Goal: Task Accomplishment & Management: Complete application form

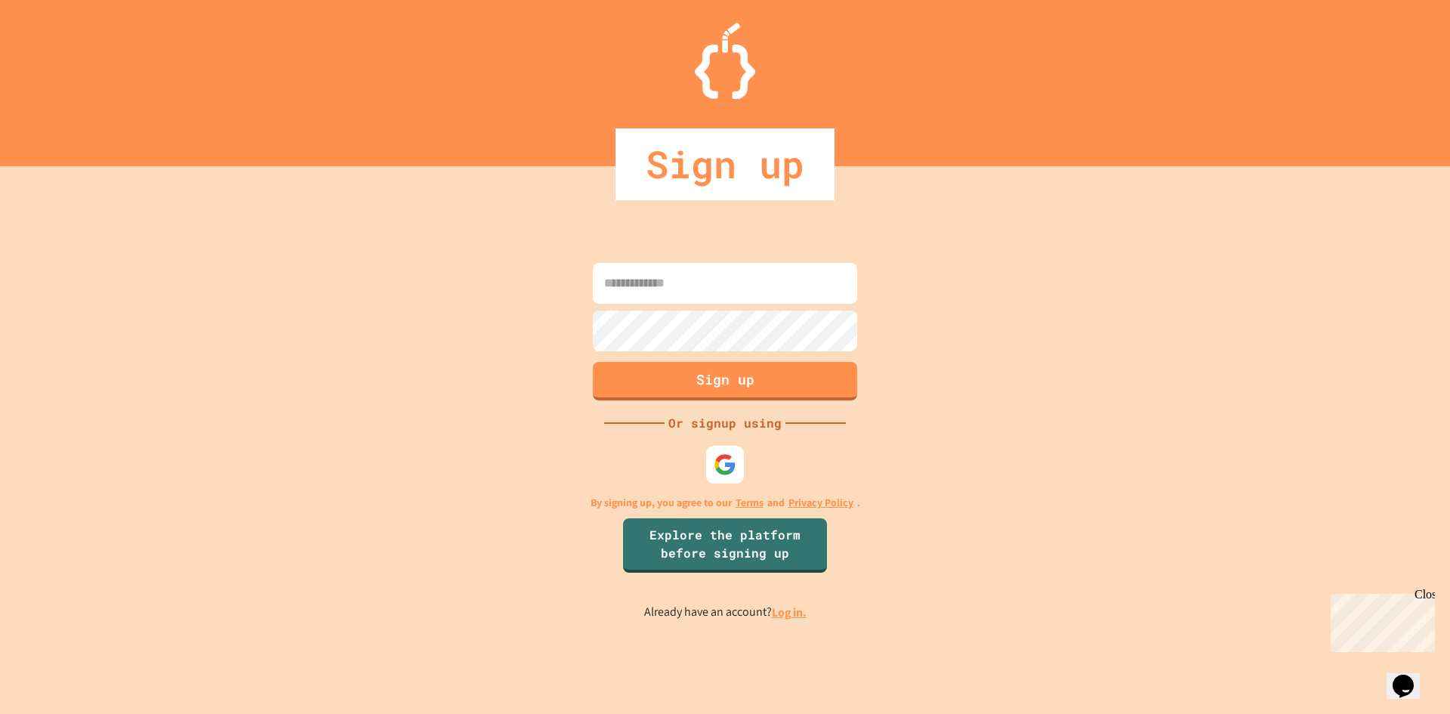
click at [667, 272] on input at bounding box center [725, 283] width 264 height 41
click at [721, 457] on img at bounding box center [725, 464] width 25 height 25
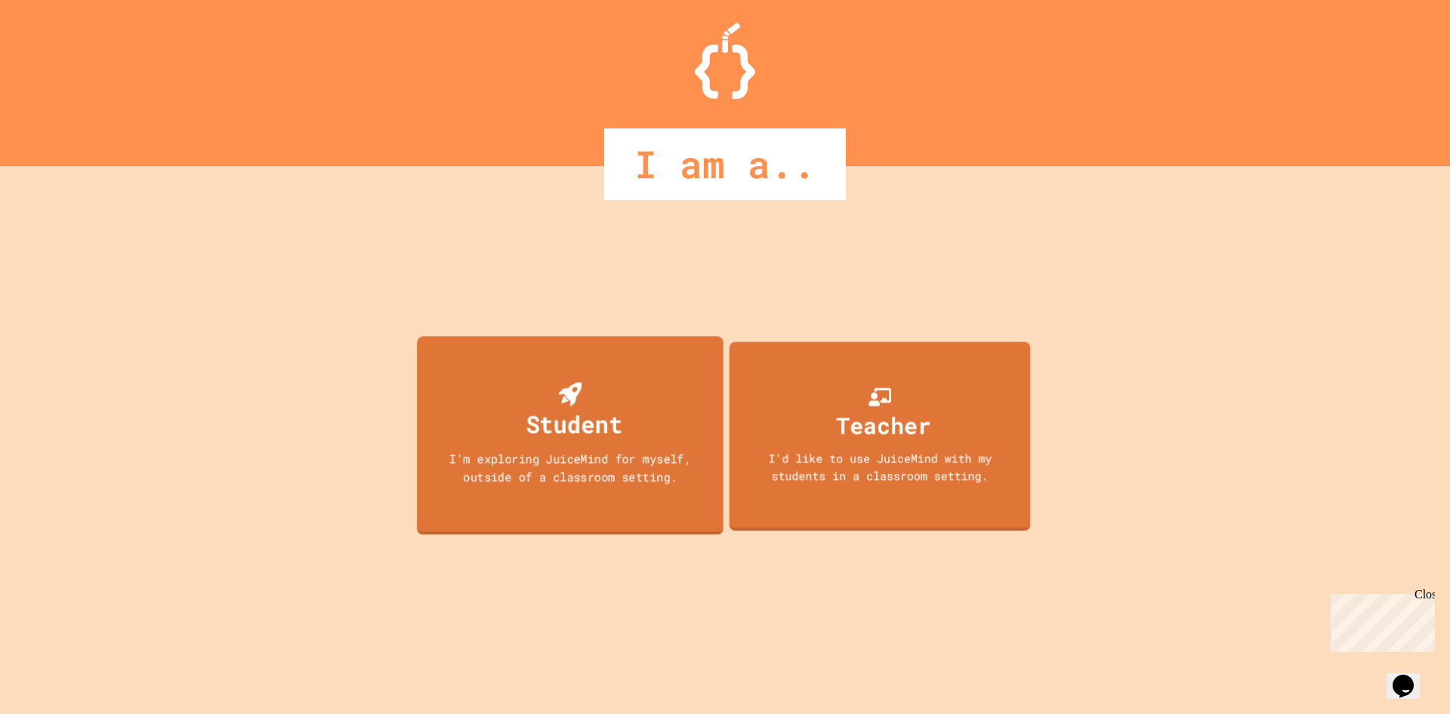
click at [644, 410] on div "Student I'm exploring JuiceMind for myself, outside of a classroom setting." at bounding box center [570, 435] width 307 height 198
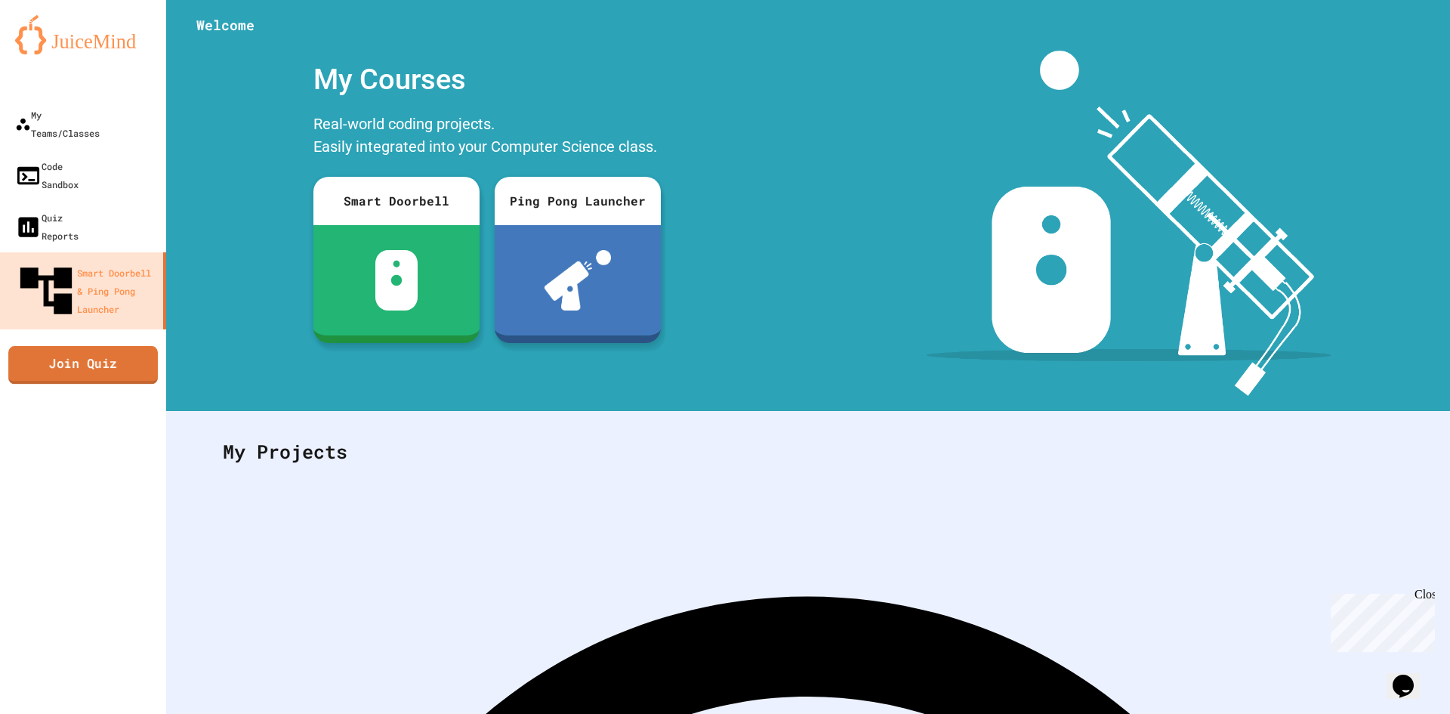
click at [103, 346] on link "Join Quiz" at bounding box center [83, 365] width 150 height 38
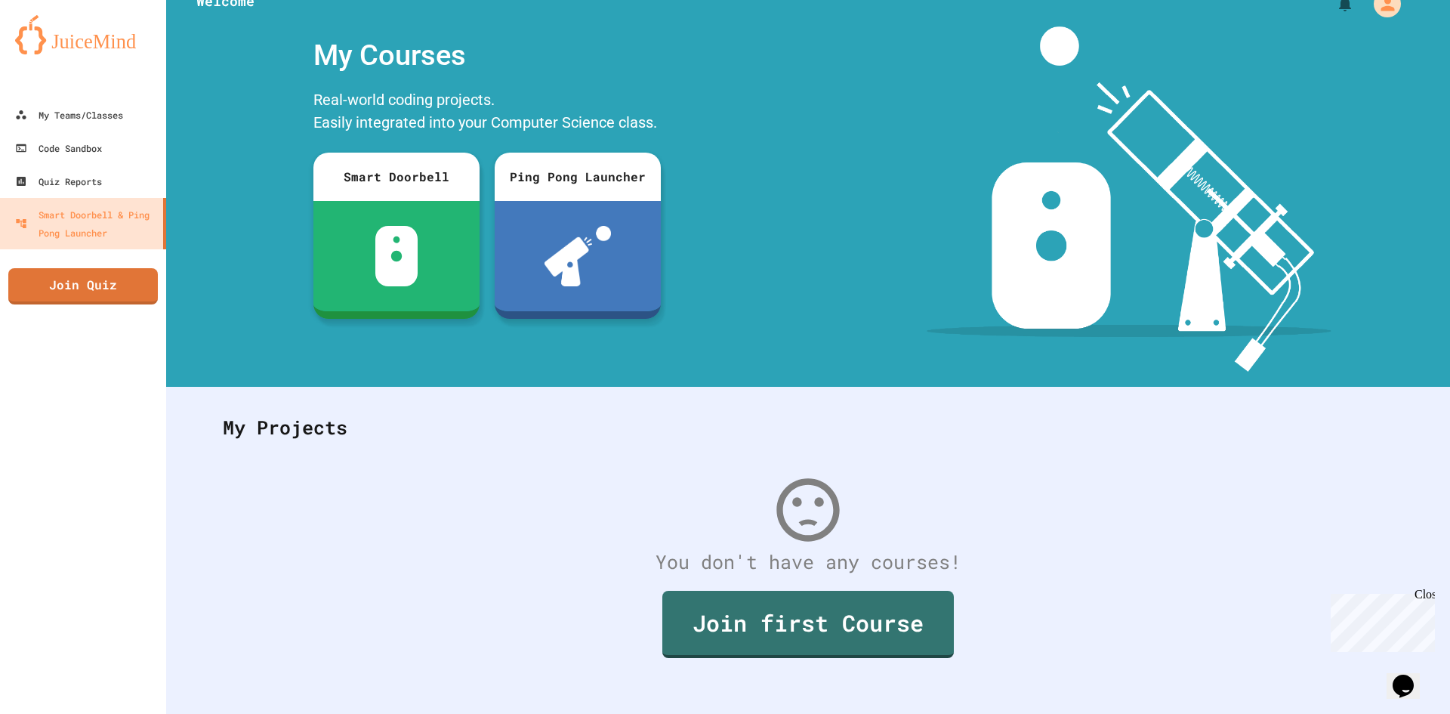
scroll to position [44, 0]
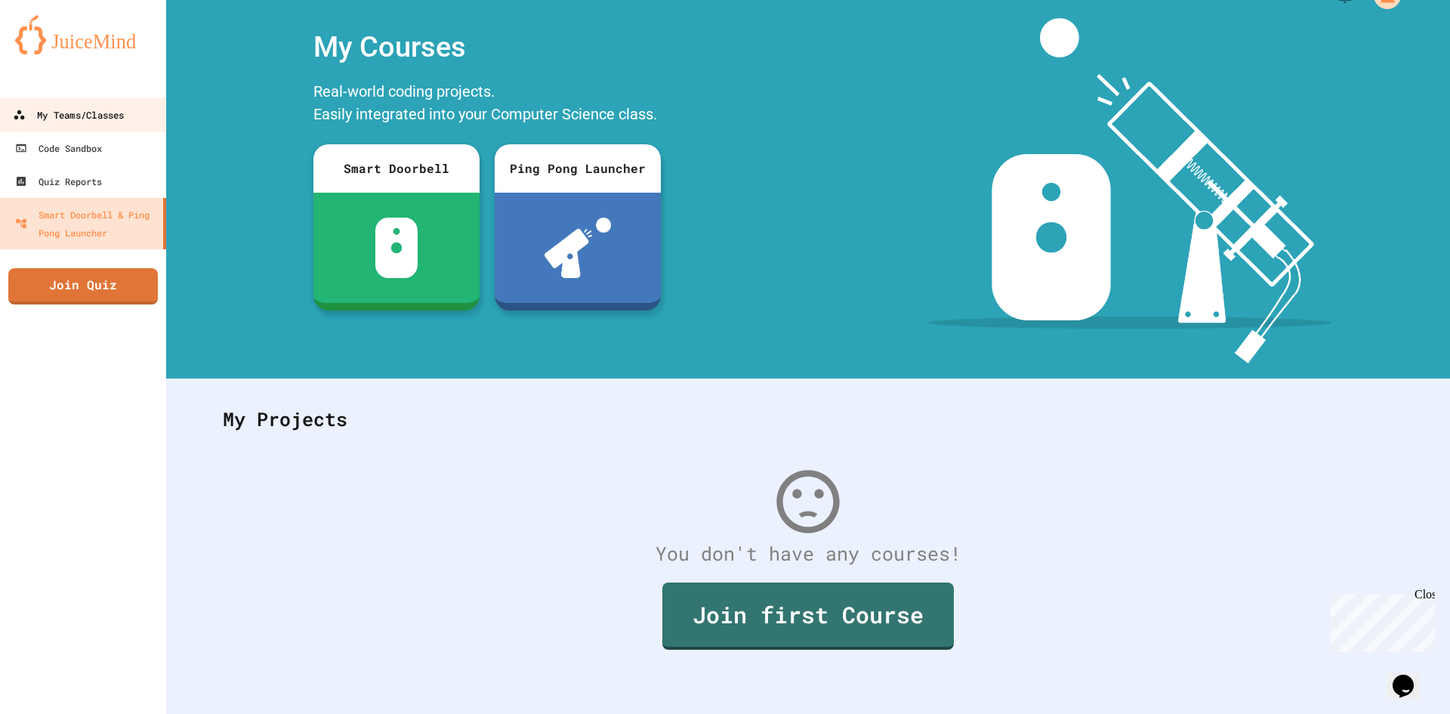
click at [93, 108] on div "My Teams/Classes" at bounding box center [68, 115] width 111 height 19
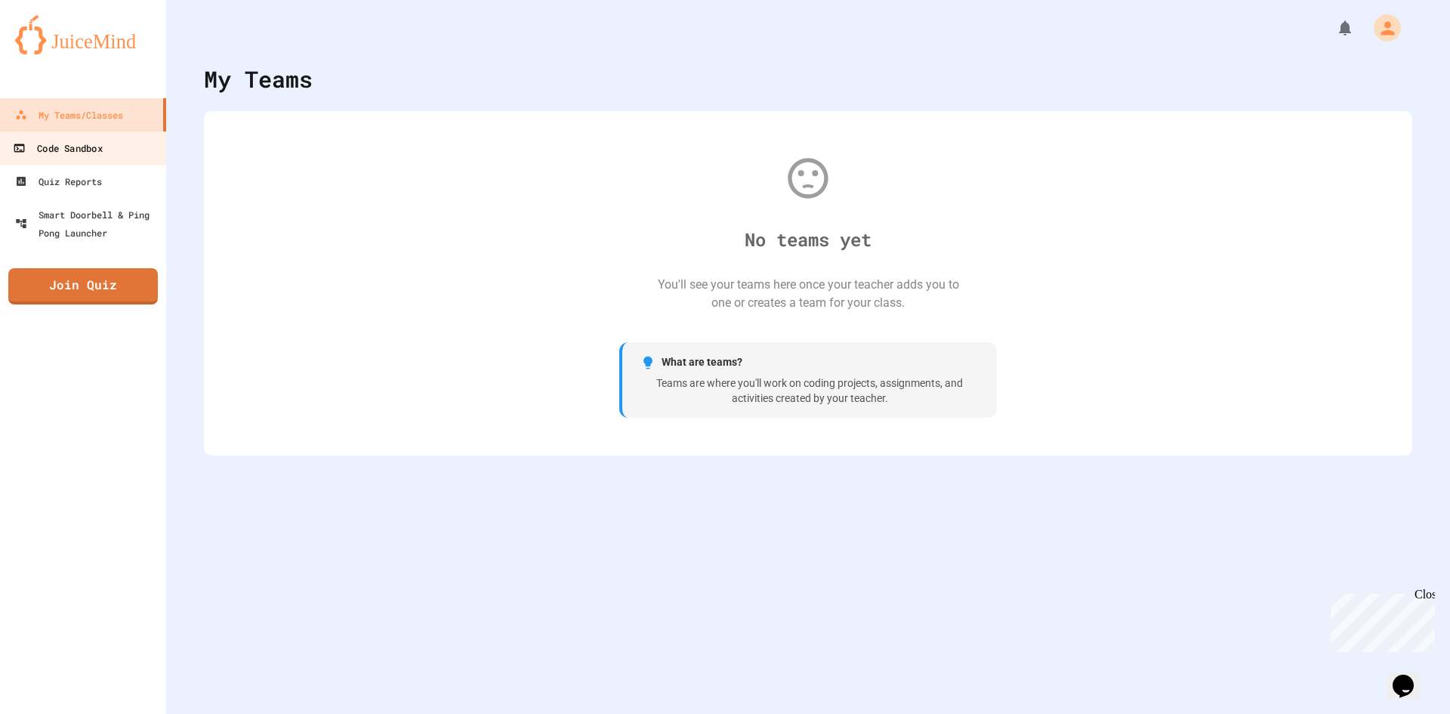
click at [45, 157] on div "Code Sandbox" at bounding box center [57, 148] width 89 height 19
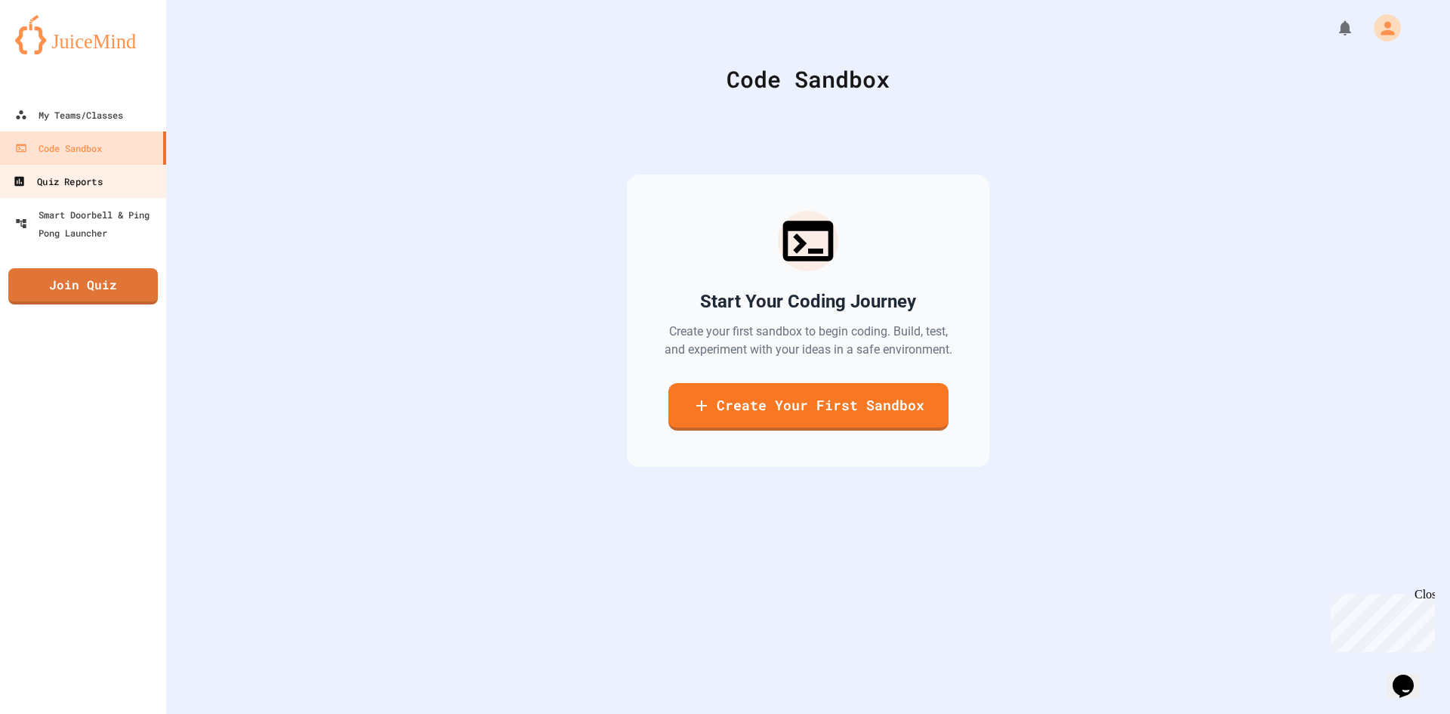
click at [54, 184] on div "Quiz Reports" at bounding box center [57, 181] width 89 height 19
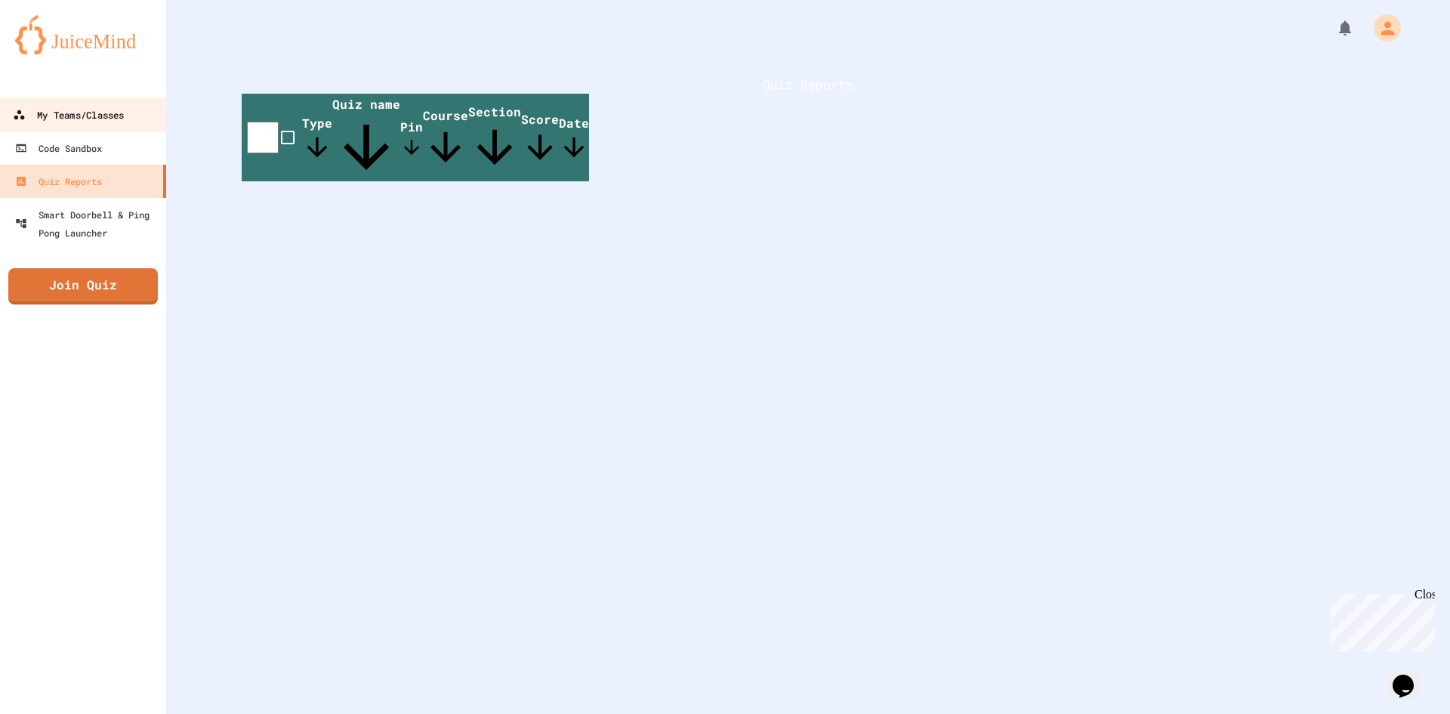
click at [60, 127] on link "My Teams/Classes" at bounding box center [83, 114] width 171 height 34
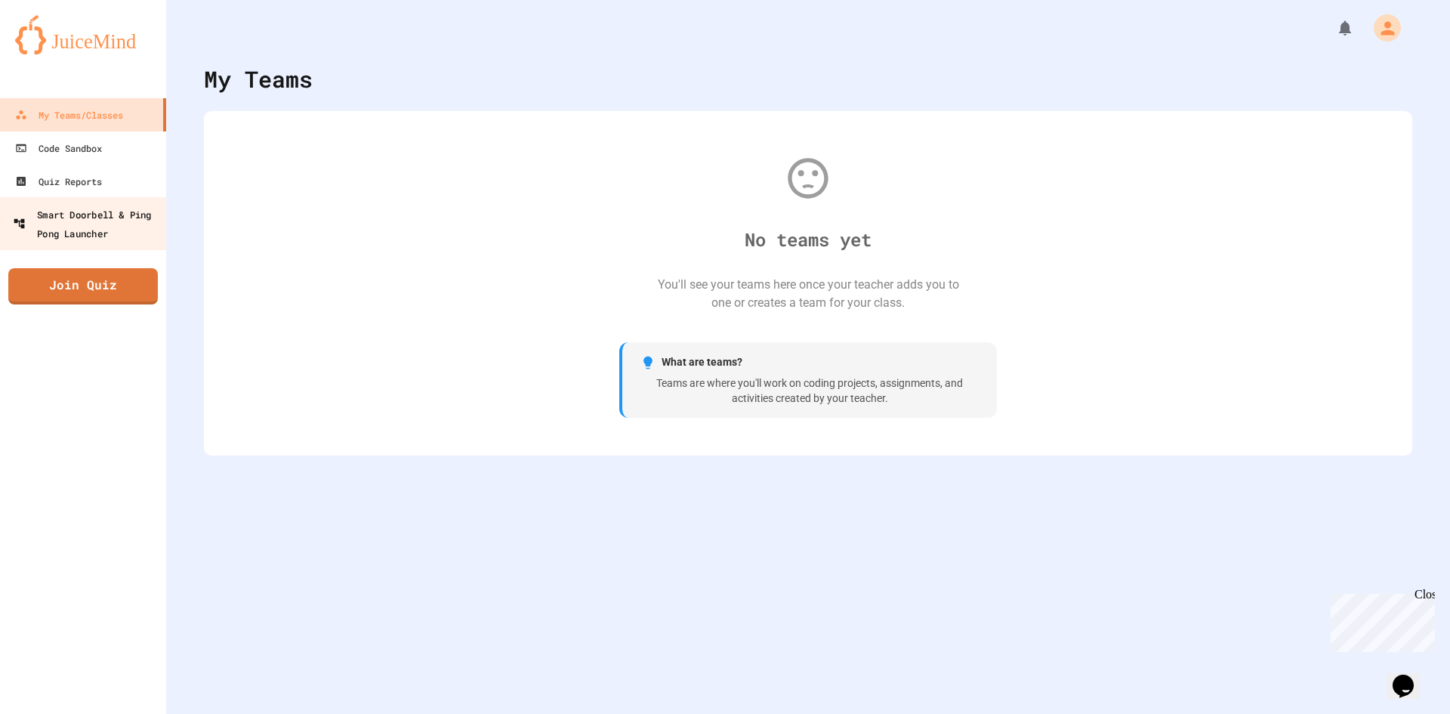
click at [85, 215] on div "Smart Doorbell & Ping Pong Launcher" at bounding box center [88, 223] width 150 height 37
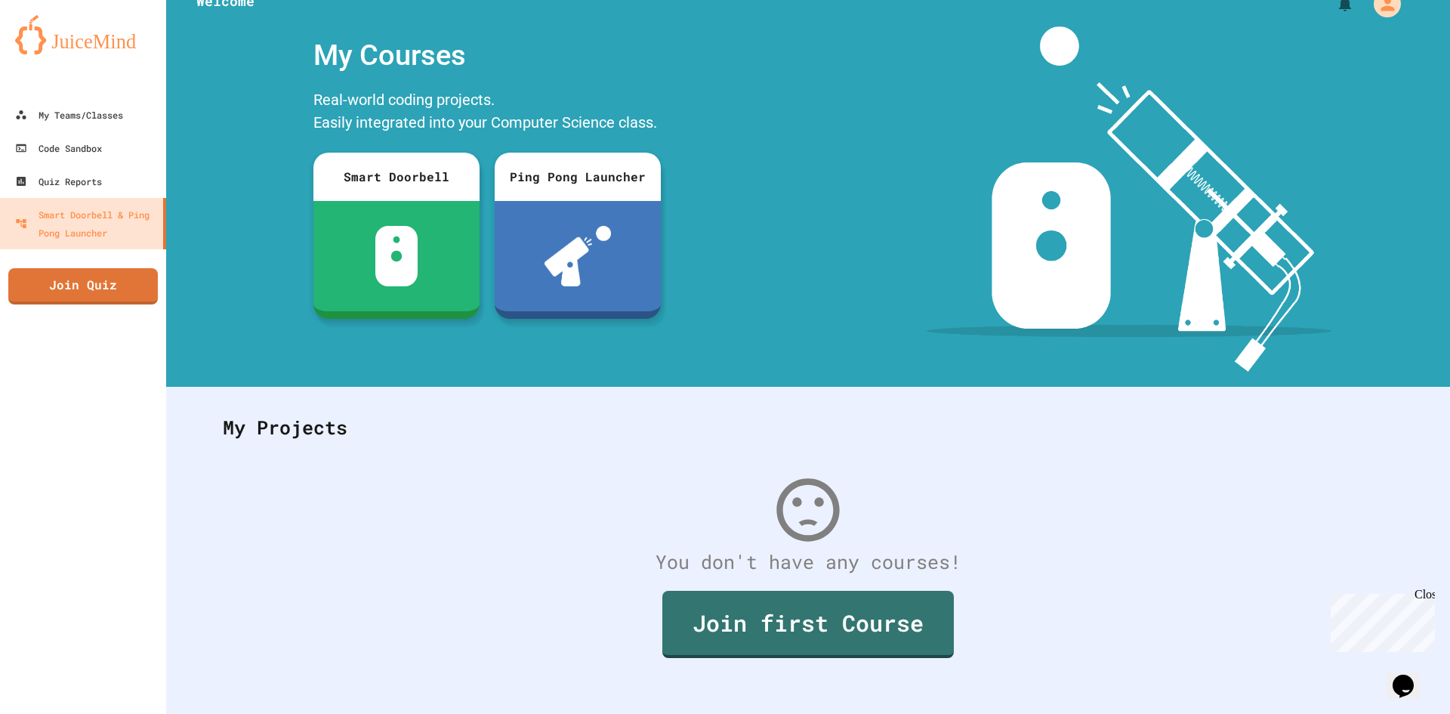
scroll to position [44, 0]
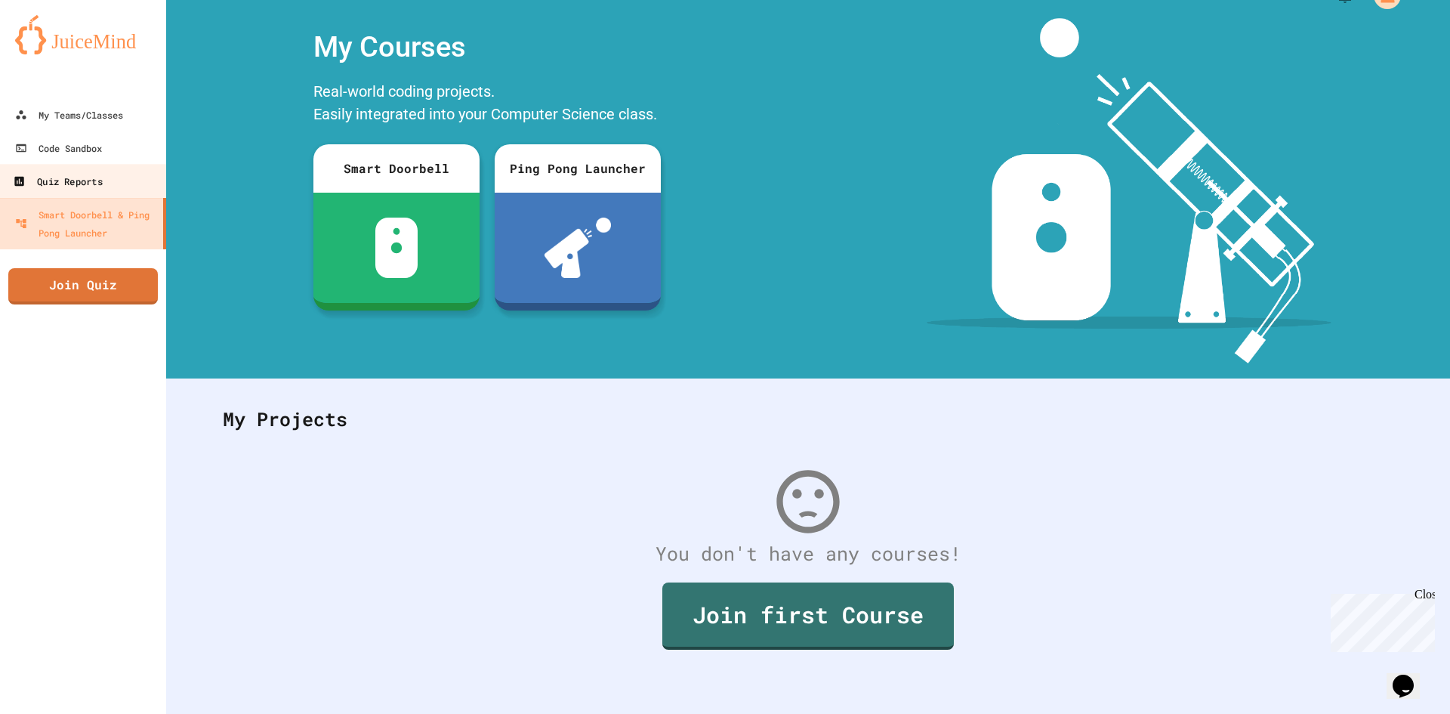
click at [100, 187] on div "Quiz Reports" at bounding box center [57, 181] width 89 height 19
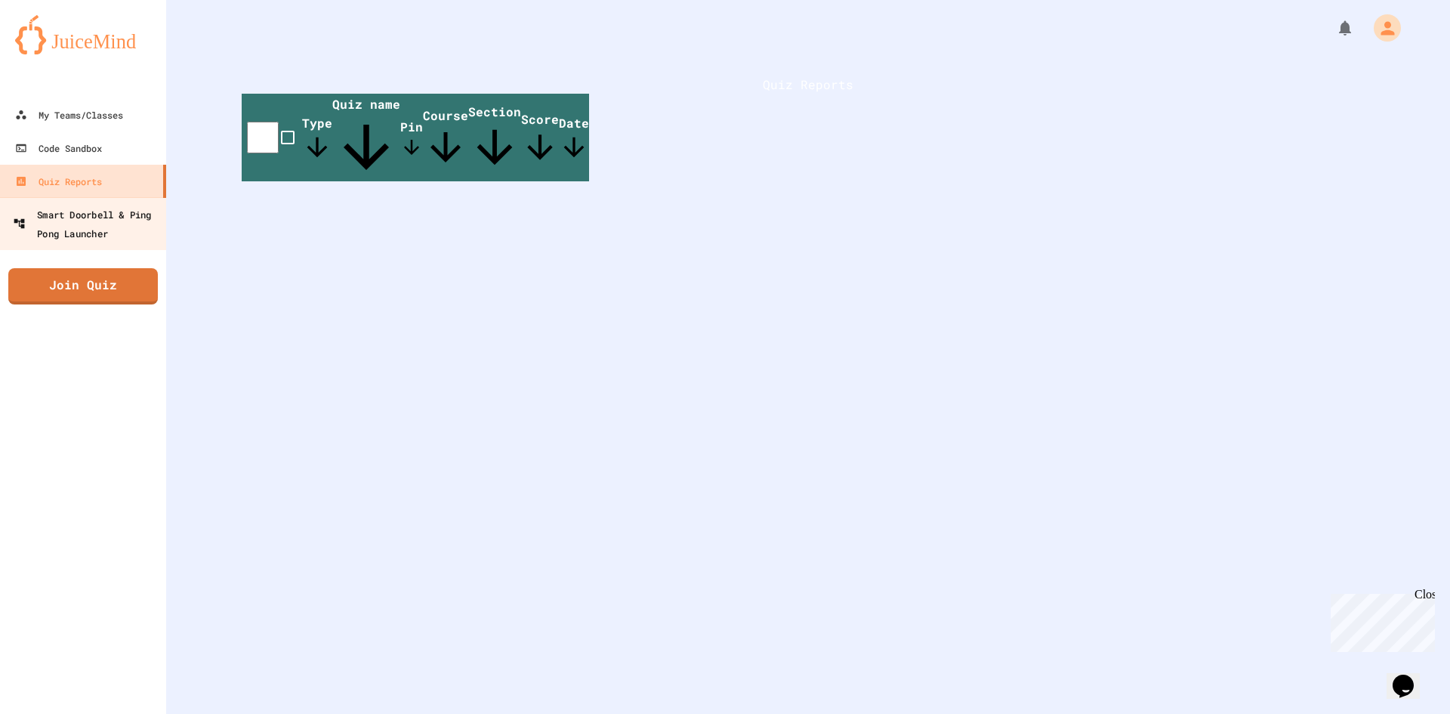
click at [94, 213] on div "Smart Doorbell & Ping Pong Launcher" at bounding box center [88, 223] width 150 height 37
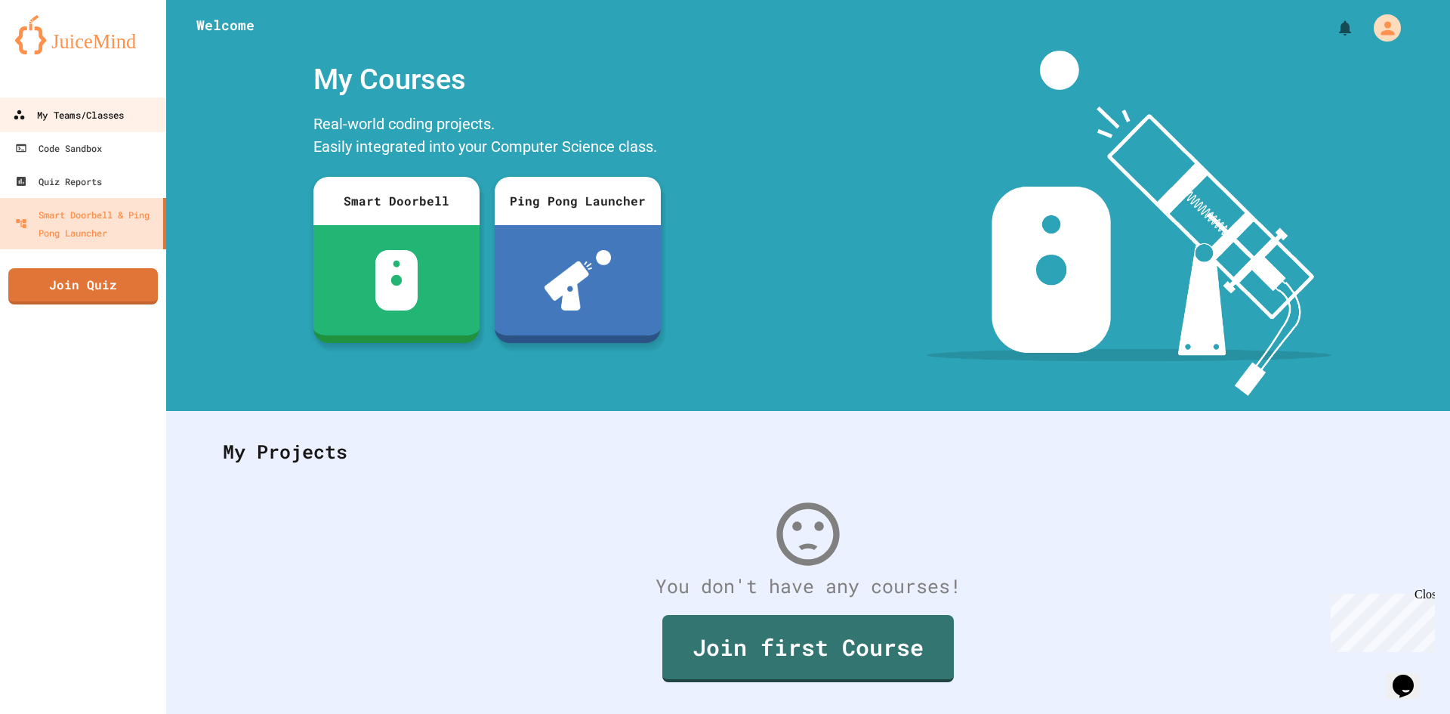
click at [73, 119] on div "My Teams/Classes" at bounding box center [68, 115] width 111 height 19
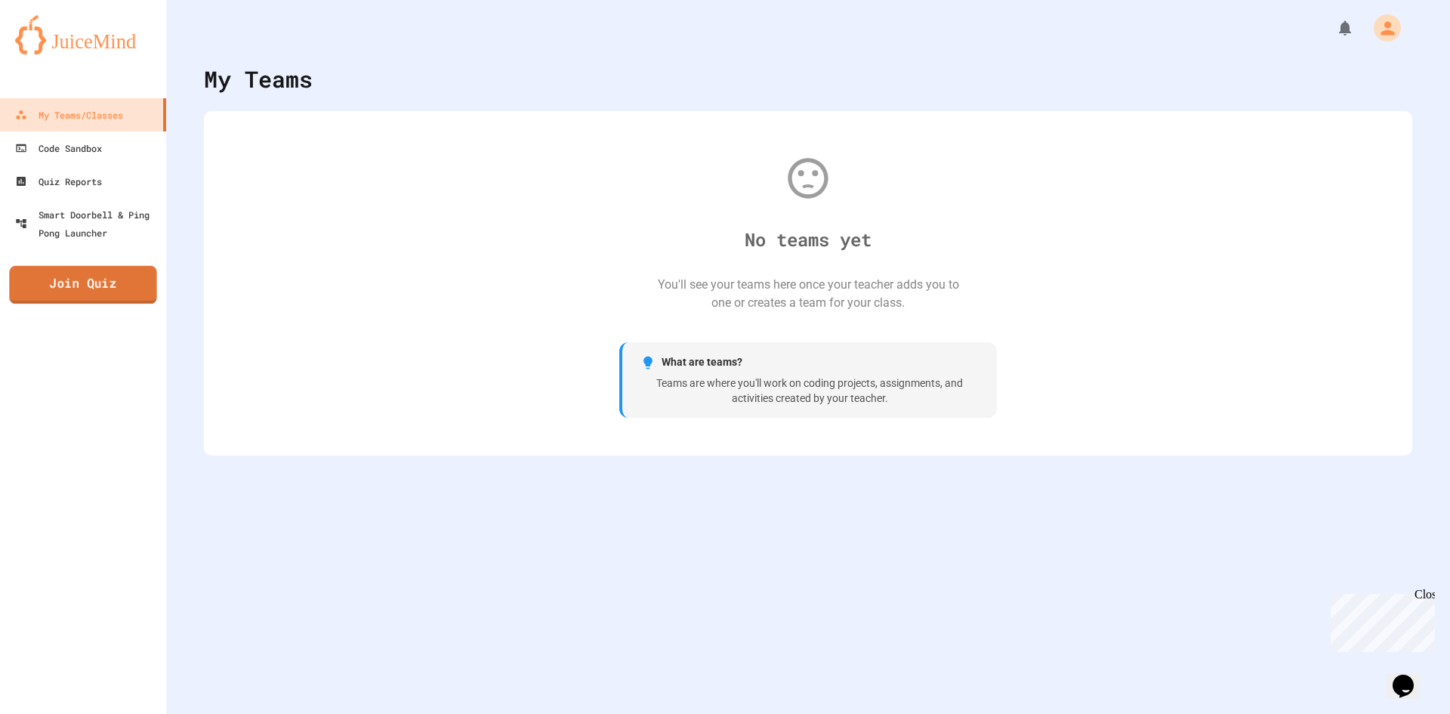
click at [91, 303] on link "Join Quiz" at bounding box center [82, 285] width 147 height 38
click at [76, 44] on img at bounding box center [83, 34] width 136 height 39
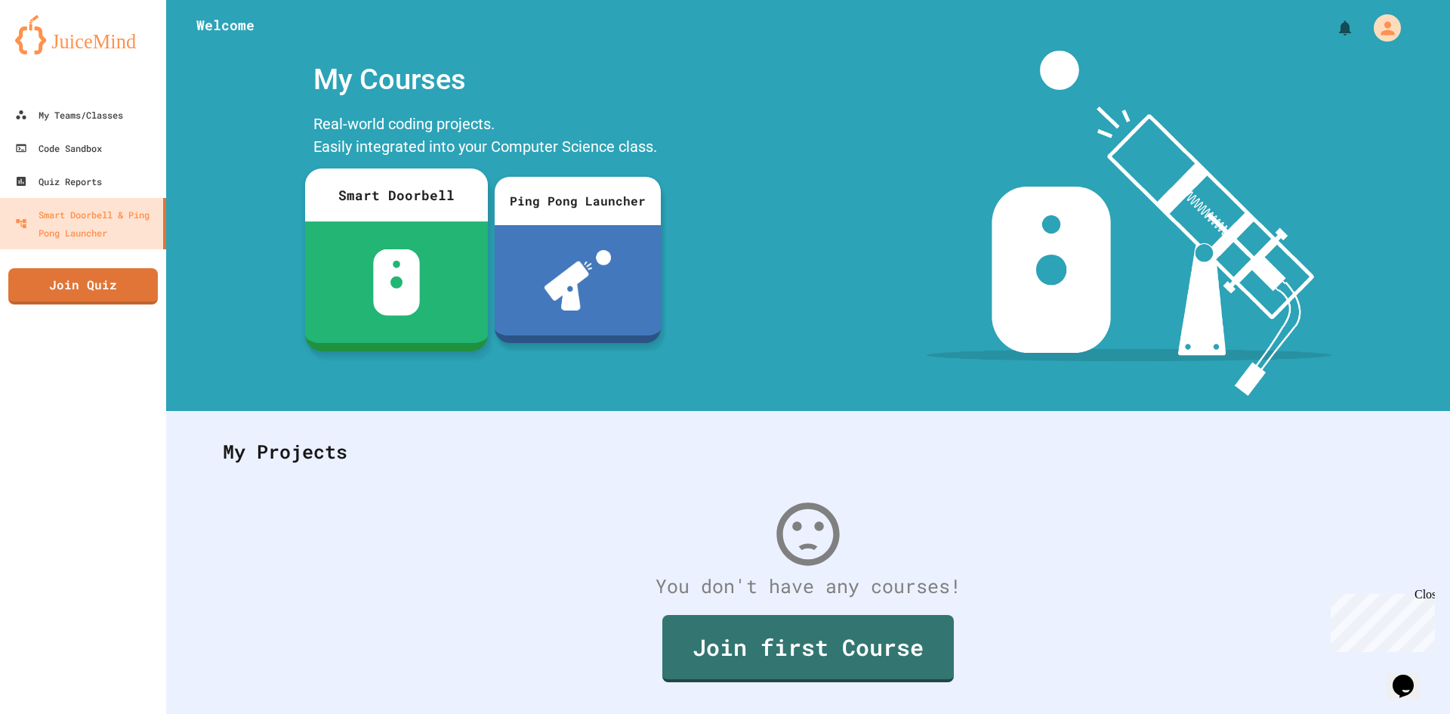
click at [381, 228] on div at bounding box center [396, 282] width 183 height 122
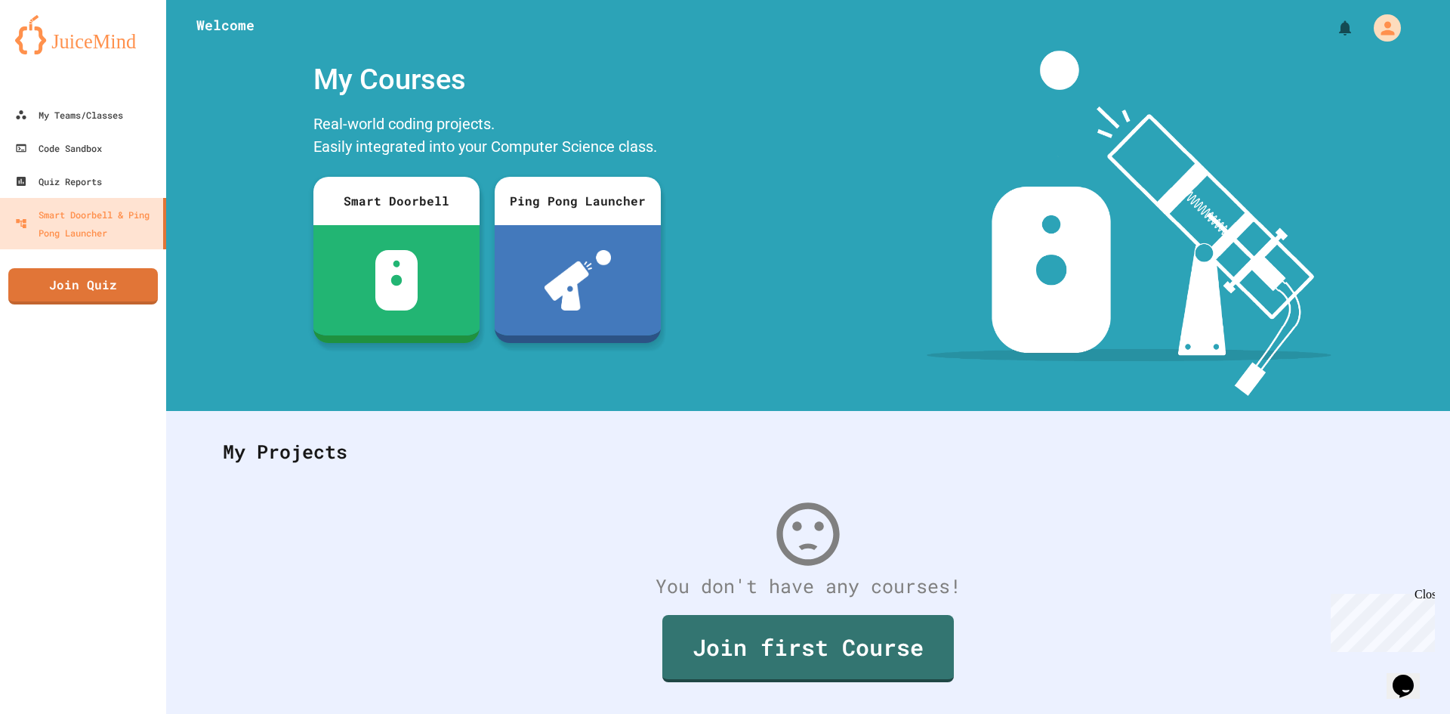
click at [17, 172] on div "Quiz Reports" at bounding box center [57, 181] width 89 height 19
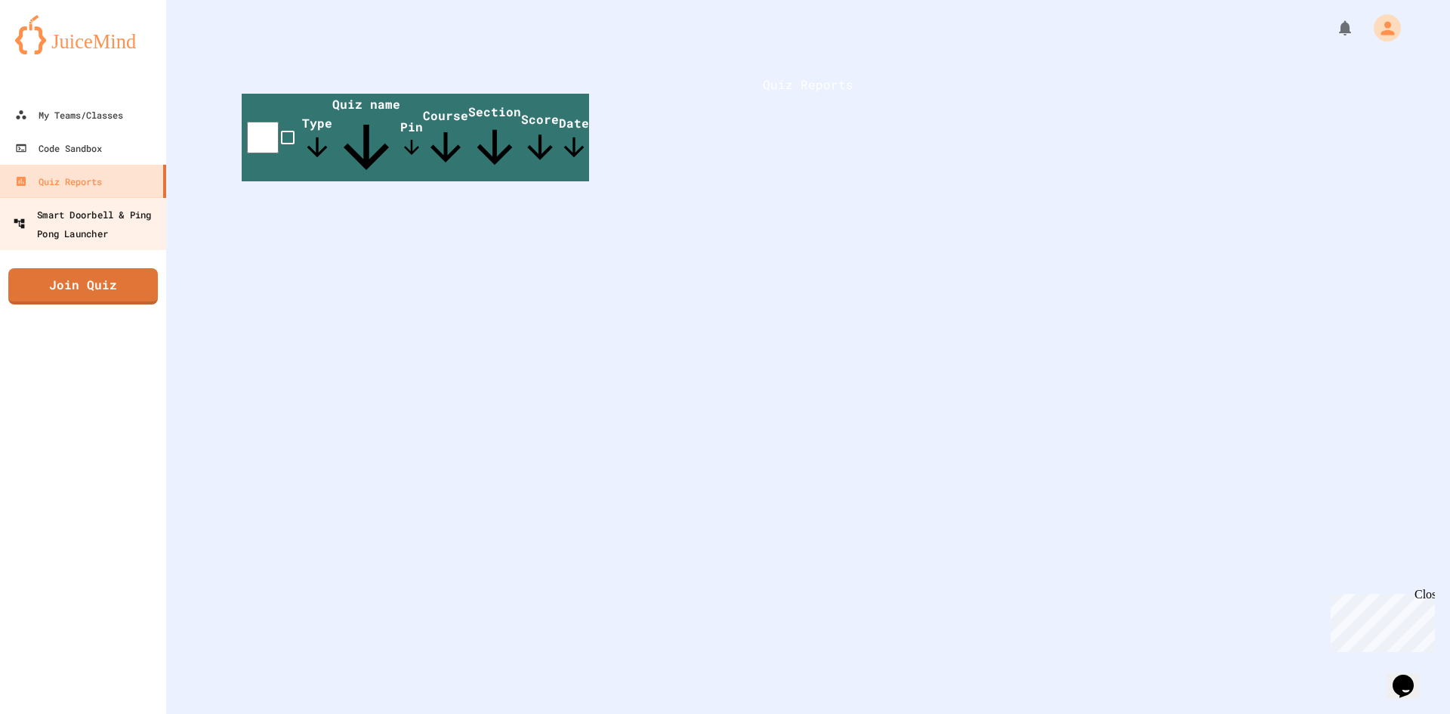
click at [94, 222] on div "Smart Doorbell & Ping Pong Launcher" at bounding box center [88, 223] width 150 height 37
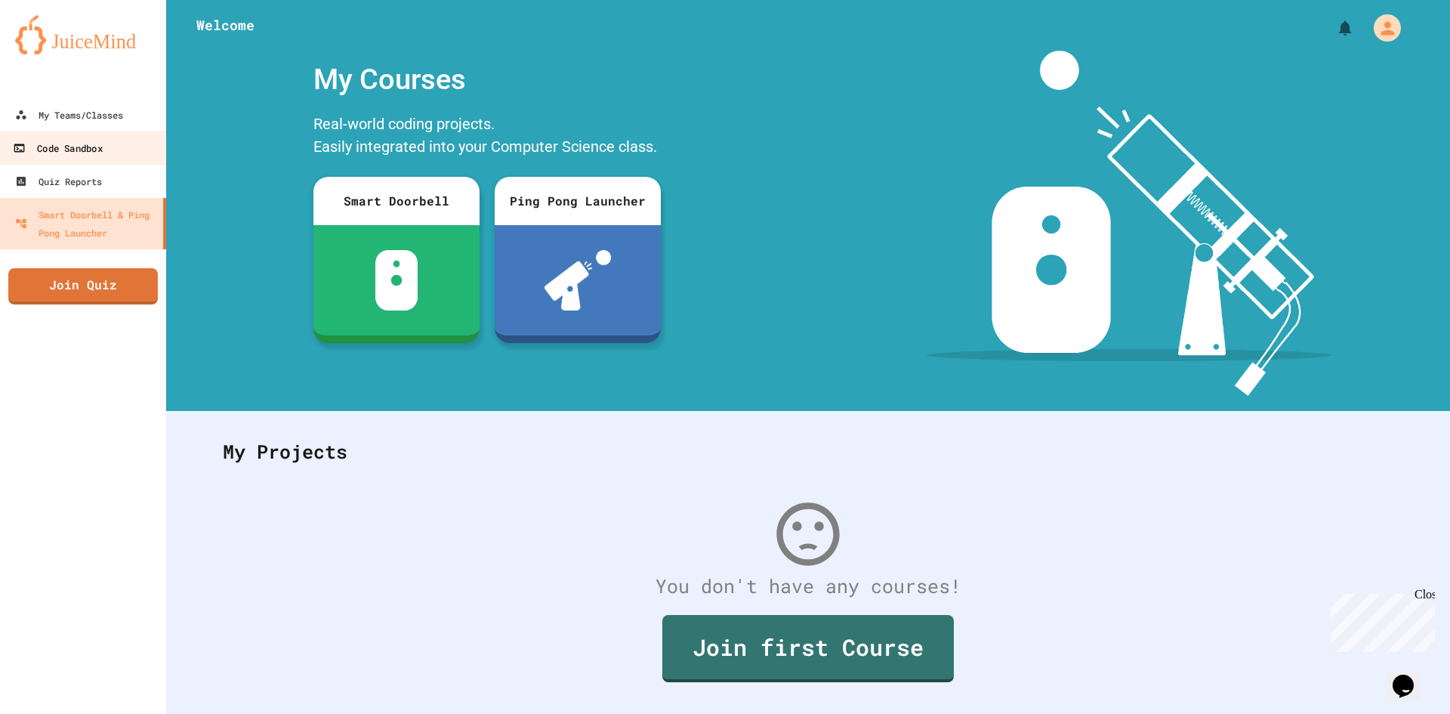
click at [1, 137] on link "Code Sandbox" at bounding box center [83, 148] width 171 height 34
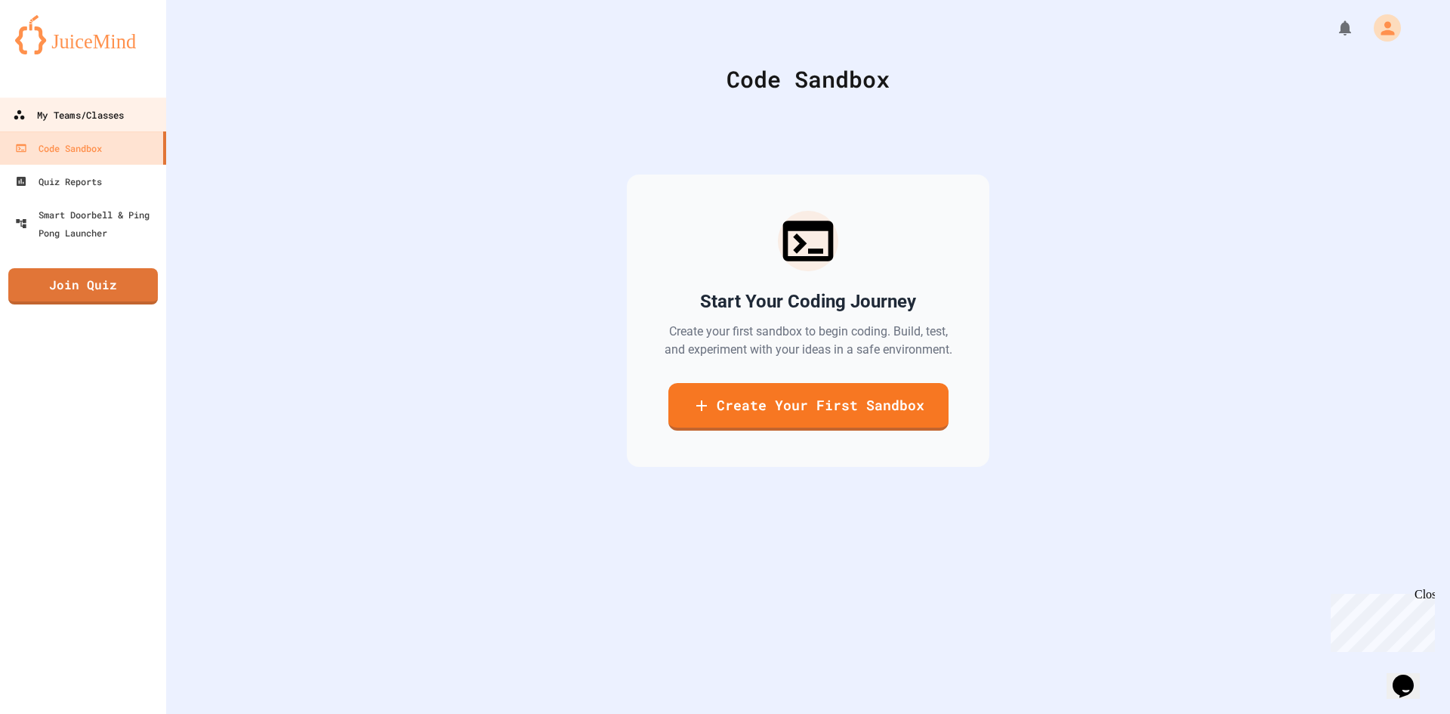
click at [32, 127] on link "My Teams/Classes" at bounding box center [83, 114] width 171 height 34
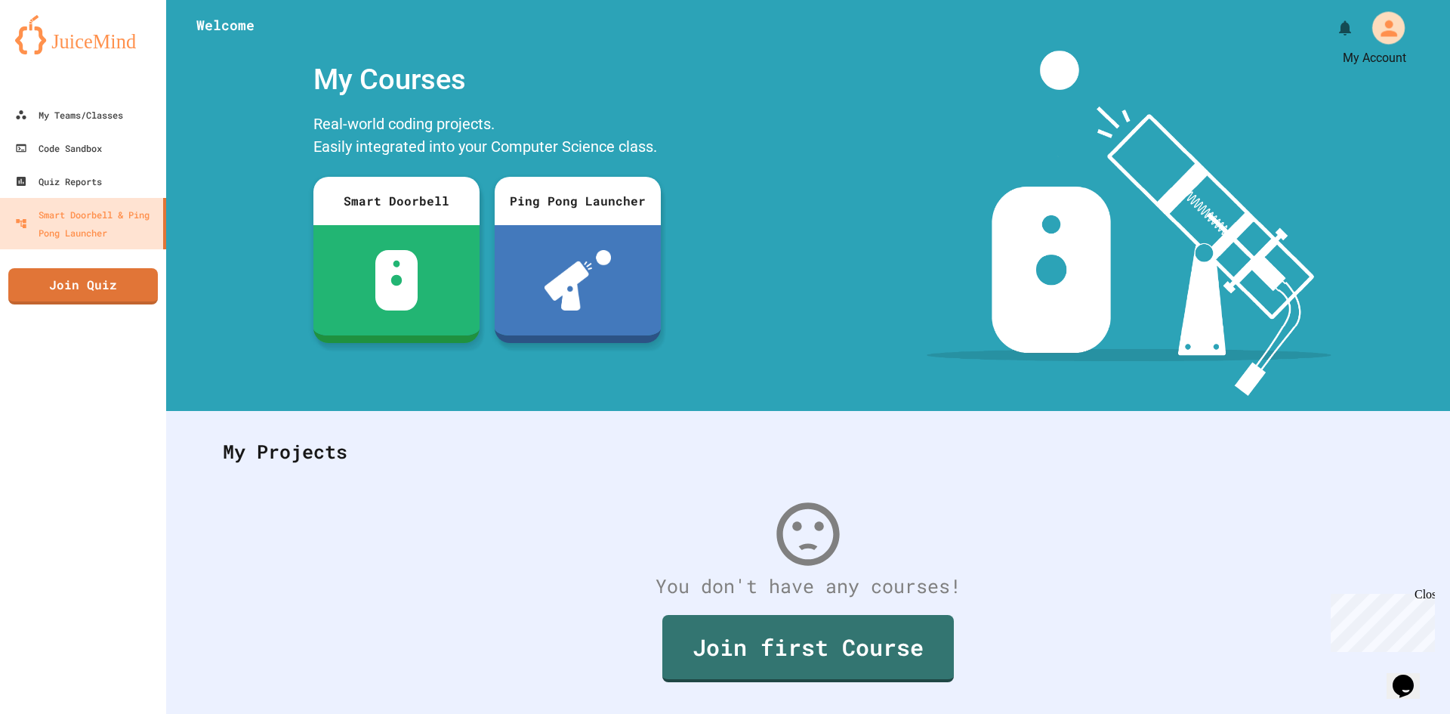
click at [1376, 40] on icon "My Account" at bounding box center [1388, 28] width 24 height 24
click at [1327, 713] on div at bounding box center [725, 714] width 1450 height 0
click at [1337, 25] on icon "My Notifications" at bounding box center [1348, 28] width 22 height 22
click at [134, 713] on div at bounding box center [725, 714] width 1450 height 0
click at [129, 116] on link "My Teams/Classes" at bounding box center [83, 114] width 171 height 34
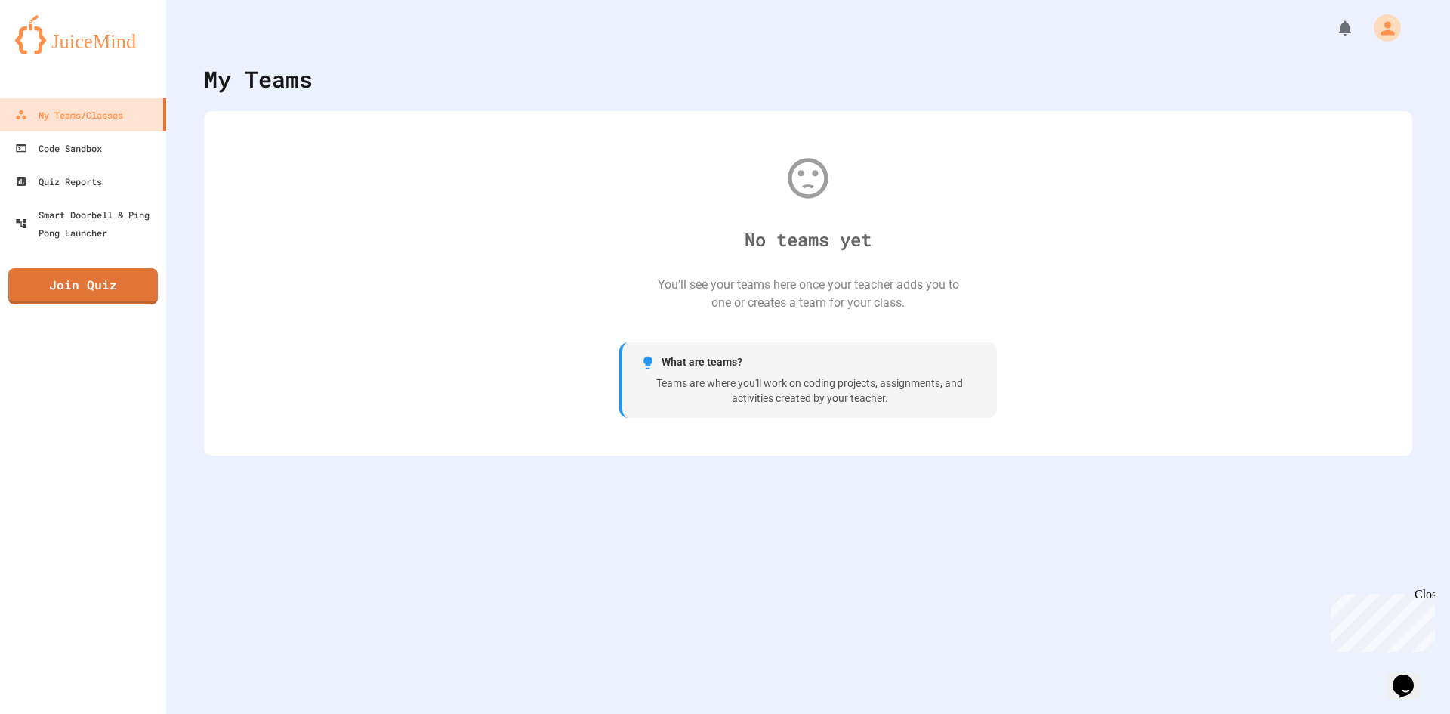
click at [690, 369] on span "What are teams?" at bounding box center [702, 362] width 81 height 16
click at [1382, 32] on icon "My Account" at bounding box center [1389, 28] width 26 height 26
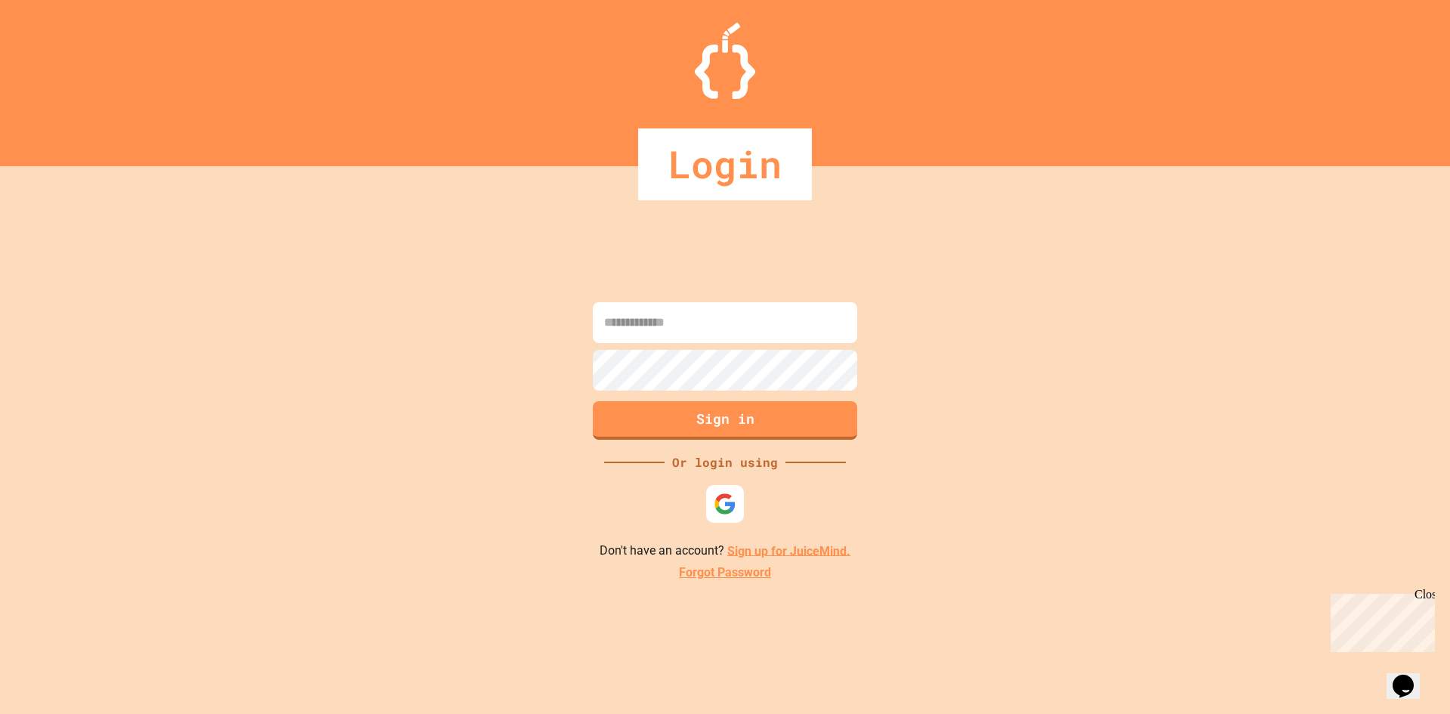
click at [718, 310] on input at bounding box center [725, 322] width 264 height 41
type input "**********"
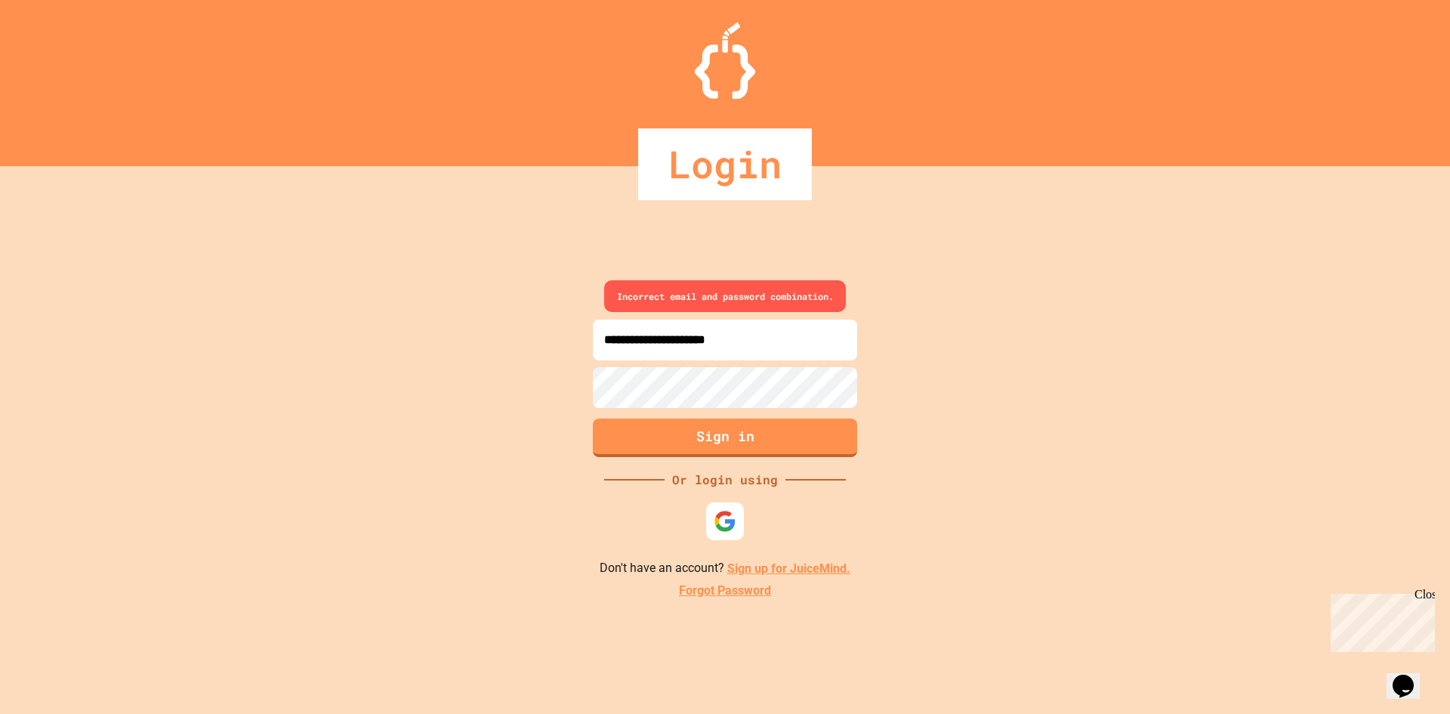
click at [780, 564] on link "Sign up for JuiceMind." at bounding box center [788, 568] width 123 height 14
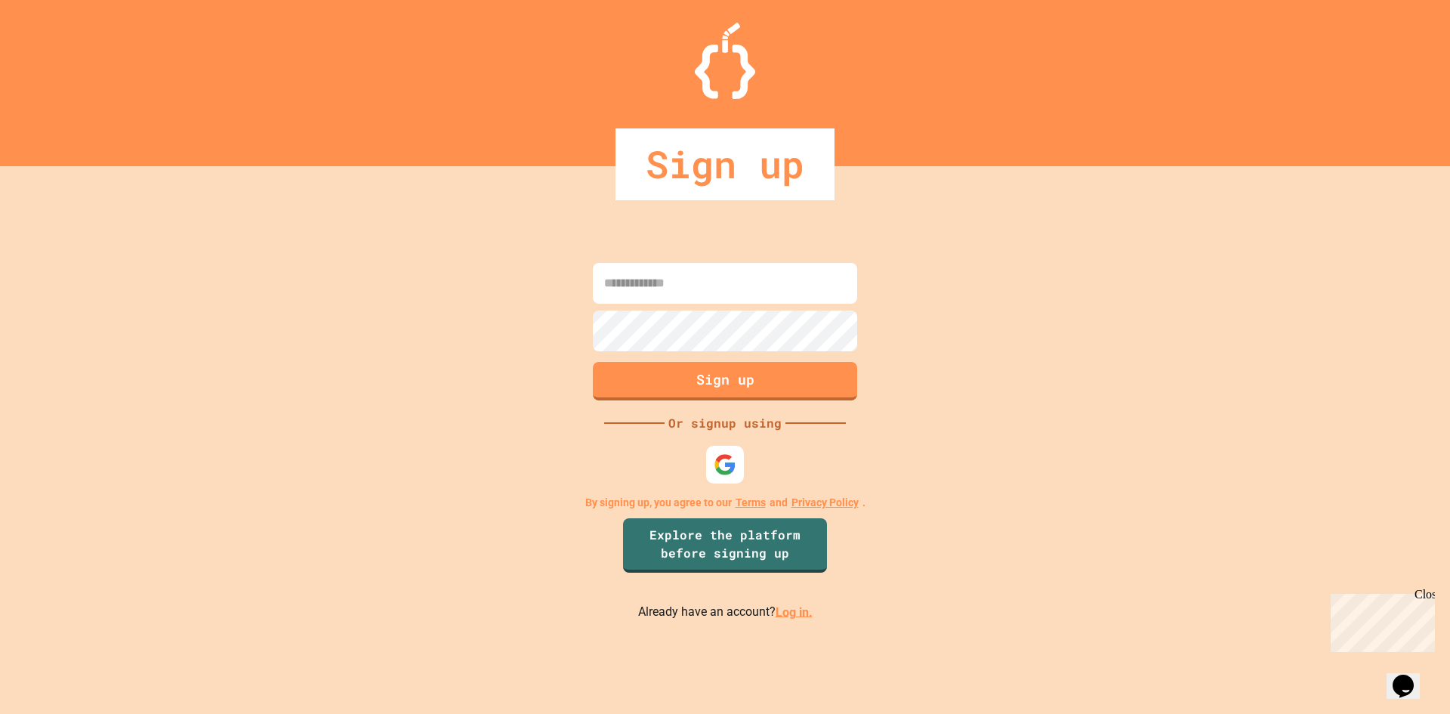
click at [755, 301] on input at bounding box center [725, 283] width 264 height 41
type input "*********"
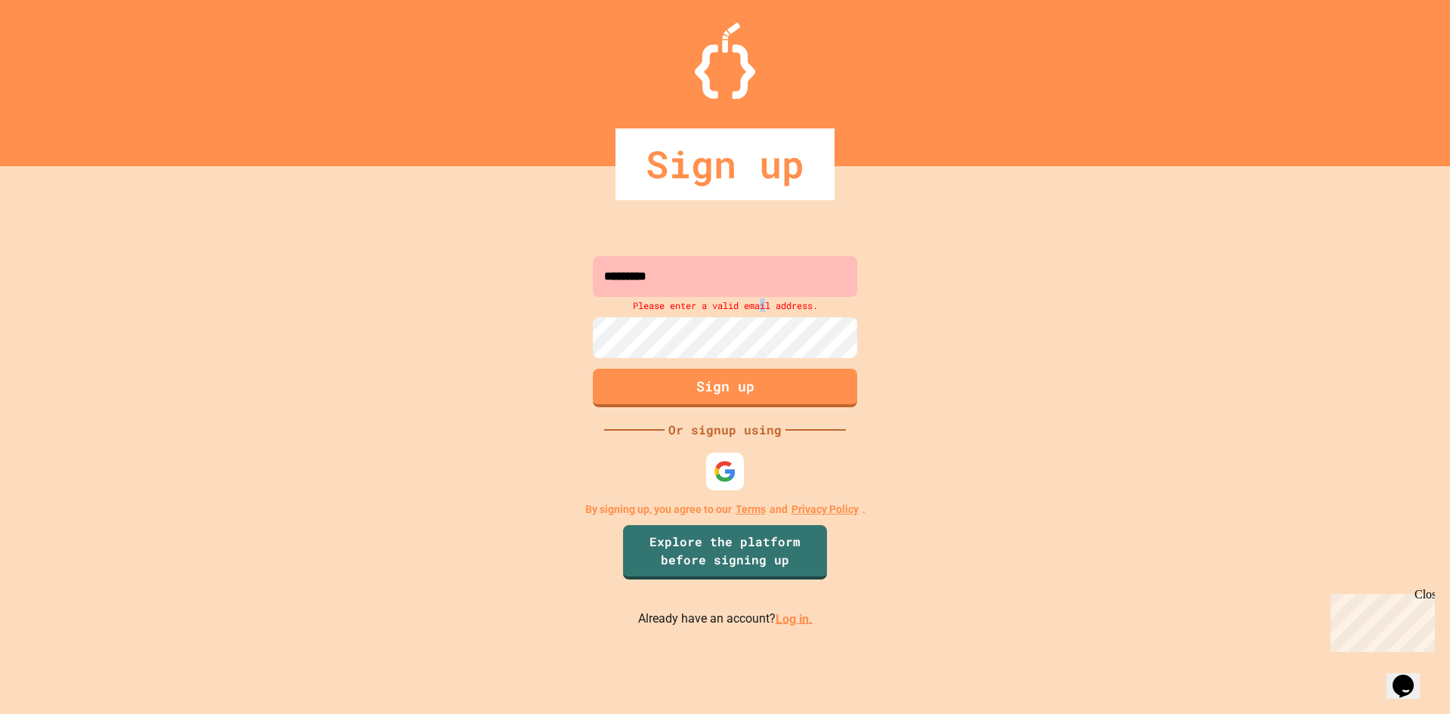
click at [764, 307] on form "********* Please enter a valid email address. Sign up" at bounding box center [725, 331] width 272 height 159
click at [761, 288] on input "*********" at bounding box center [725, 276] width 264 height 41
click at [732, 478] on img at bounding box center [724, 470] width 23 height 23
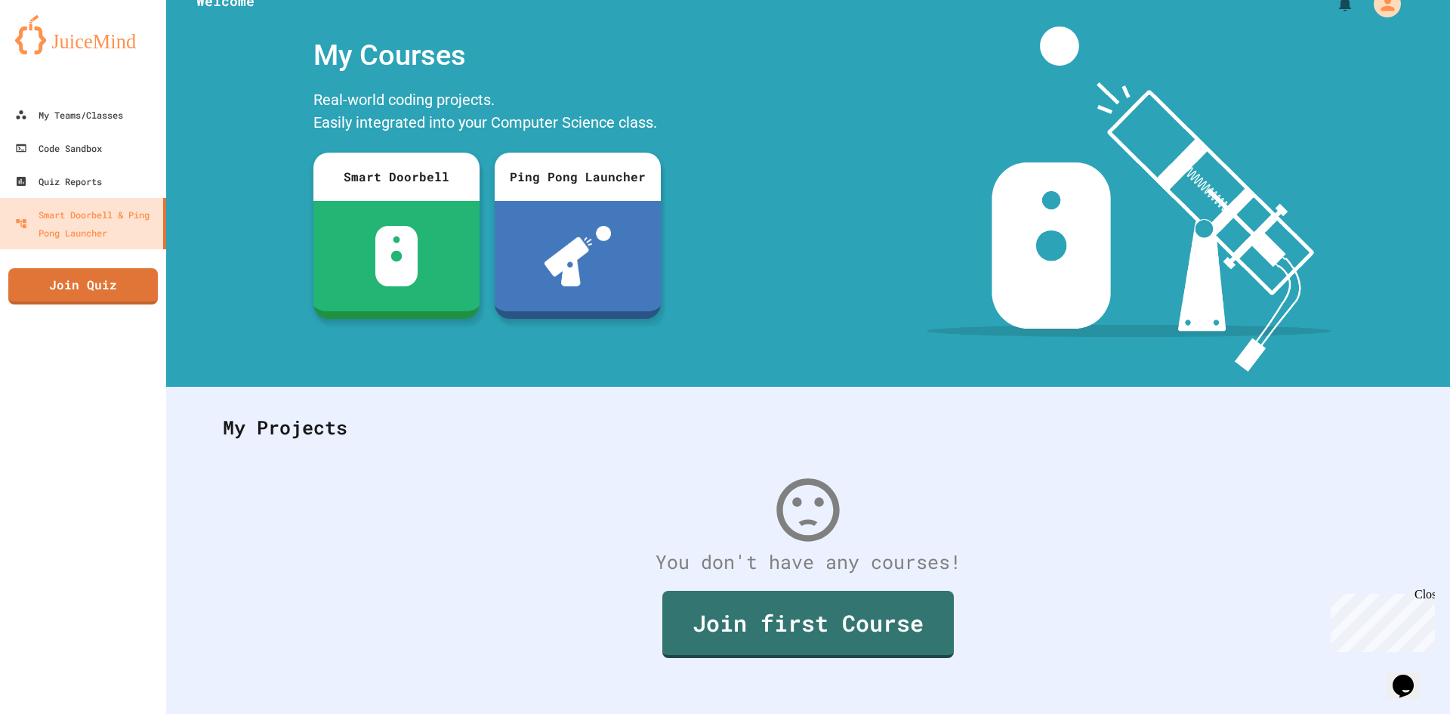
scroll to position [44, 0]
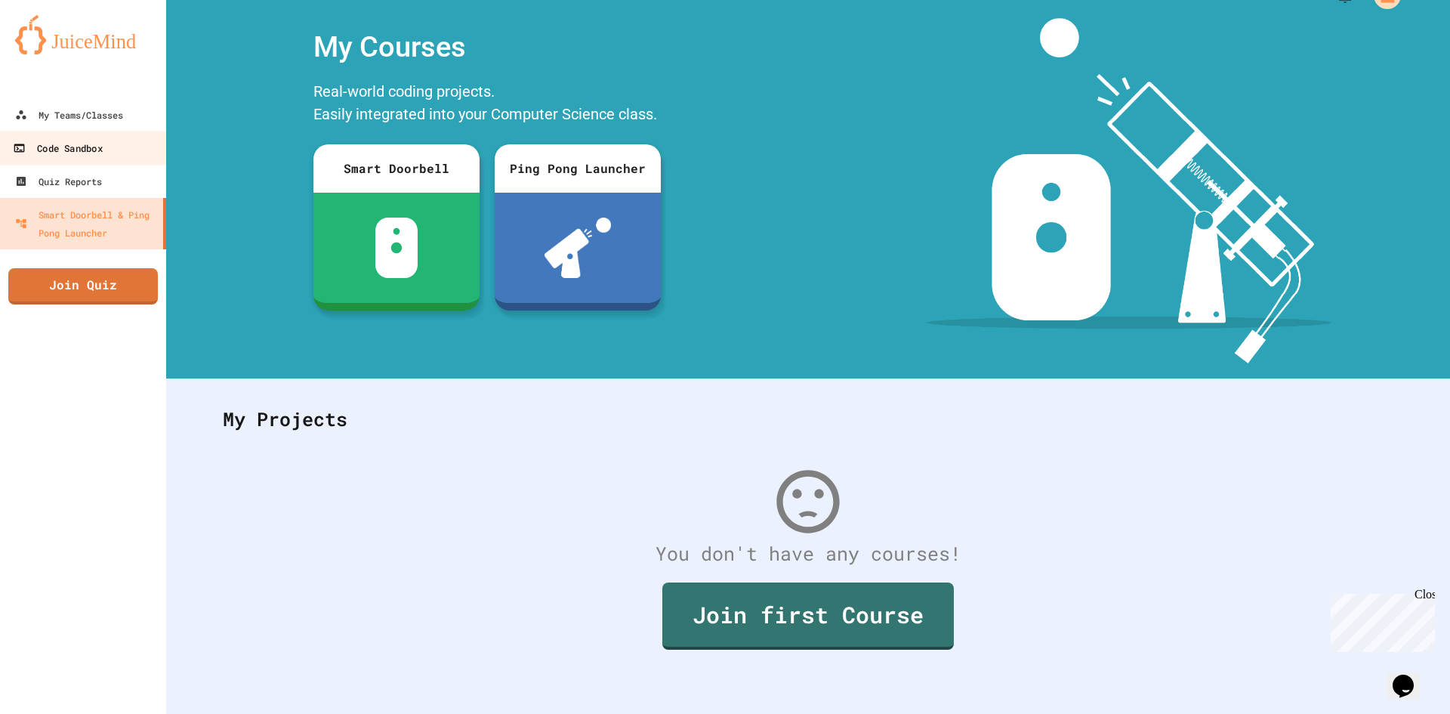
click at [68, 132] on link "Code Sandbox" at bounding box center [83, 148] width 171 height 34
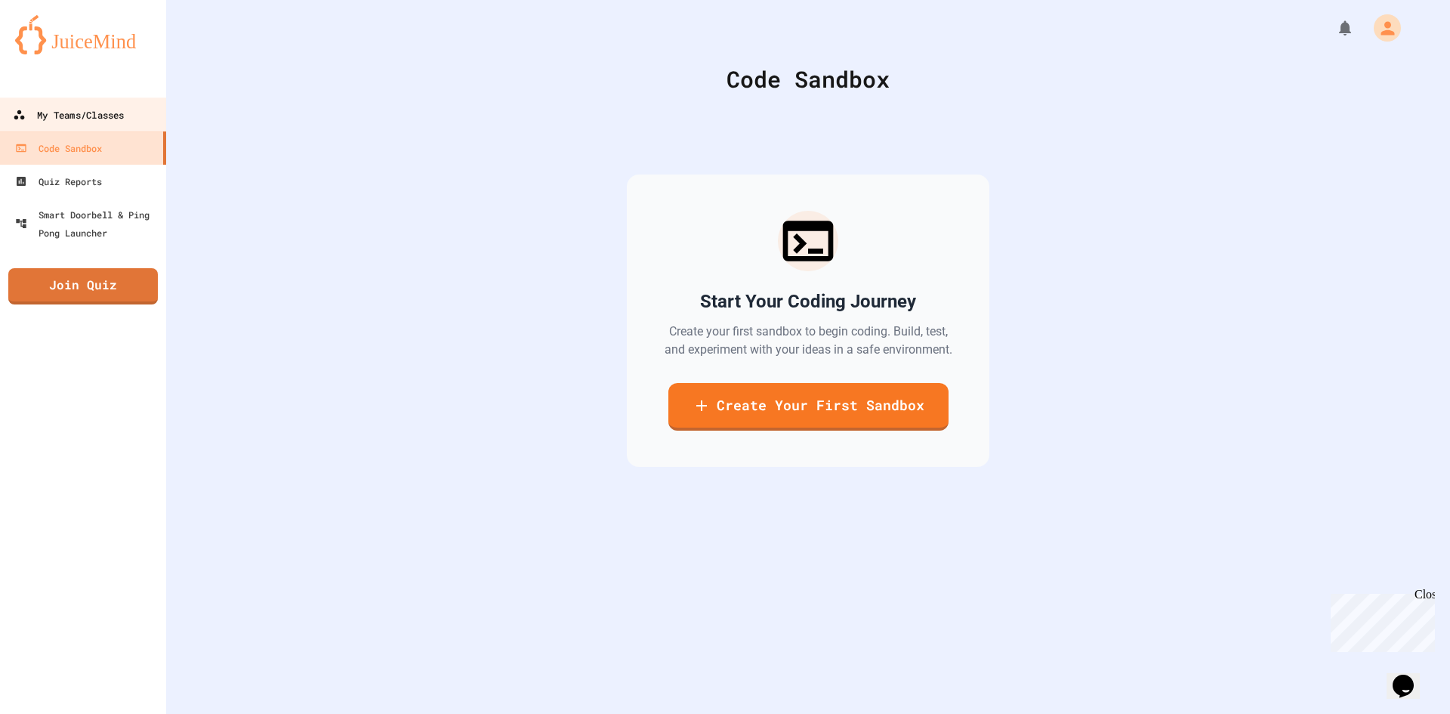
click at [70, 120] on div "My Teams/Classes" at bounding box center [68, 115] width 111 height 19
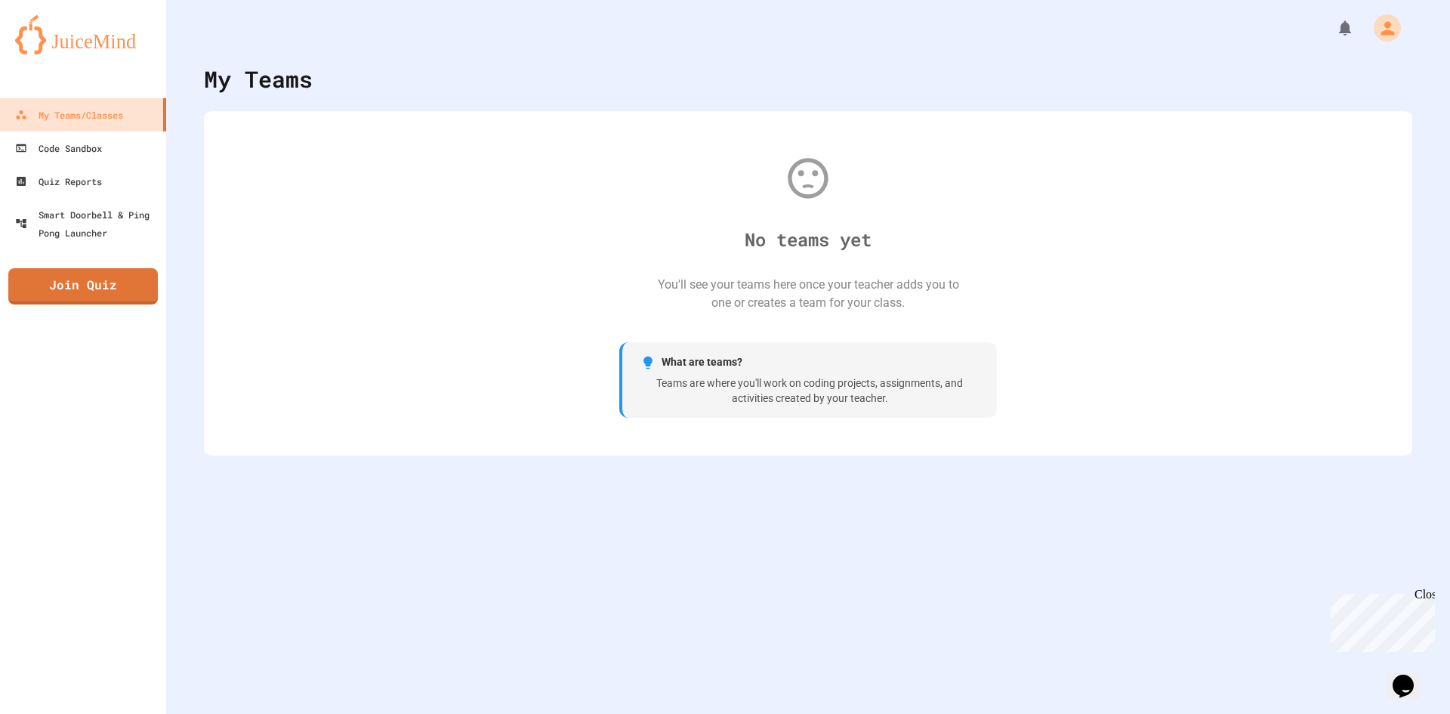
drag, startPoint x: 644, startPoint y: 358, endPoint x: 740, endPoint y: 369, distance: 97.3
click at [743, 369] on div "What are teams?" at bounding box center [810, 362] width 338 height 16
click at [662, 361] on span "What are teams?" at bounding box center [702, 362] width 81 height 16
drag, startPoint x: 657, startPoint y: 358, endPoint x: 873, endPoint y: 379, distance: 216.3
click at [869, 398] on div "What are teams? Teams are where you'll work on coding projects, assignments, an…" at bounding box center [808, 380] width 378 height 76
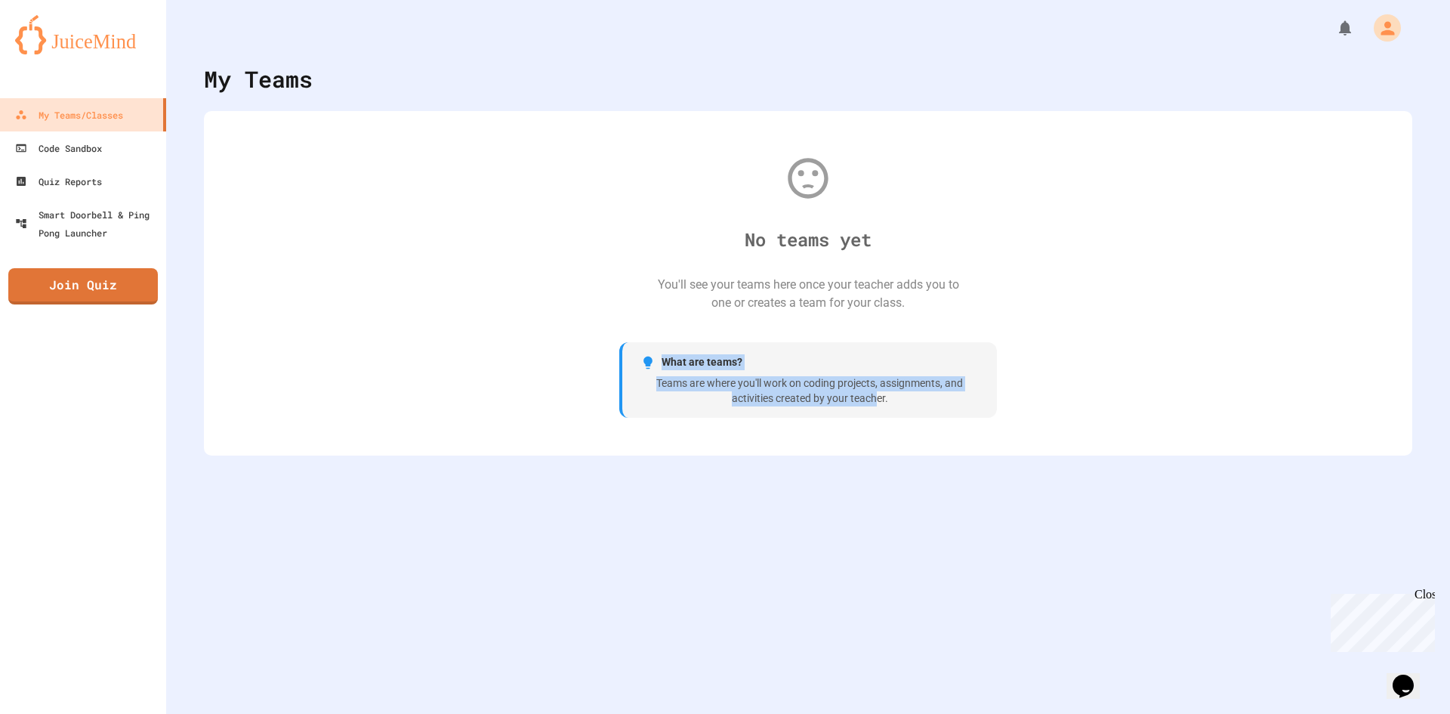
click at [1038, 283] on div "No teams yet You'll see your teams here once your teacher adds you to one or cr…" at bounding box center [808, 283] width 1178 height 314
click at [953, 485] on div "My Teams No teams yet You'll see your teams here once your teacher adds you to …" at bounding box center [808, 357] width 1284 height 714
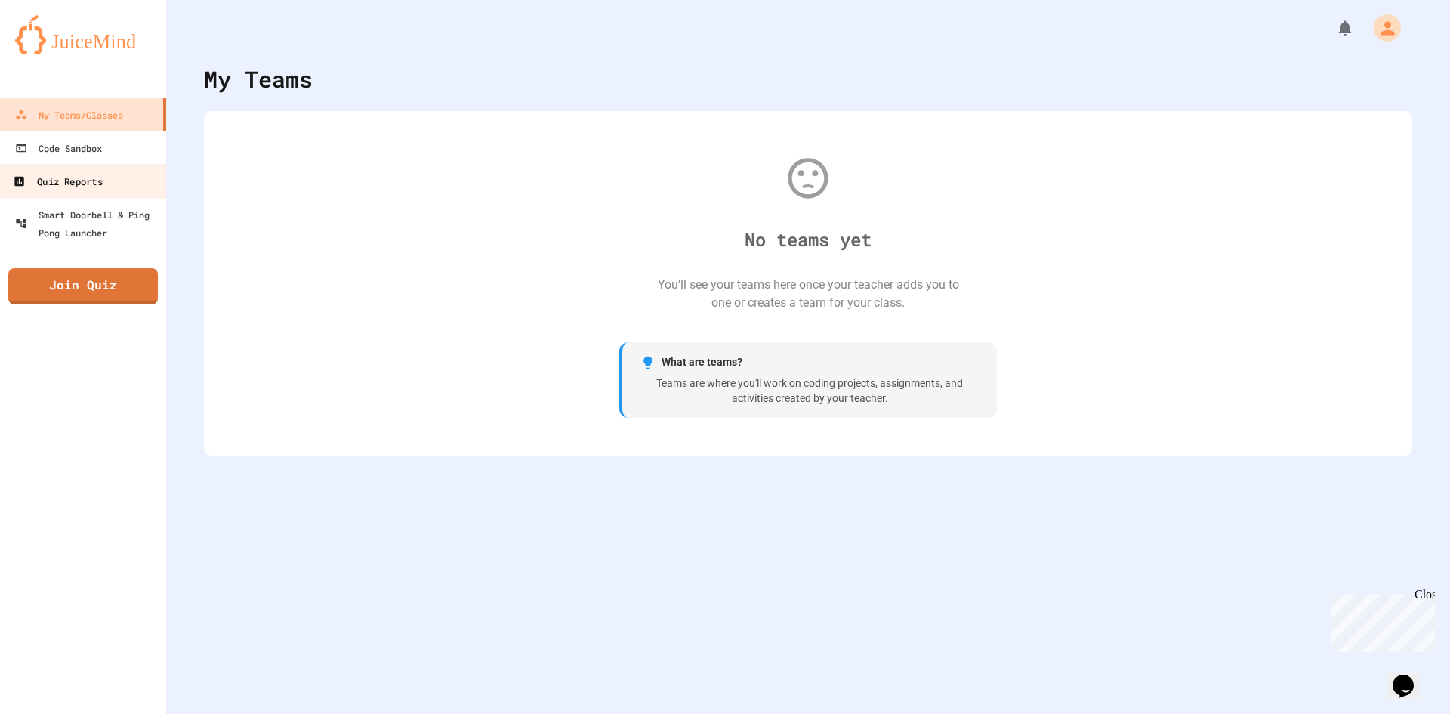
click at [128, 191] on link "Quiz Reports" at bounding box center [83, 181] width 171 height 34
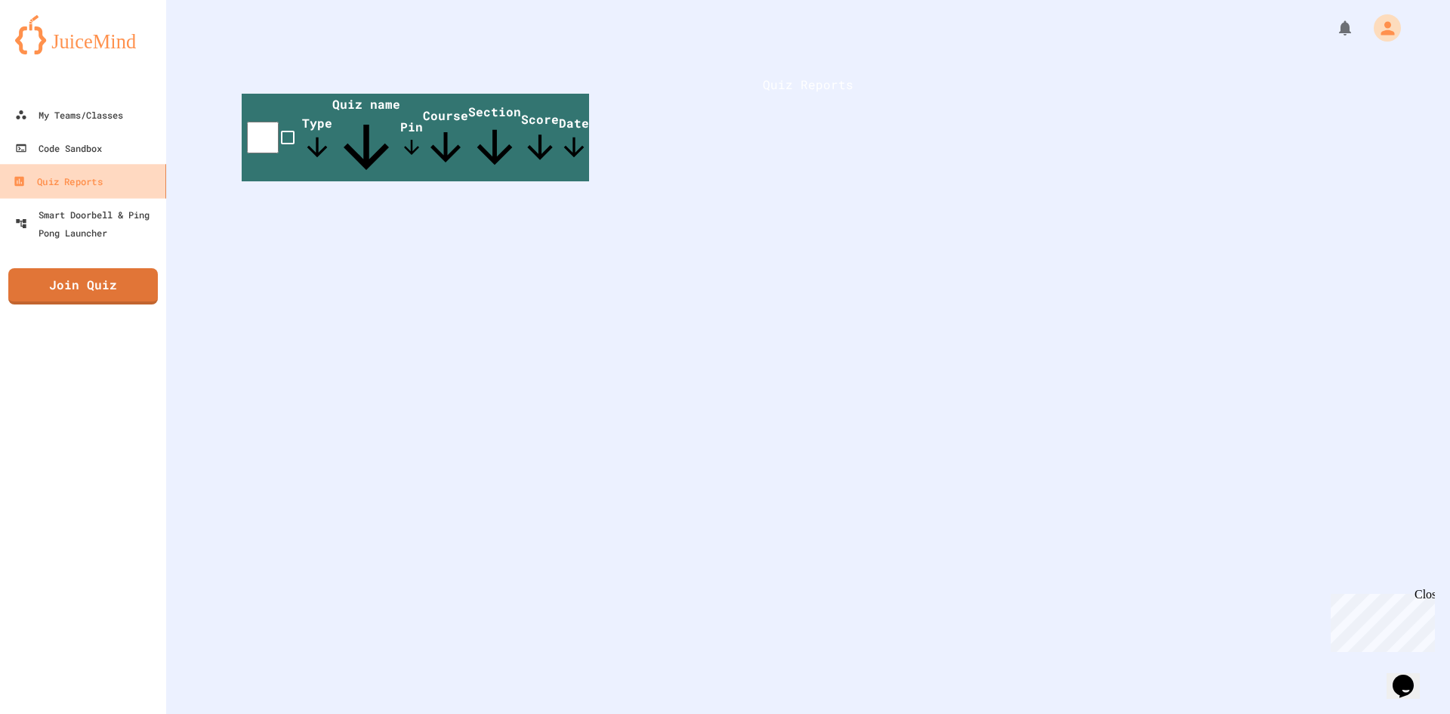
drag, startPoint x: 128, startPoint y: 190, endPoint x: 518, endPoint y: 363, distance: 427.1
click at [518, 363] on div "Quiz Reports Type Quiz name Pin Course Section Score Date" at bounding box center [808, 357] width 1284 height 714
click at [38, 302] on link "Join Quiz" at bounding box center [82, 285] width 147 height 38
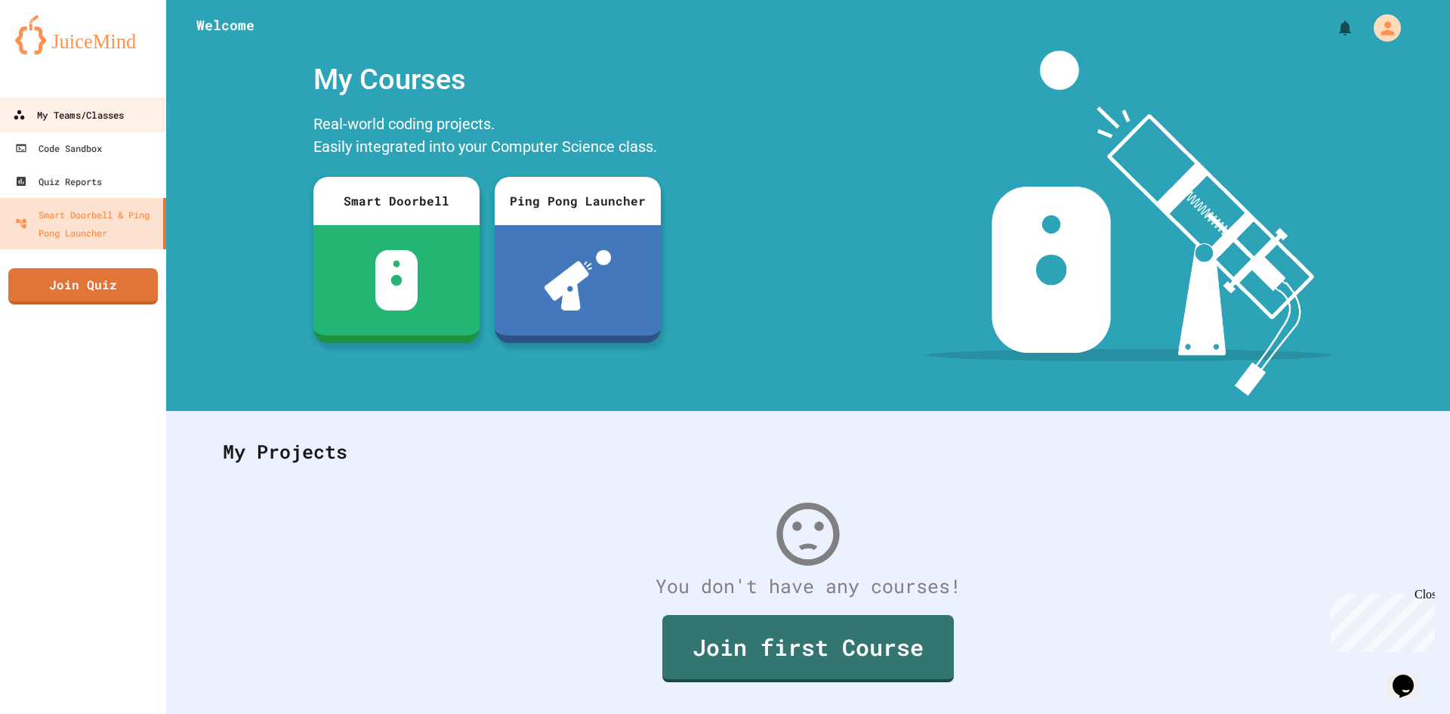
click at [92, 107] on div "My Teams/Classes" at bounding box center [68, 115] width 111 height 19
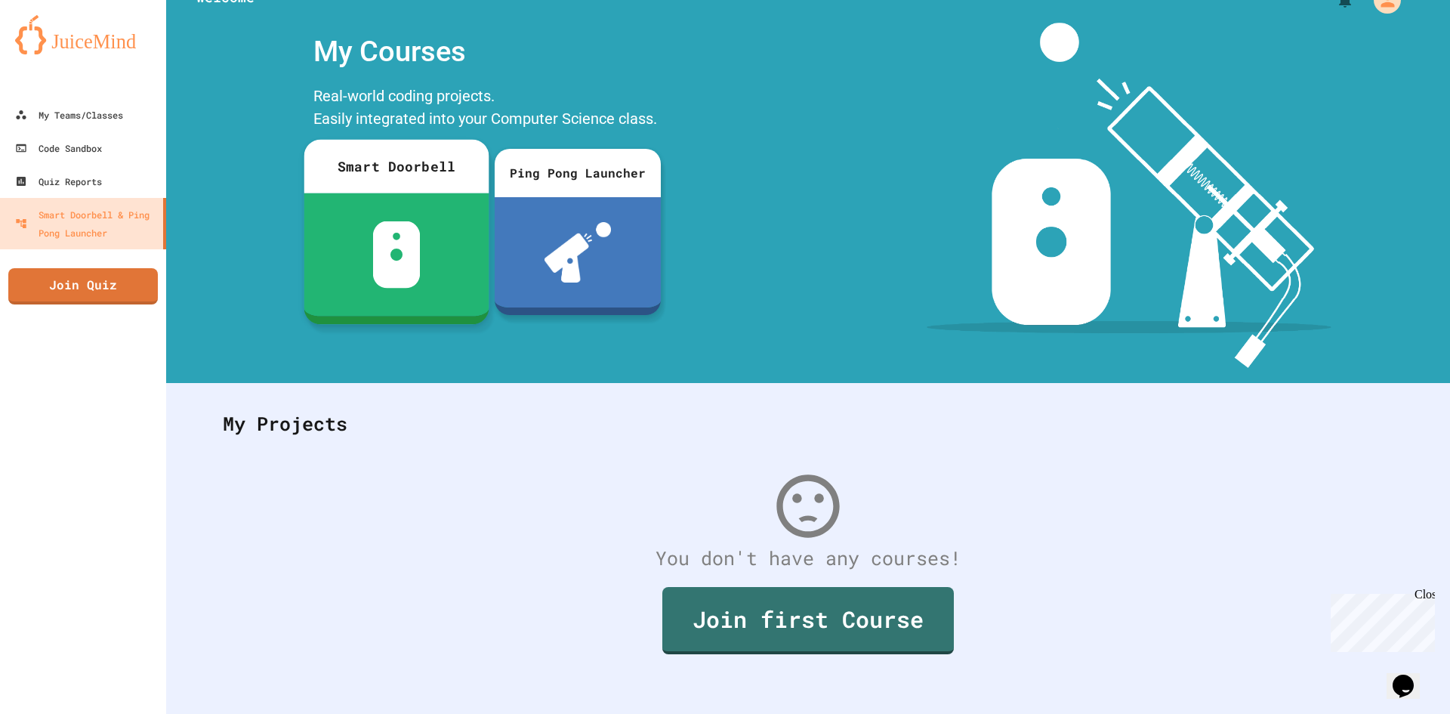
scroll to position [44, 0]
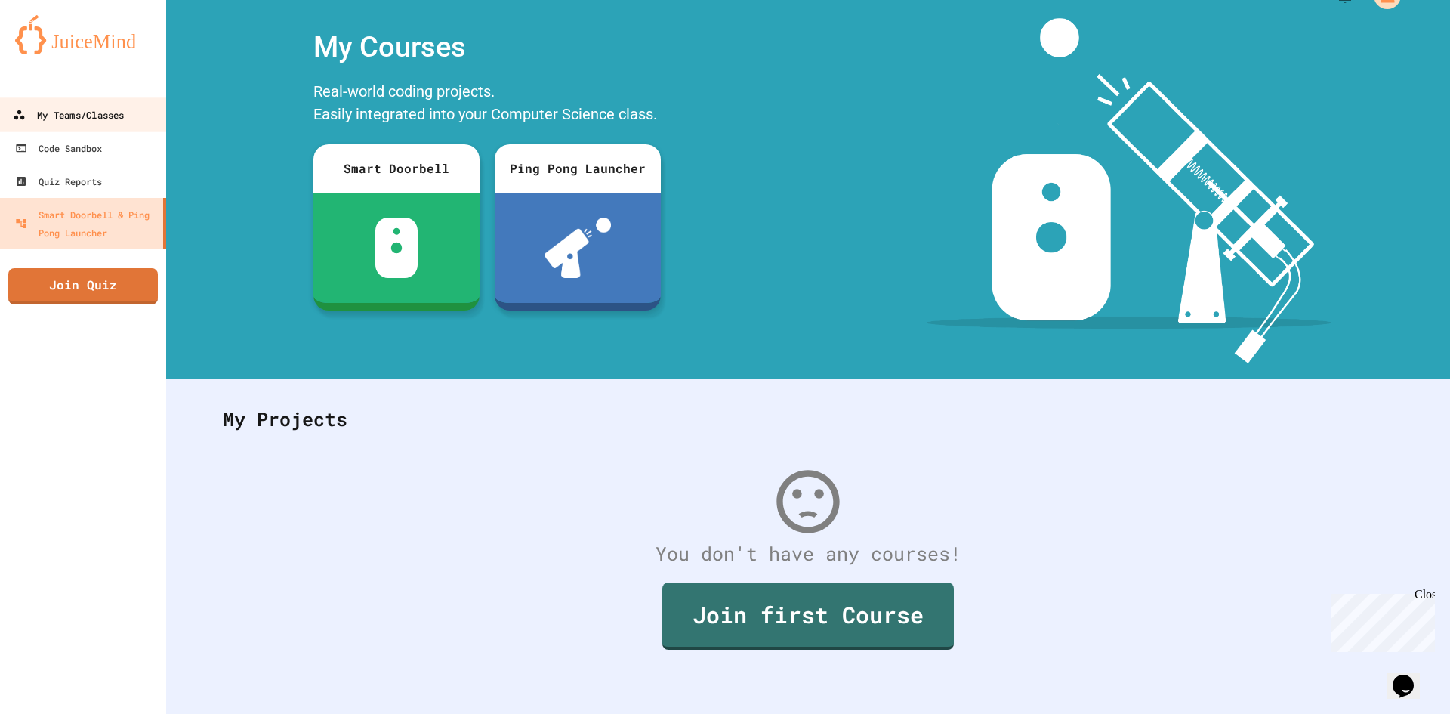
click at [103, 123] on div "My Teams/Classes" at bounding box center [68, 115] width 111 height 19
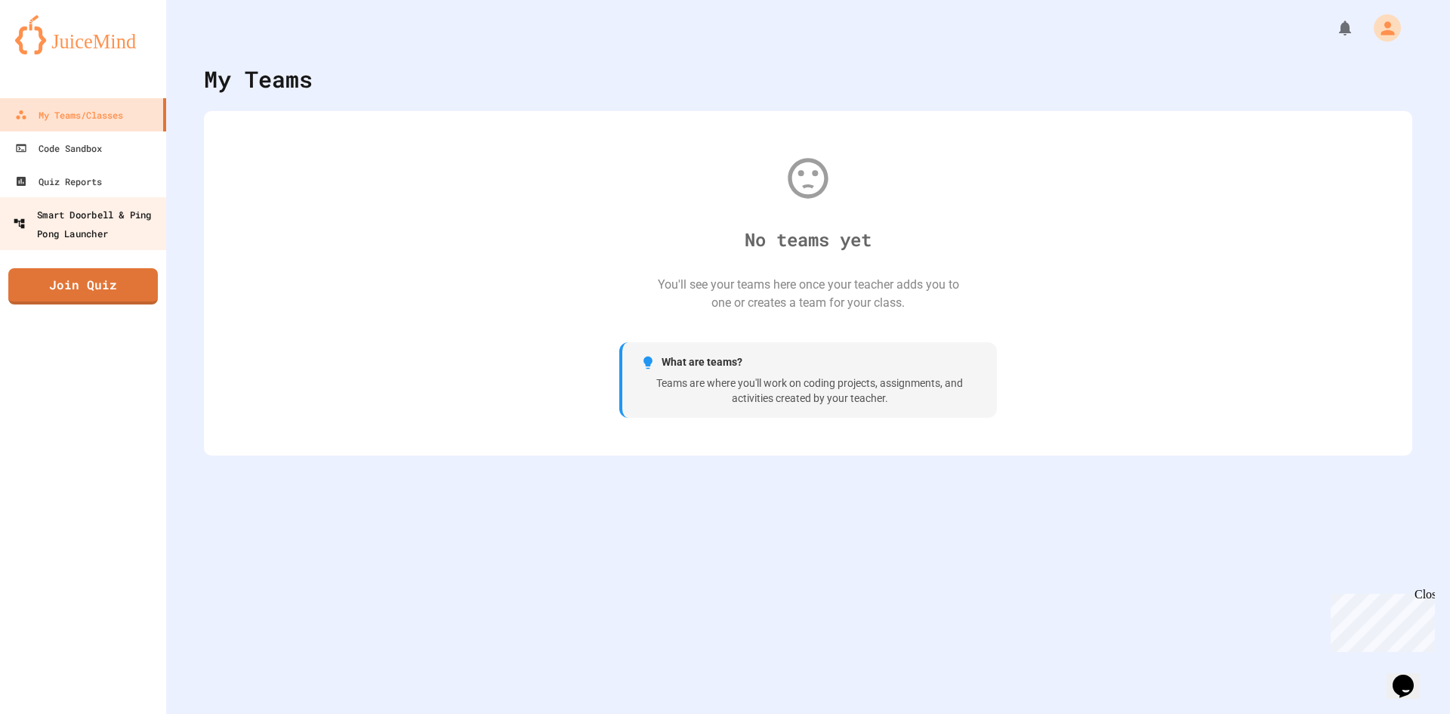
click at [35, 235] on div "Smart Doorbell & Ping Pong Launcher" at bounding box center [88, 223] width 150 height 37
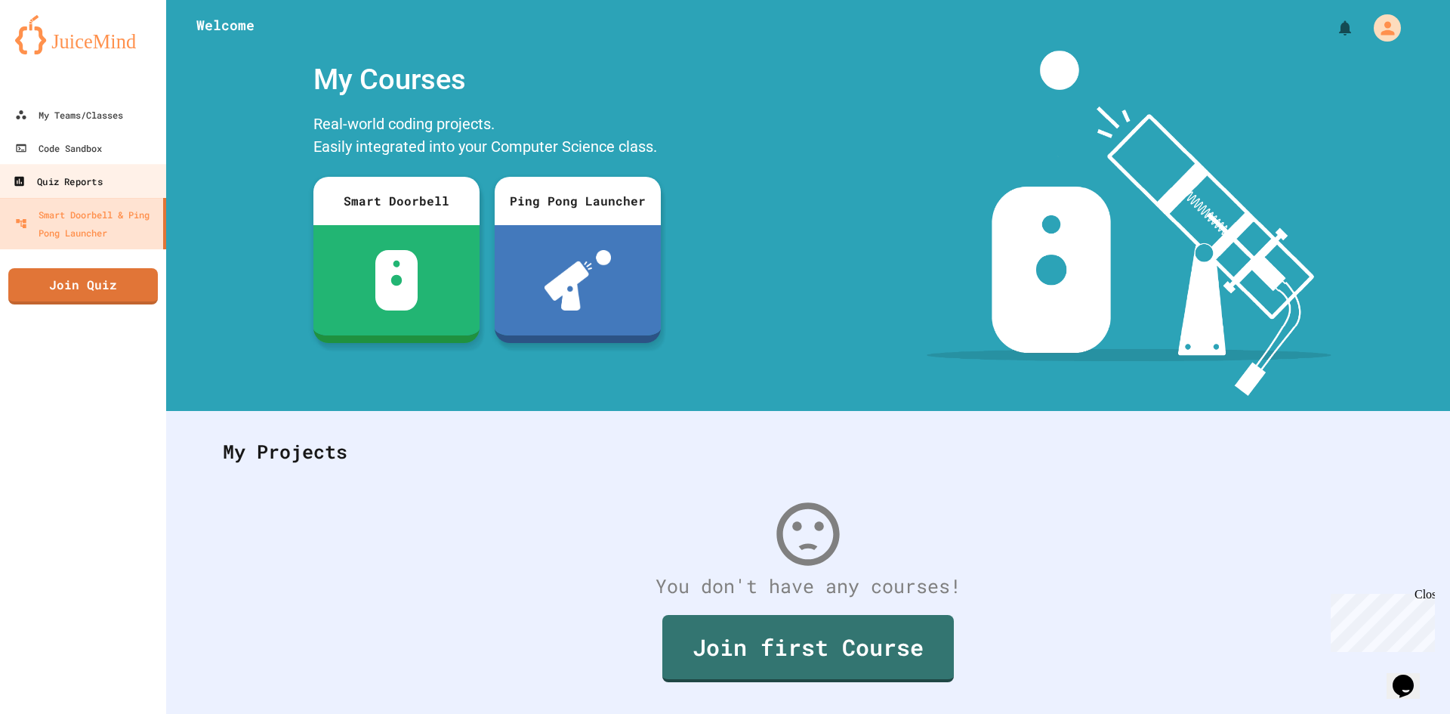
click at [76, 185] on div "Quiz Reports" at bounding box center [57, 181] width 89 height 19
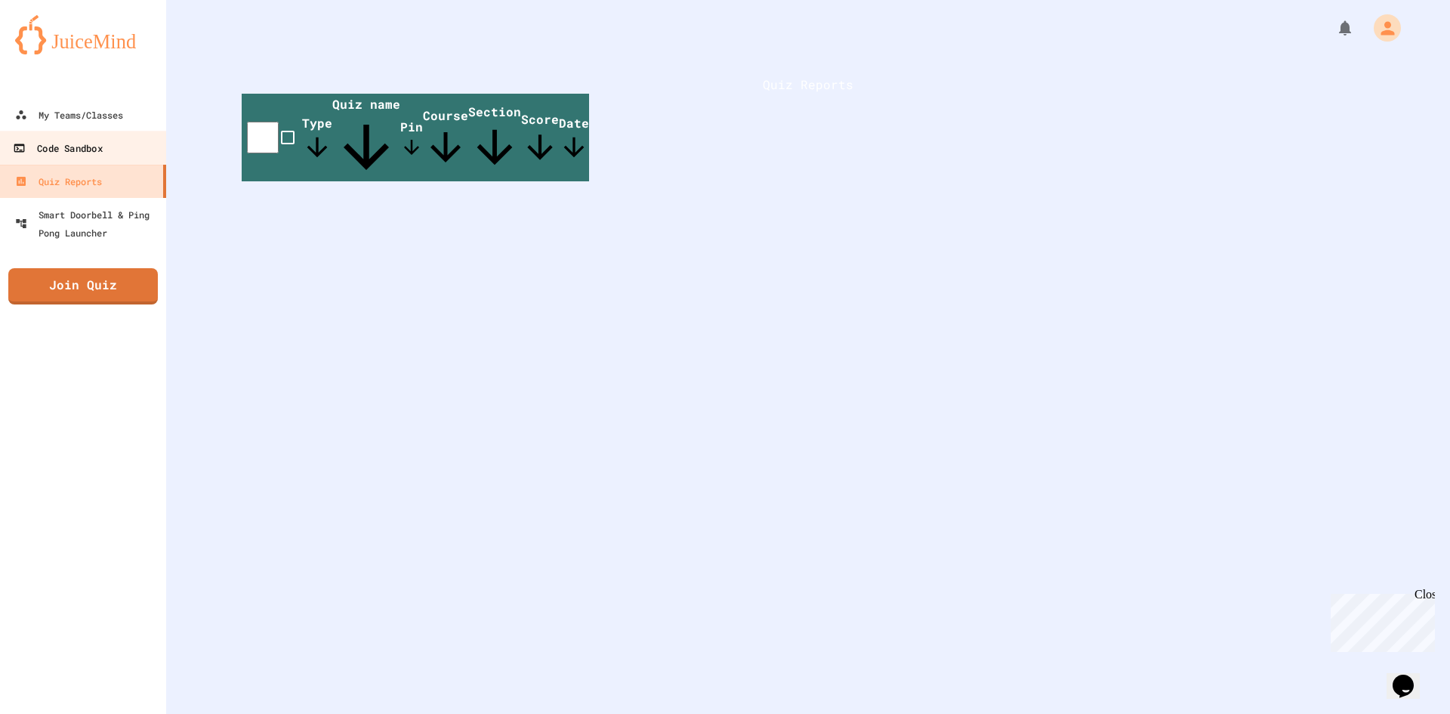
click at [93, 155] on div "Code Sandbox" at bounding box center [57, 148] width 89 height 19
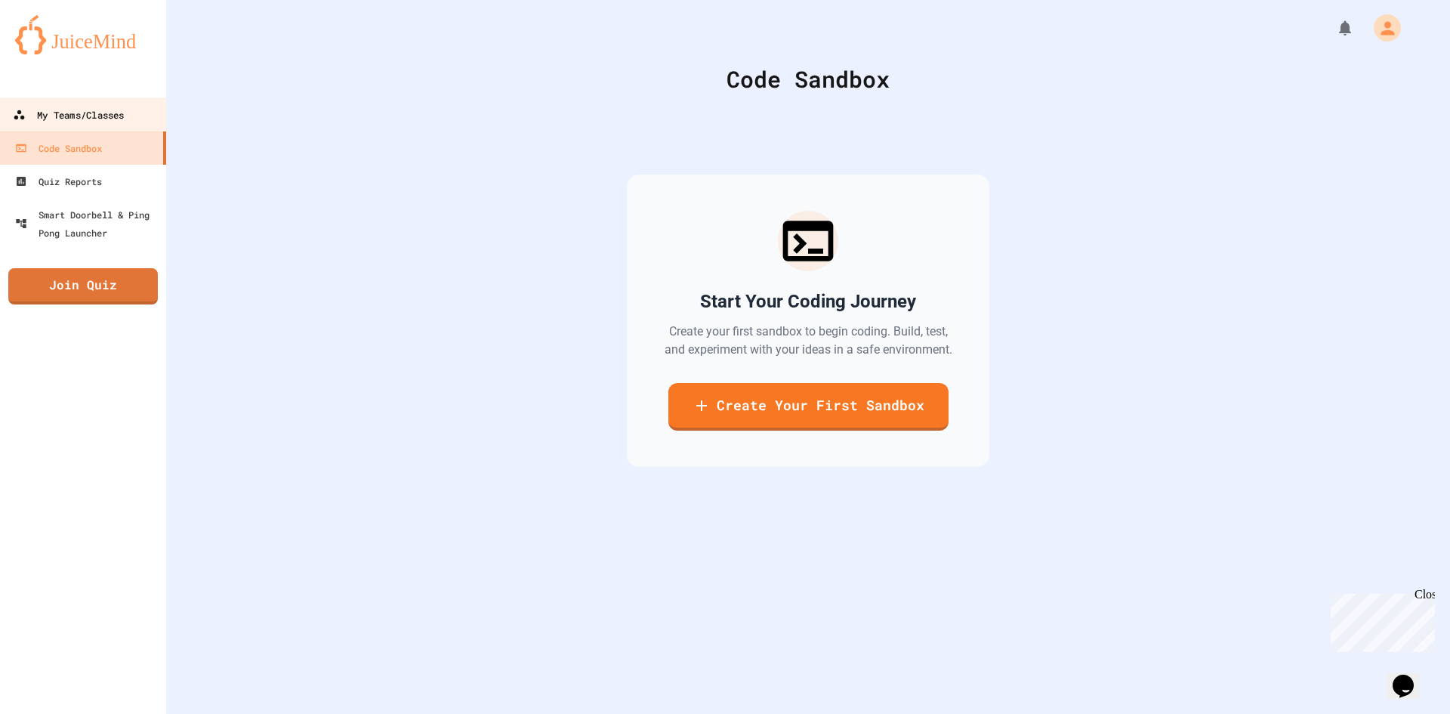
click at [115, 103] on link "My Teams/Classes" at bounding box center [83, 114] width 171 height 34
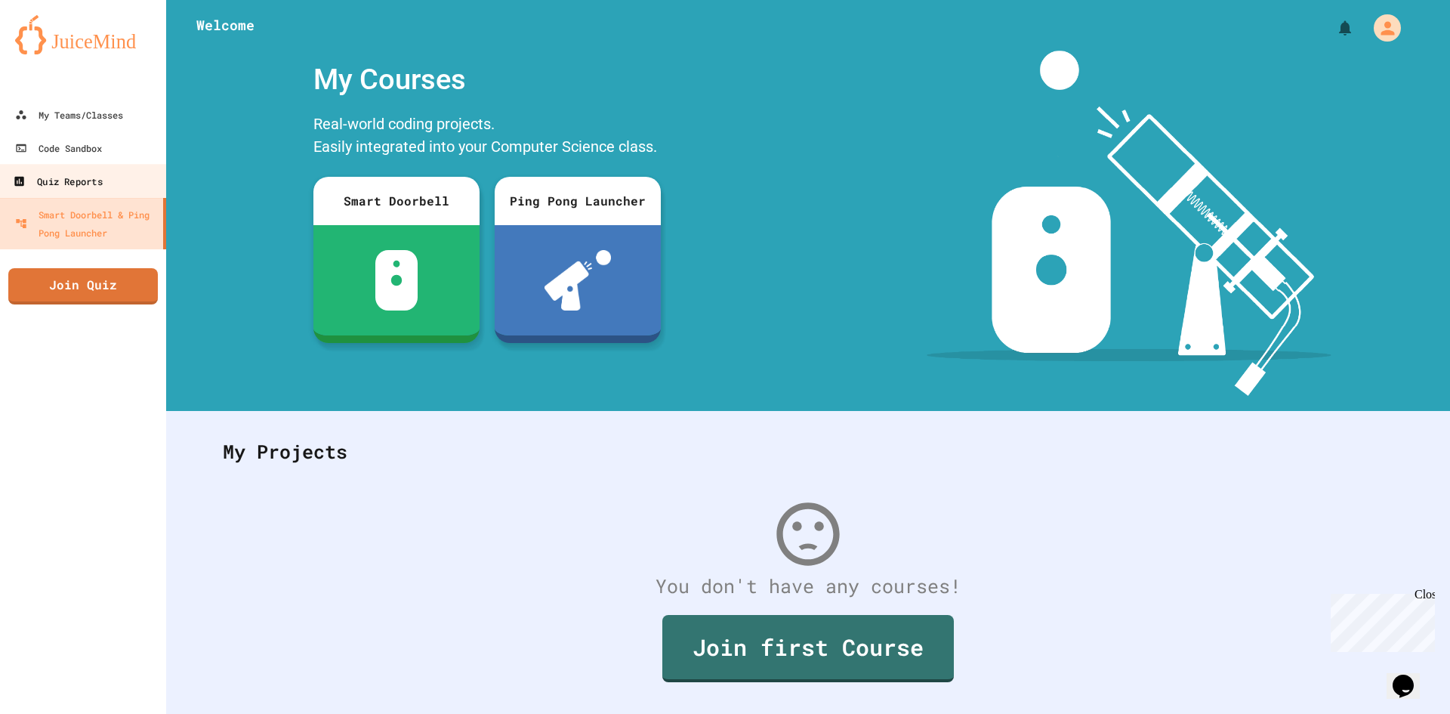
click at [88, 178] on div "Quiz Reports" at bounding box center [57, 181] width 89 height 19
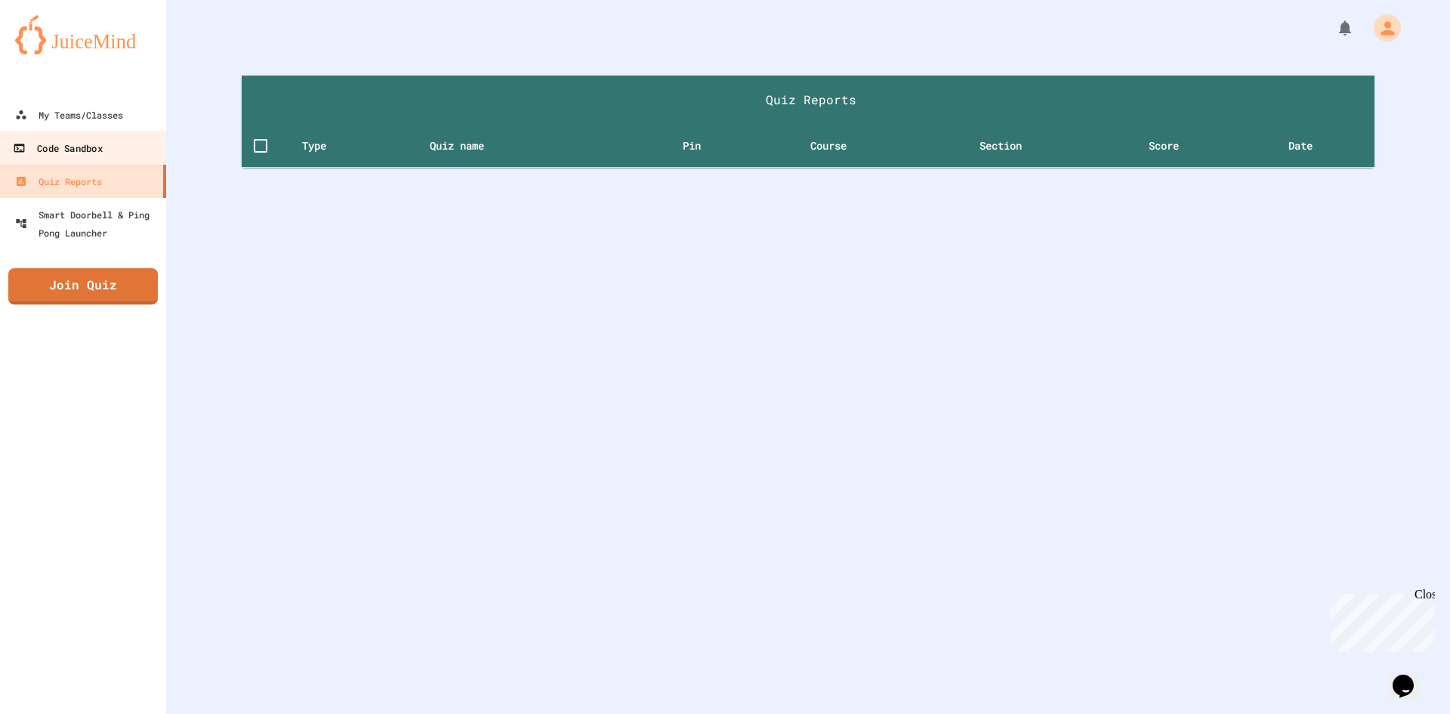
click at [94, 143] on div "Code Sandbox" at bounding box center [57, 148] width 89 height 19
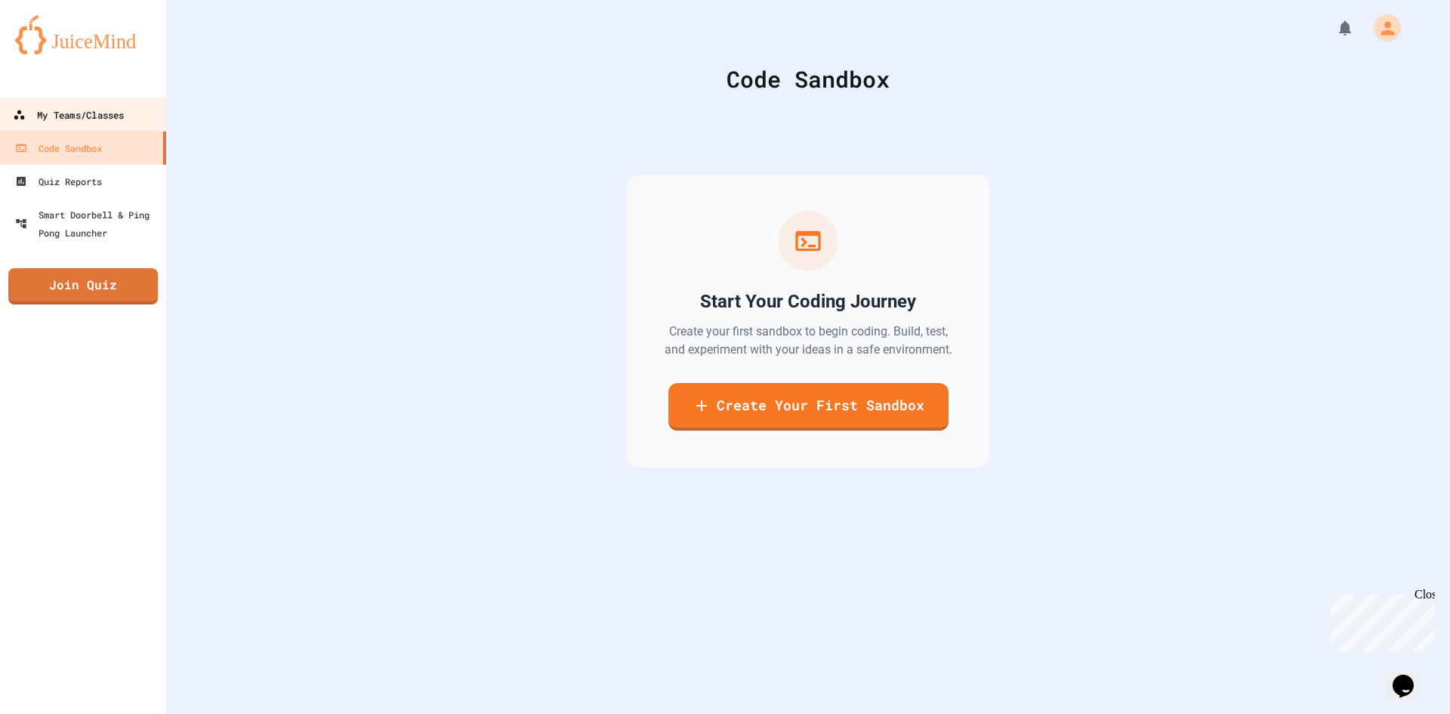
click at [113, 124] on div "My Teams/Classes" at bounding box center [68, 115] width 111 height 19
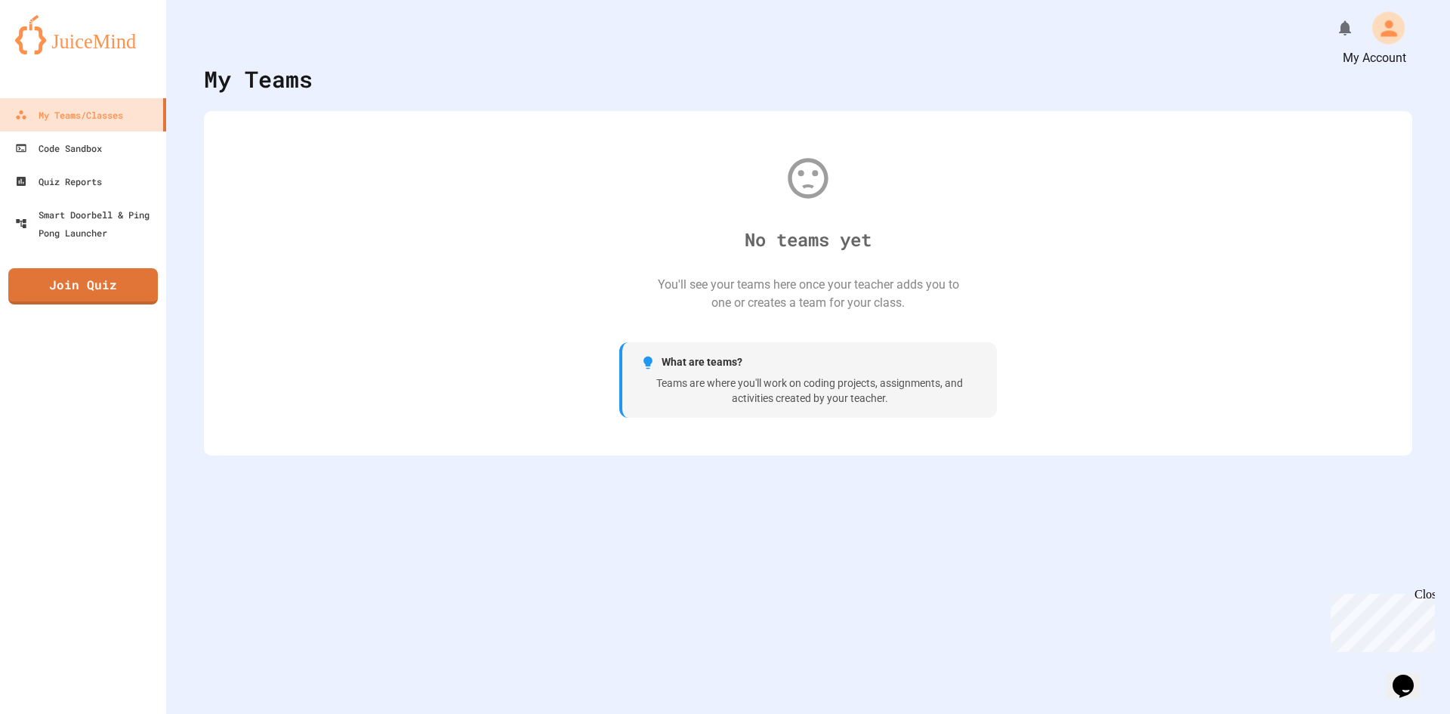
click at [1373, 26] on div "My Account" at bounding box center [1389, 27] width 32 height 32
drag, startPoint x: 116, startPoint y: 174, endPoint x: 238, endPoint y: 153, distance: 124.1
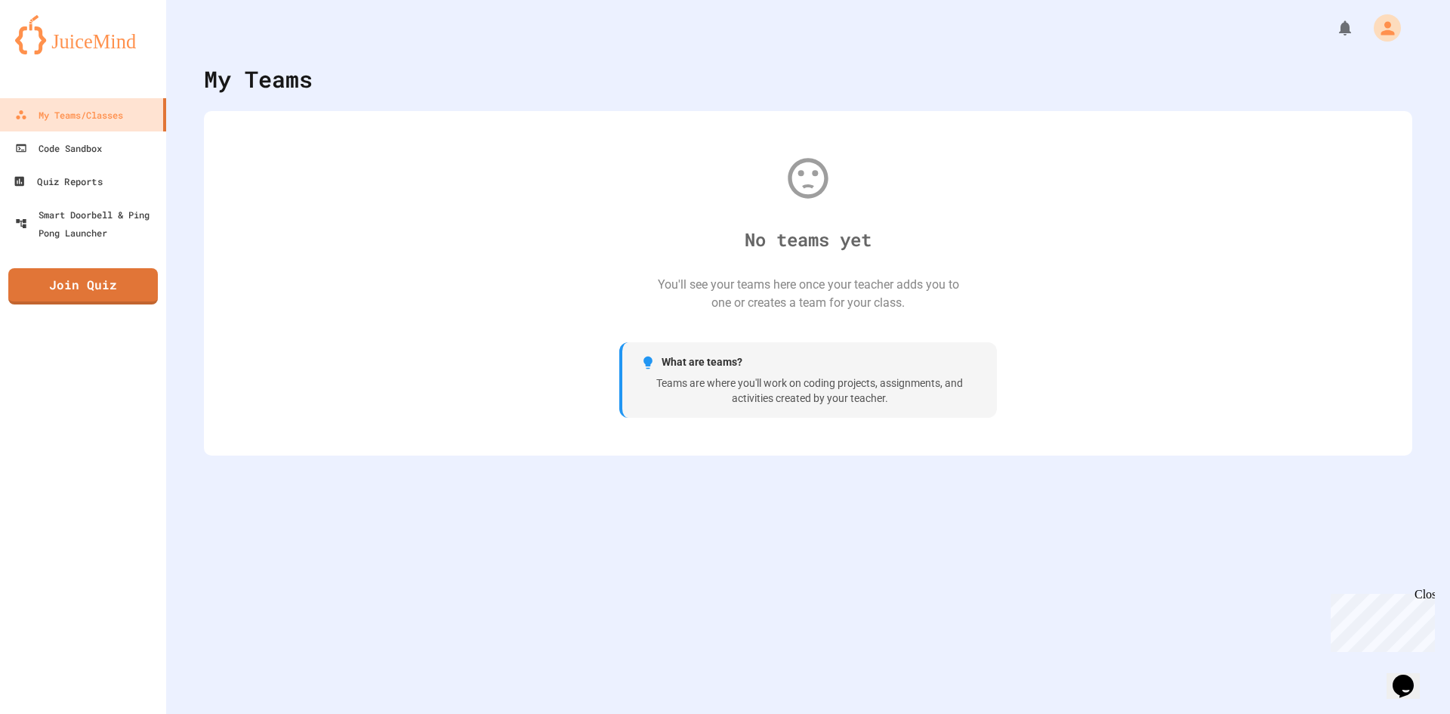
click at [238, 153] on div "No teams yet You'll see your teams here once your teacher adds you to one or cr…" at bounding box center [808, 283] width 1178 height 314
click at [139, 213] on div "Smart Doorbell & Ping Pong Launcher" at bounding box center [88, 223] width 150 height 37
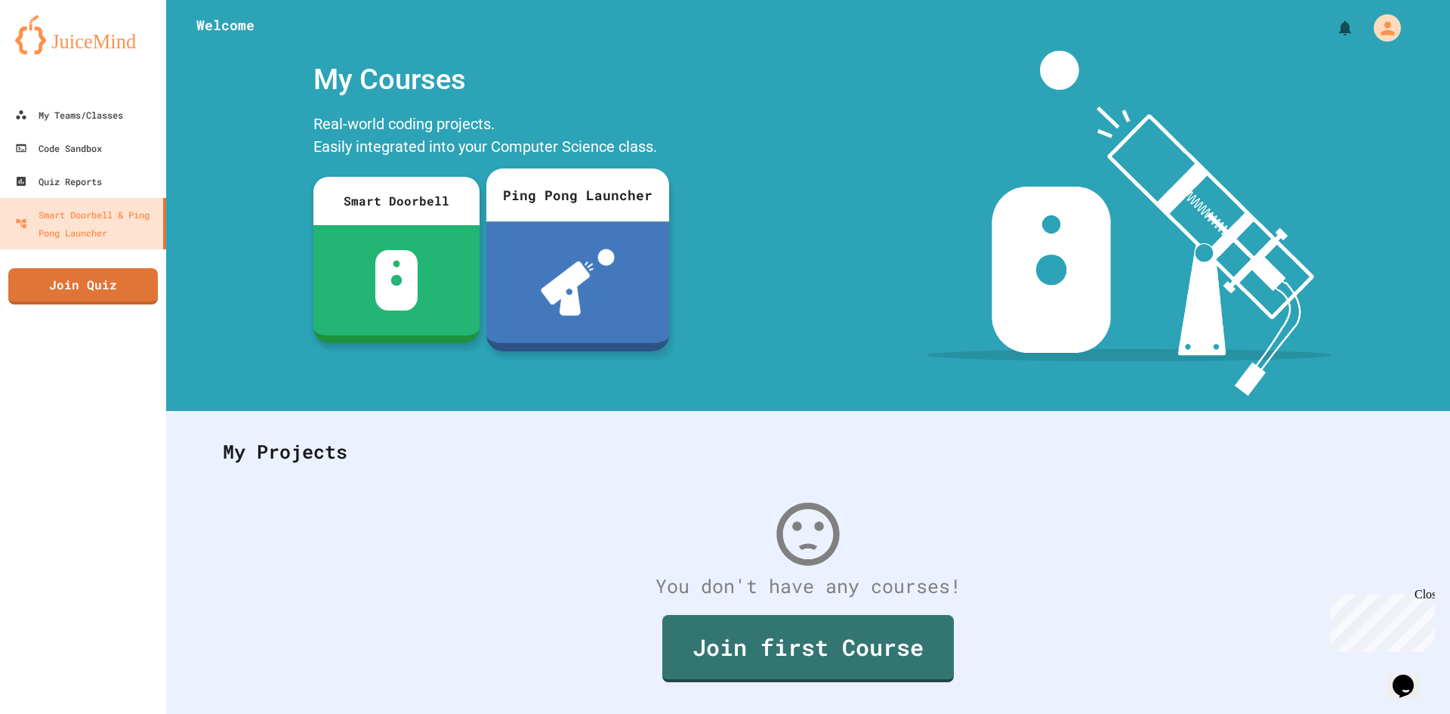
click at [585, 301] on img at bounding box center [578, 282] width 74 height 66
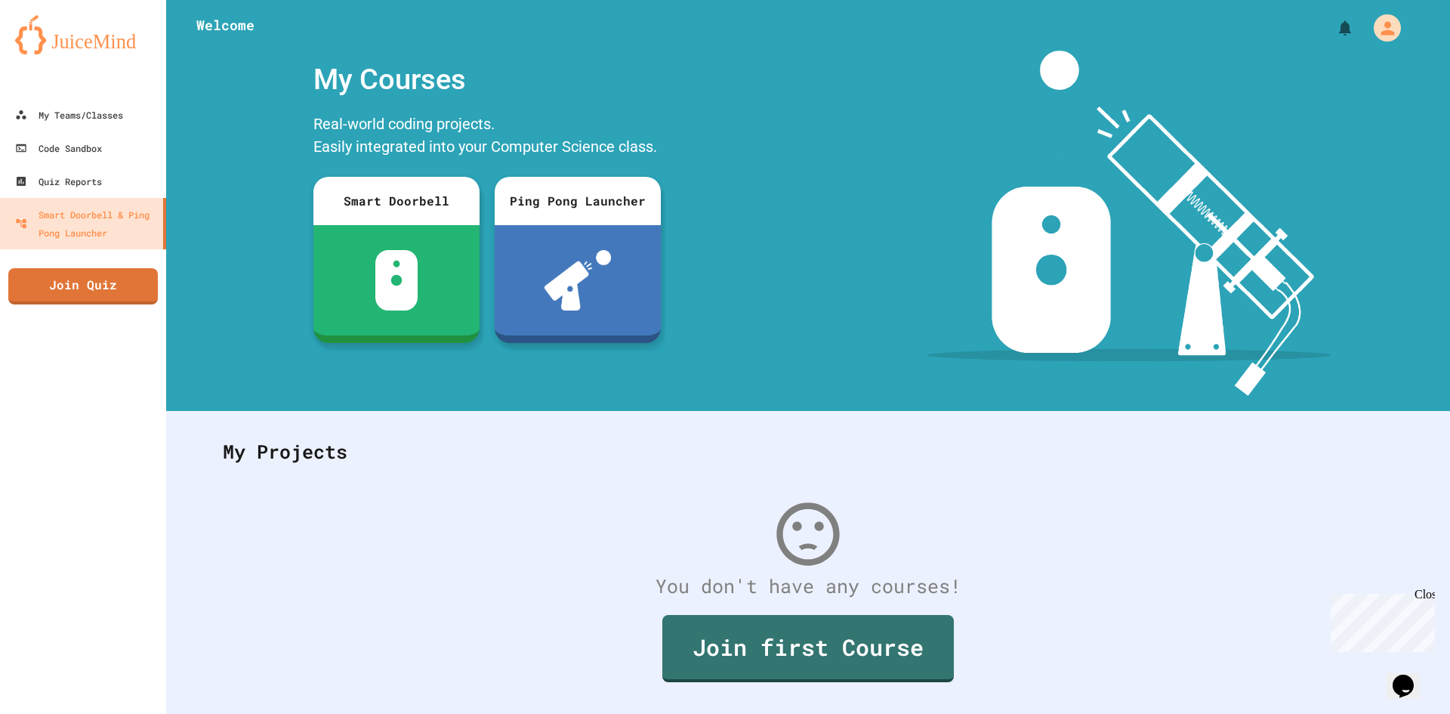
drag, startPoint x: 46, startPoint y: 187, endPoint x: 41, endPoint y: 179, distance: 9.8
click at [46, 187] on div "Quiz Reports" at bounding box center [57, 181] width 89 height 19
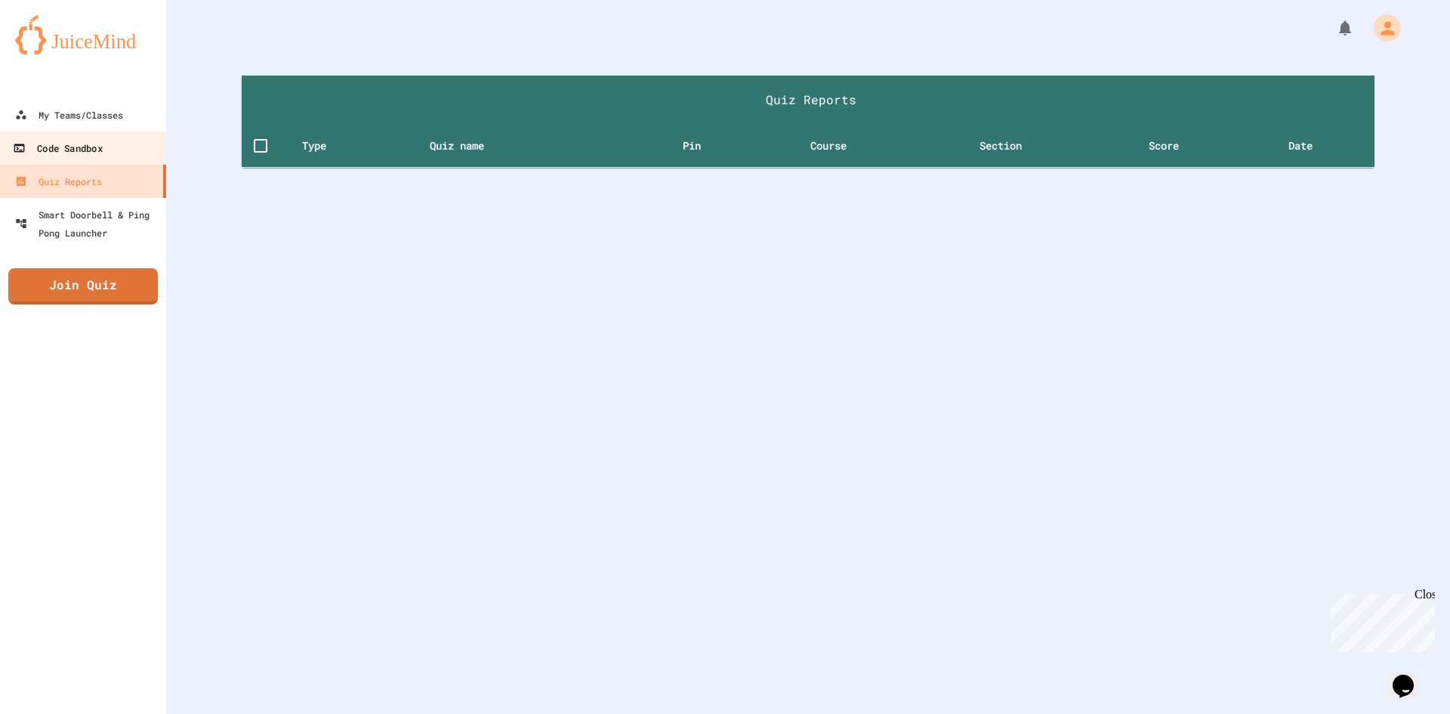
click at [42, 157] on div "Code Sandbox" at bounding box center [57, 148] width 89 height 19
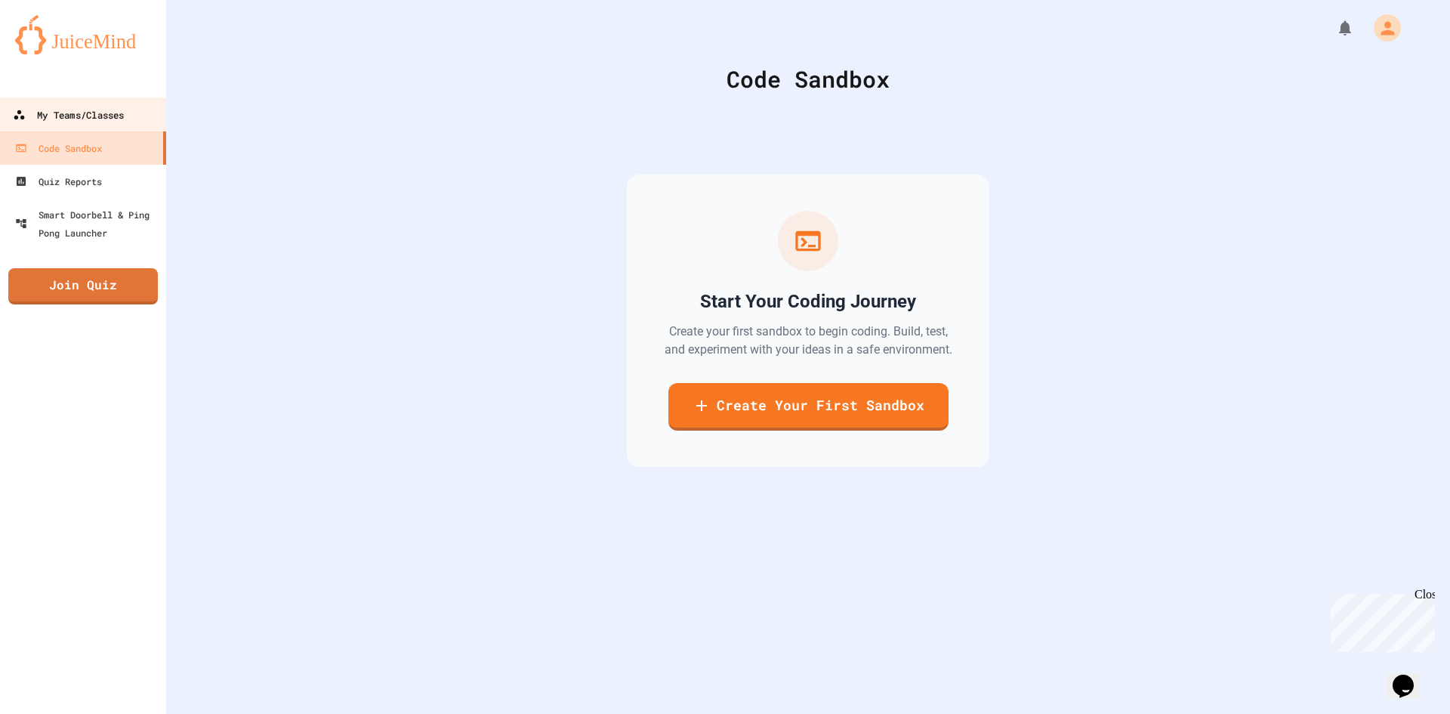
drag, startPoint x: 48, startPoint y: 110, endPoint x: 44, endPoint y: 98, distance: 12.2
click at [48, 111] on div "My Teams/Classes" at bounding box center [68, 115] width 111 height 19
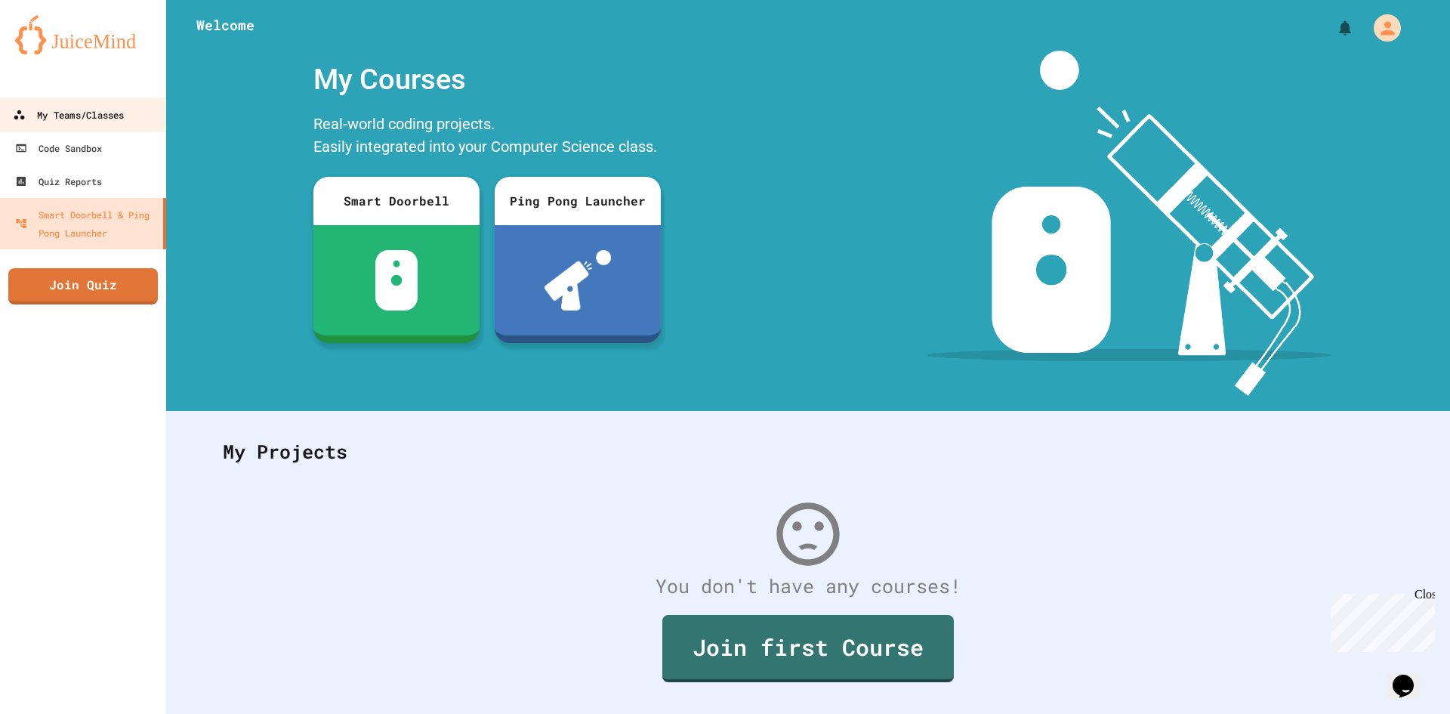
click at [103, 112] on div "My Teams/Classes" at bounding box center [68, 115] width 111 height 19
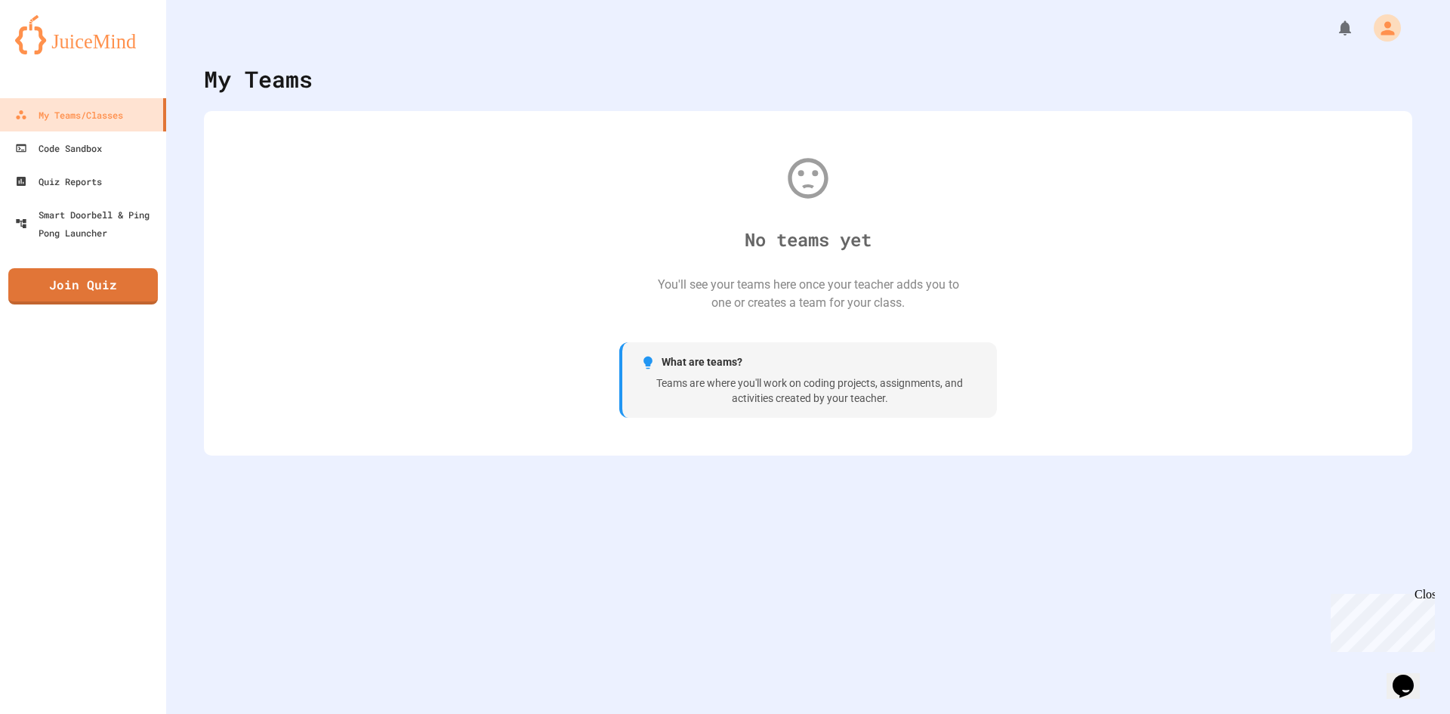
click at [1409, 673] on button "Opens Chat This icon Opens the chat window." at bounding box center [1403, 686] width 33 height 26
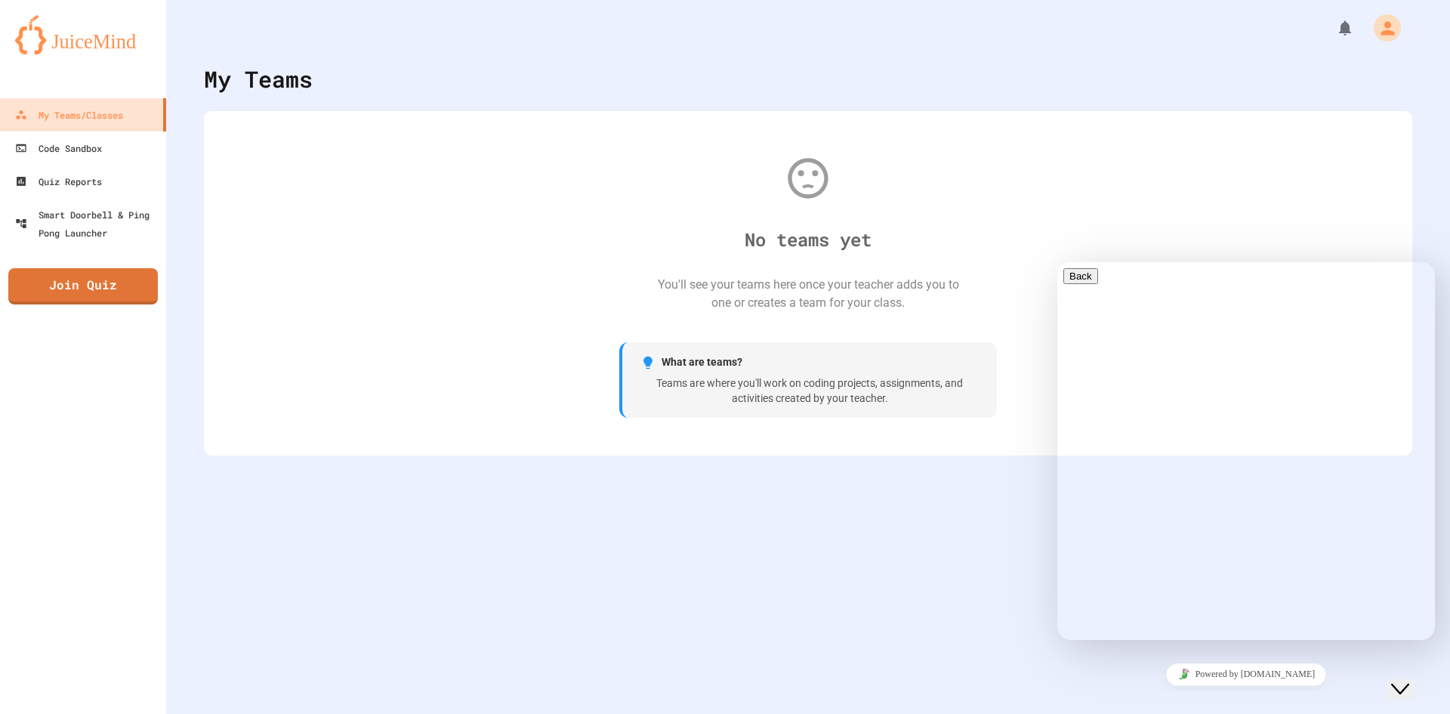
click at [1410, 680] on icon "Close Chat This icon closes the chat window." at bounding box center [1400, 689] width 18 height 18
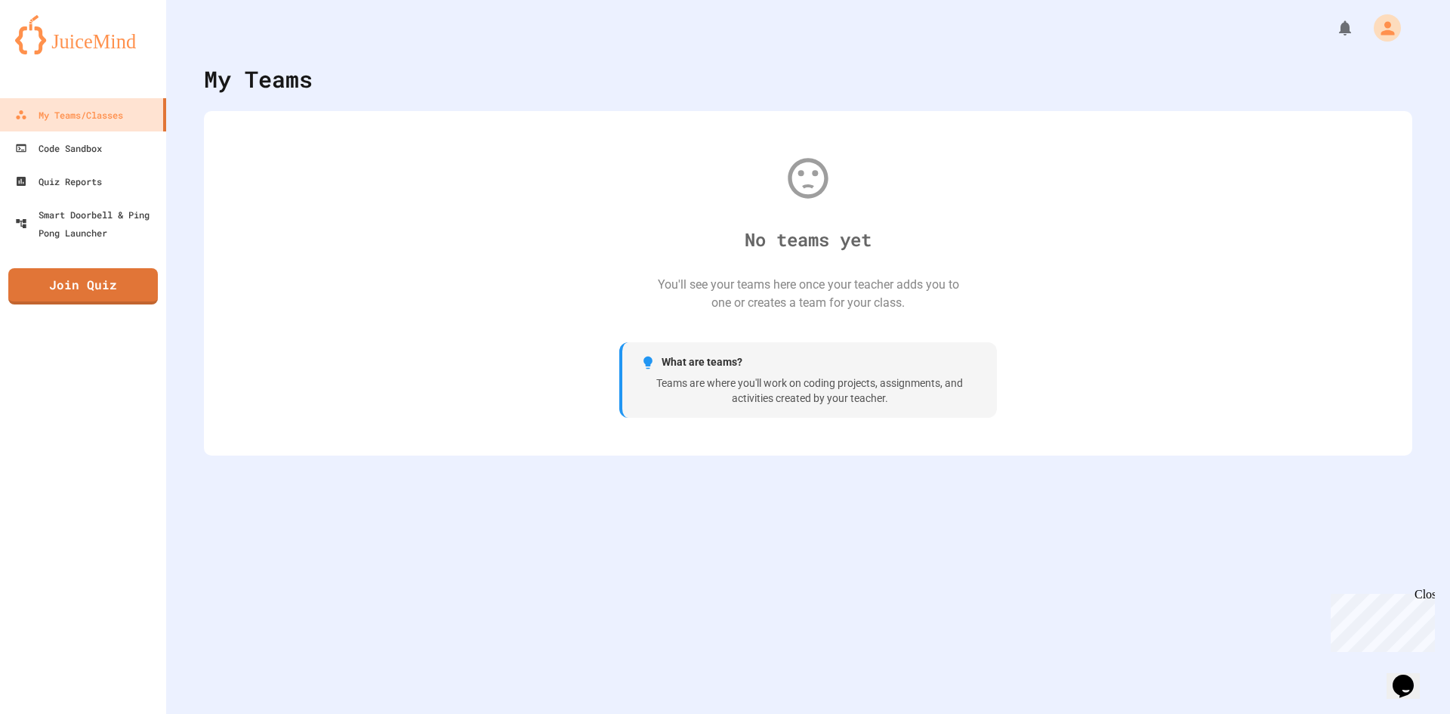
click at [863, 388] on div "Teams are where you'll work on coding projects, assignments, and activities cre…" at bounding box center [810, 390] width 338 height 29
click at [5, 40] on link at bounding box center [83, 34] width 166 height 68
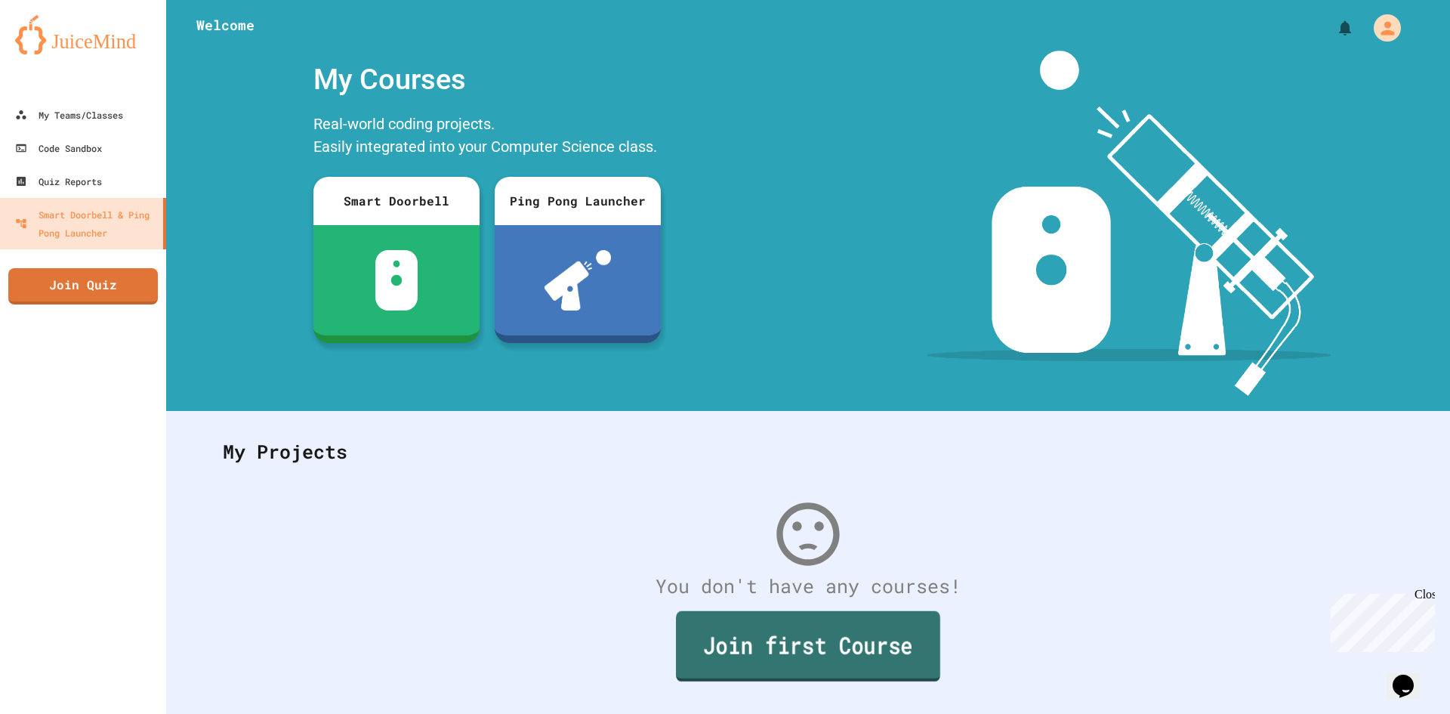
click at [747, 631] on link "Join first Course" at bounding box center [808, 646] width 264 height 70
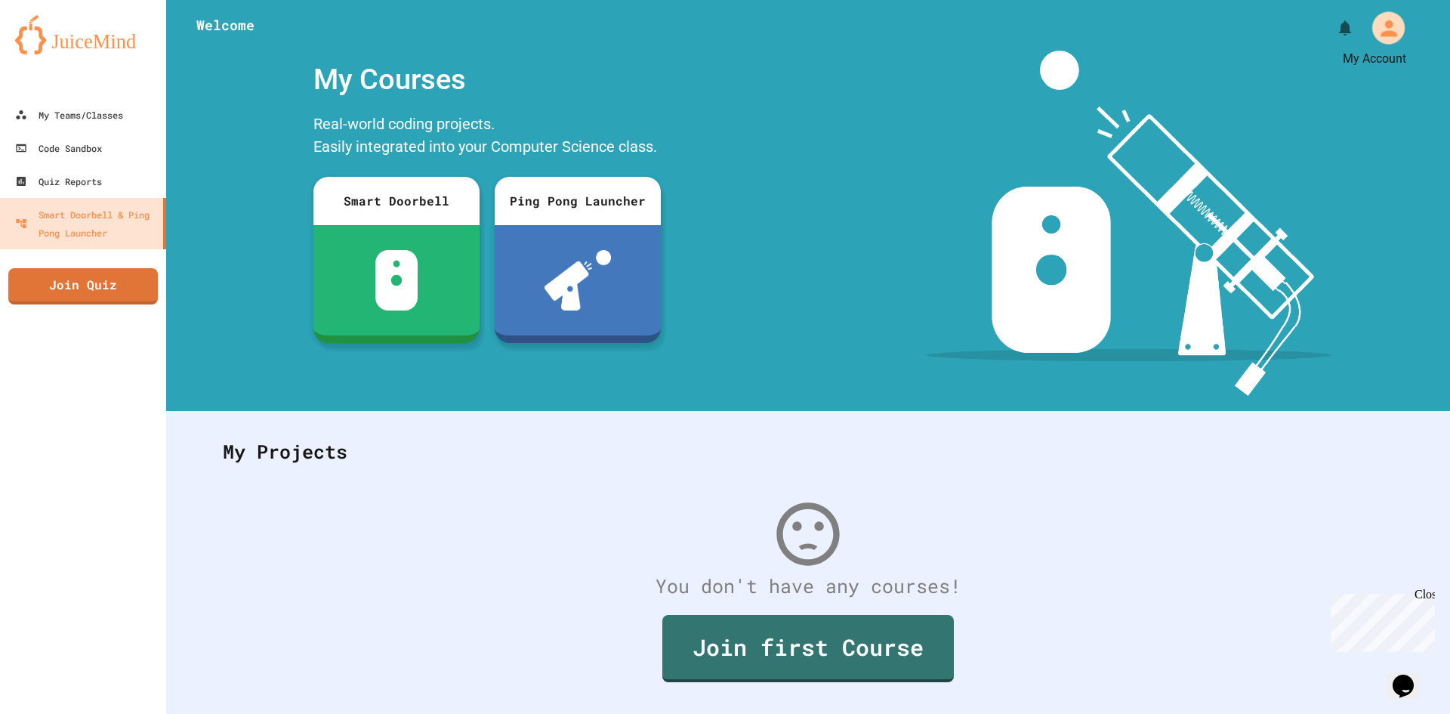
click at [1377, 29] on icon "My Account" at bounding box center [1388, 28] width 24 height 24
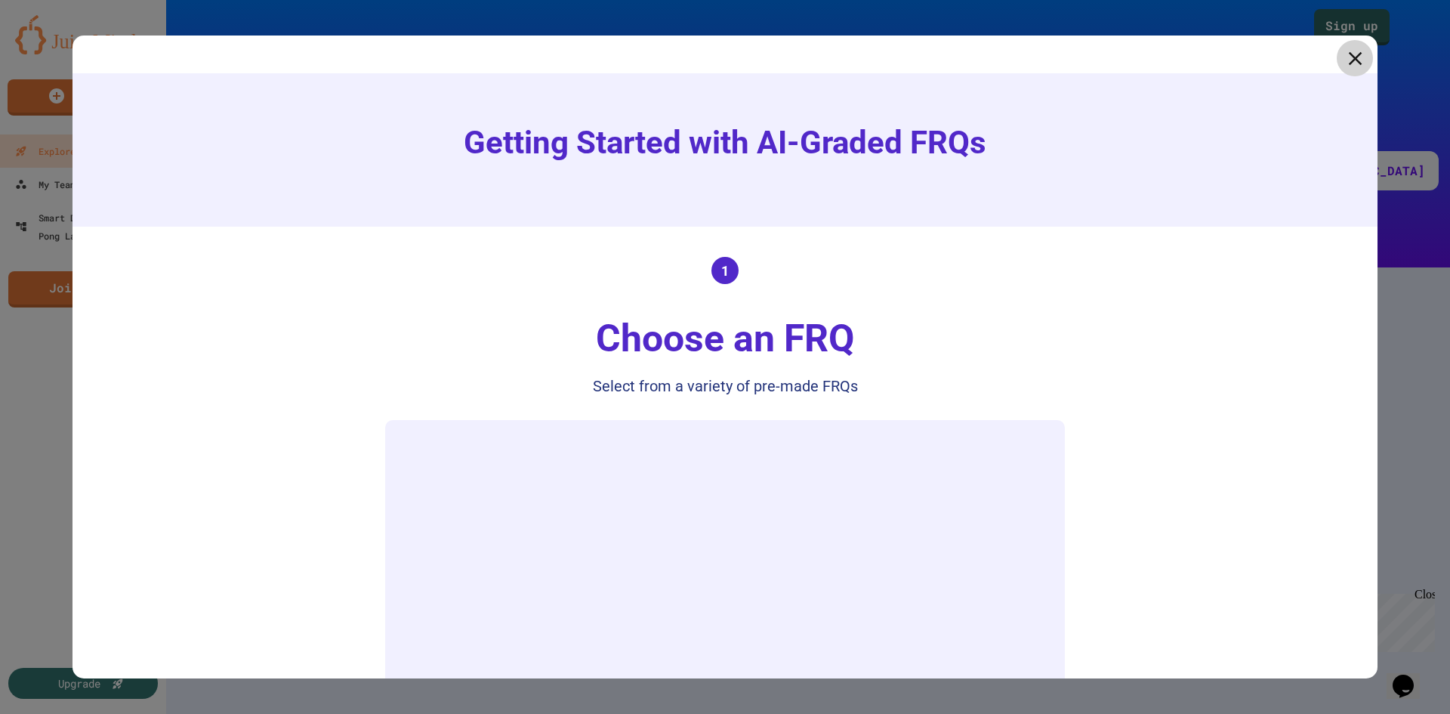
click at [1348, 60] on icon at bounding box center [1355, 59] width 14 height 14
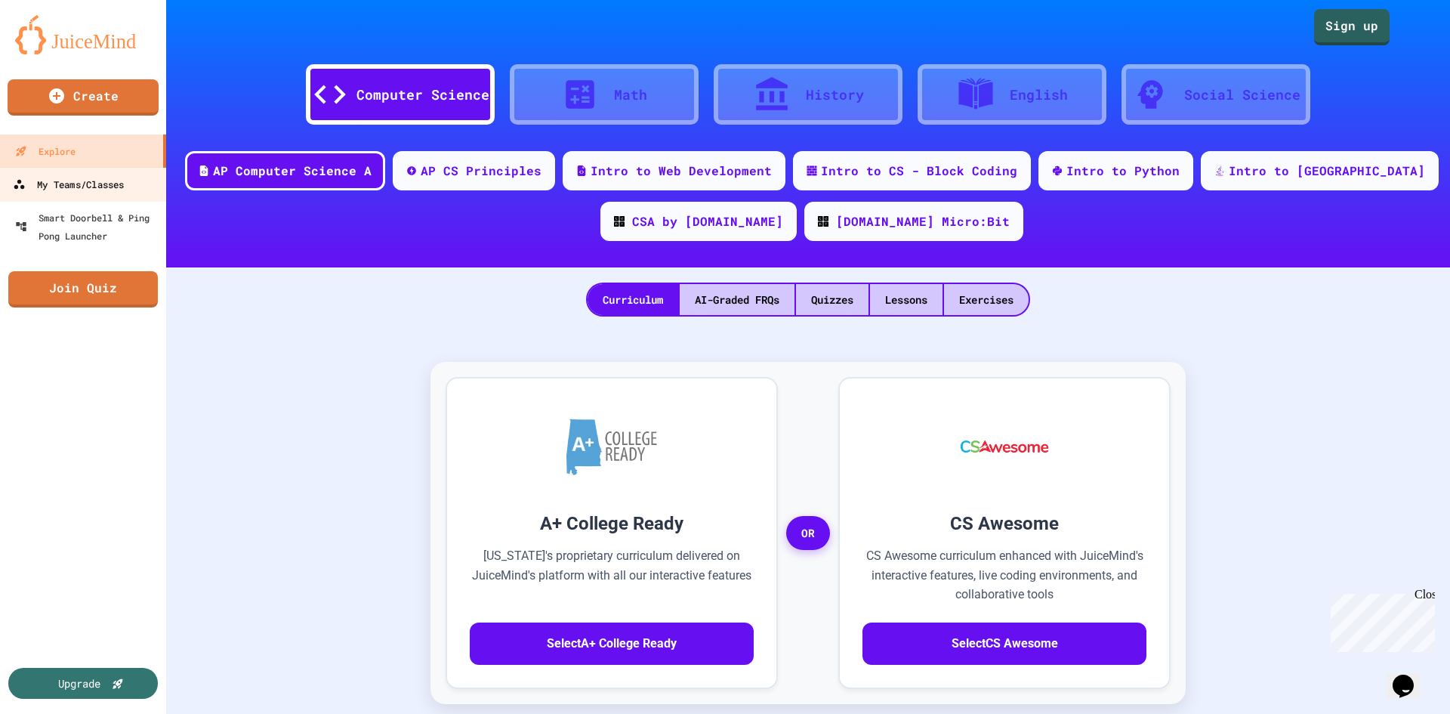
click at [72, 180] on div "My Teams/Classes" at bounding box center [68, 184] width 111 height 19
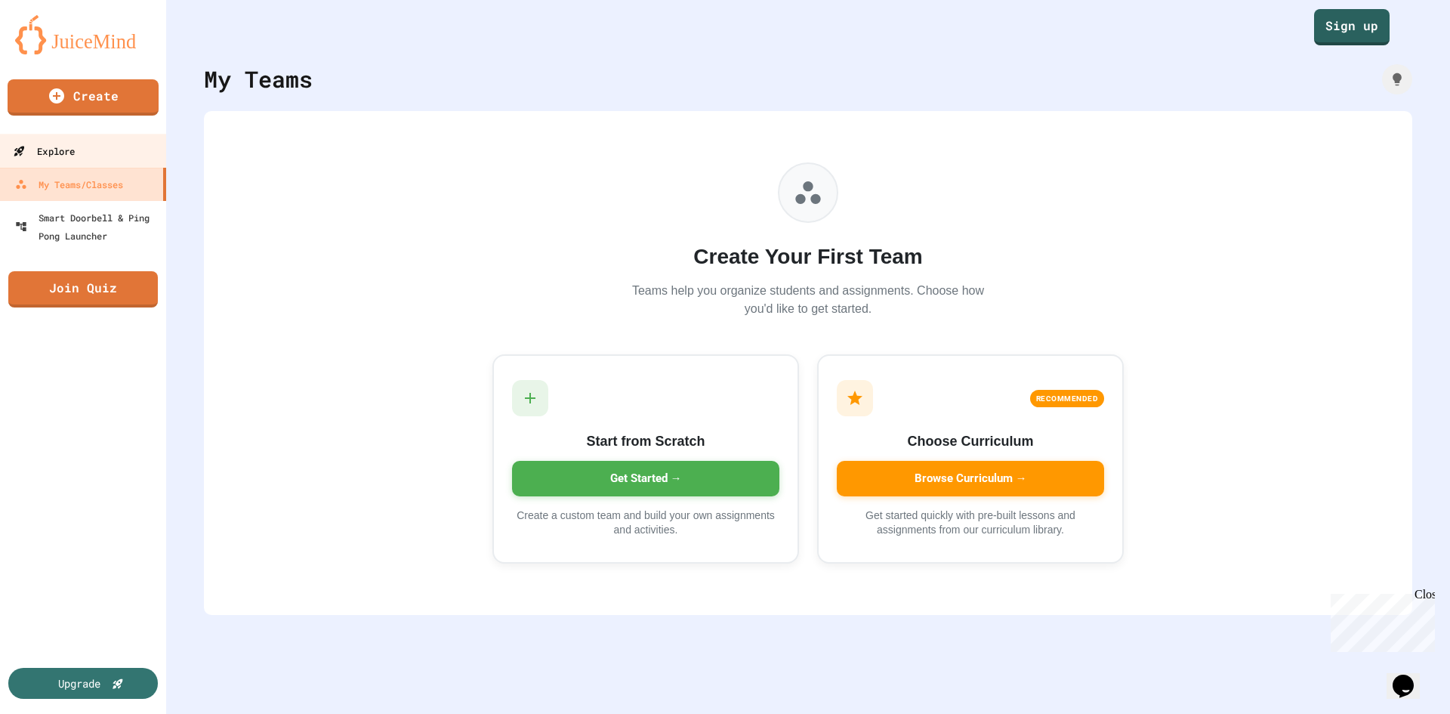
click at [150, 145] on link "Explore" at bounding box center [83, 151] width 171 height 34
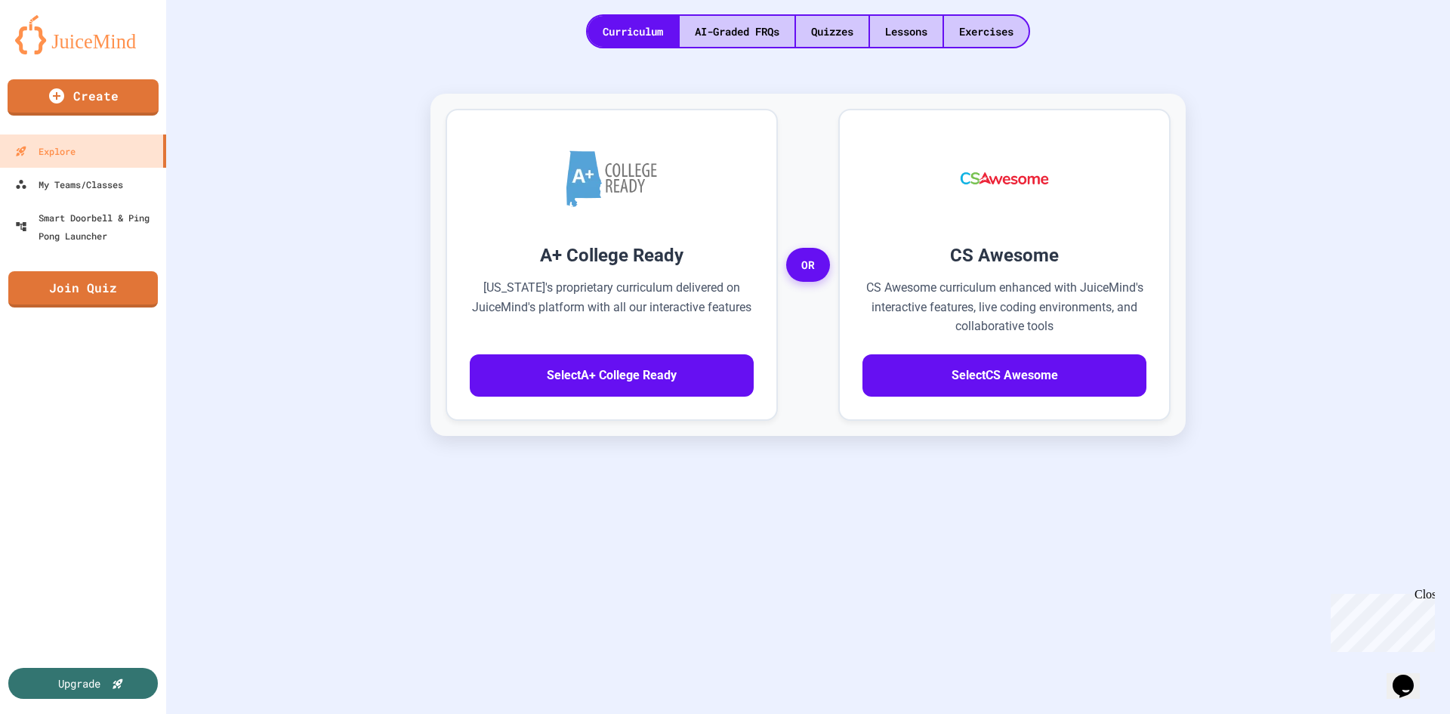
scroll to position [309, 0]
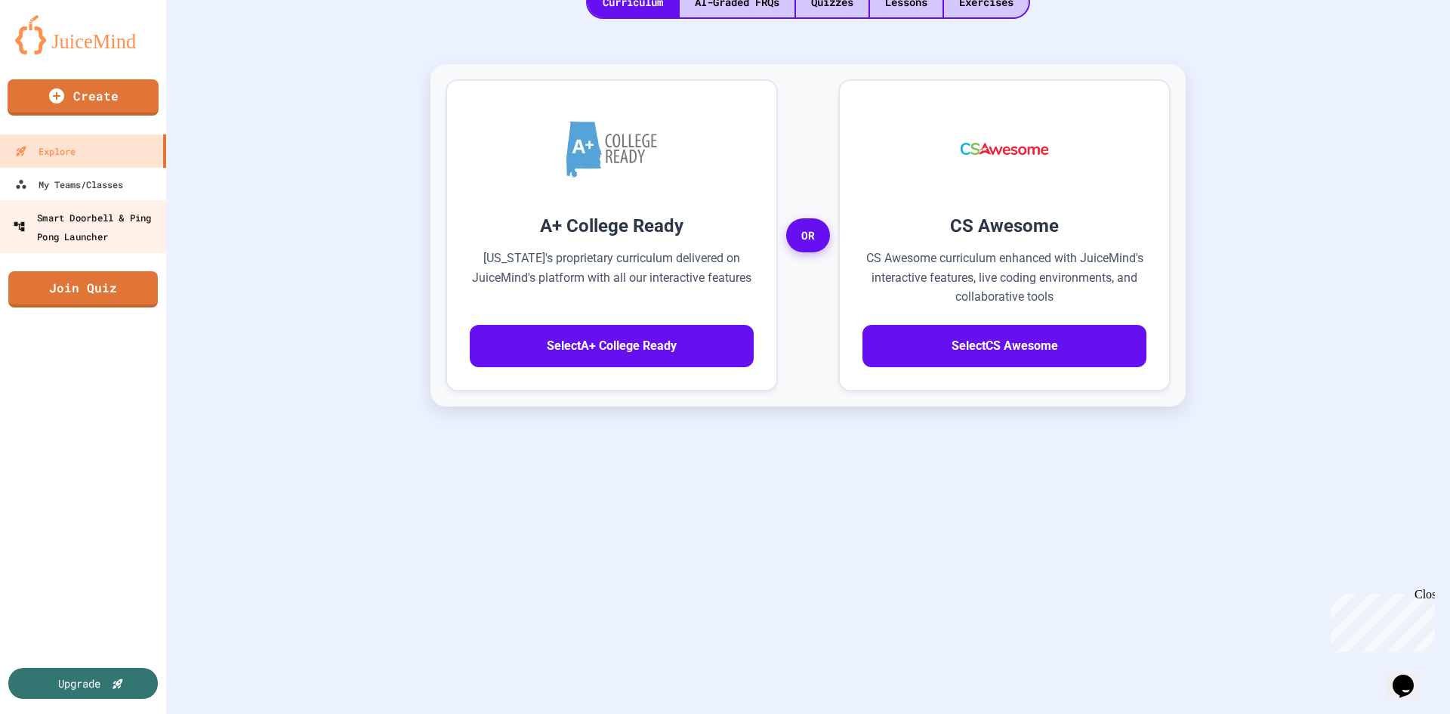
click at [55, 227] on div "Smart Doorbell & Ping Pong Launcher" at bounding box center [88, 226] width 150 height 37
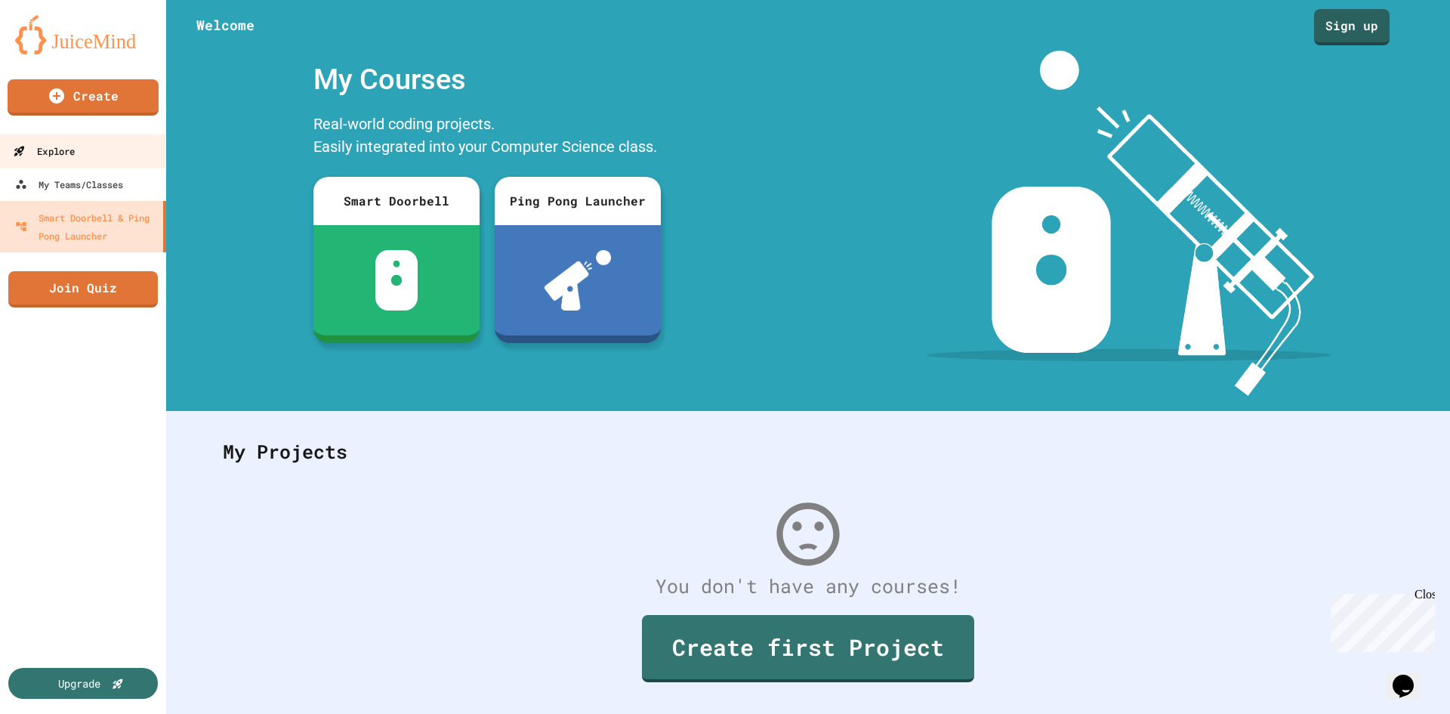
click at [10, 144] on link "Explore" at bounding box center [83, 151] width 171 height 34
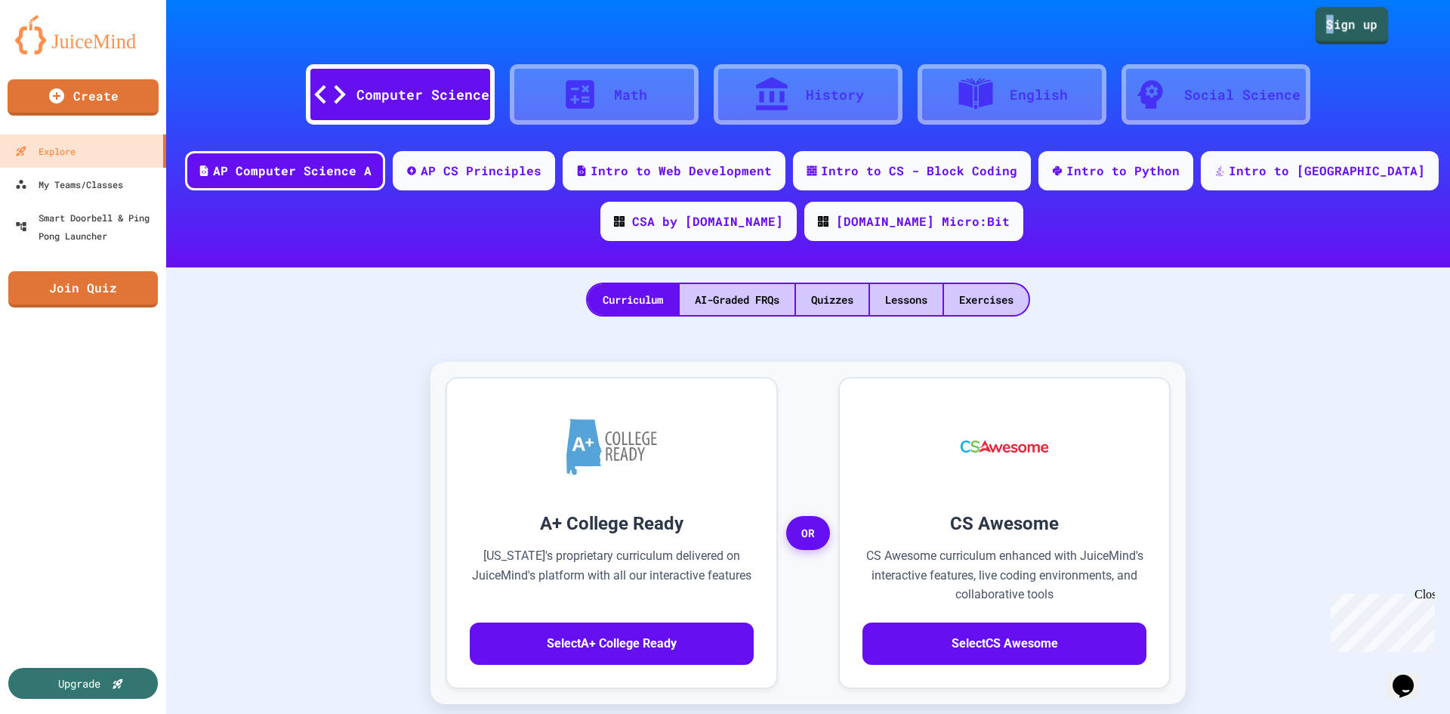
click at [1323, 34] on link "Sign up" at bounding box center [1352, 25] width 73 height 37
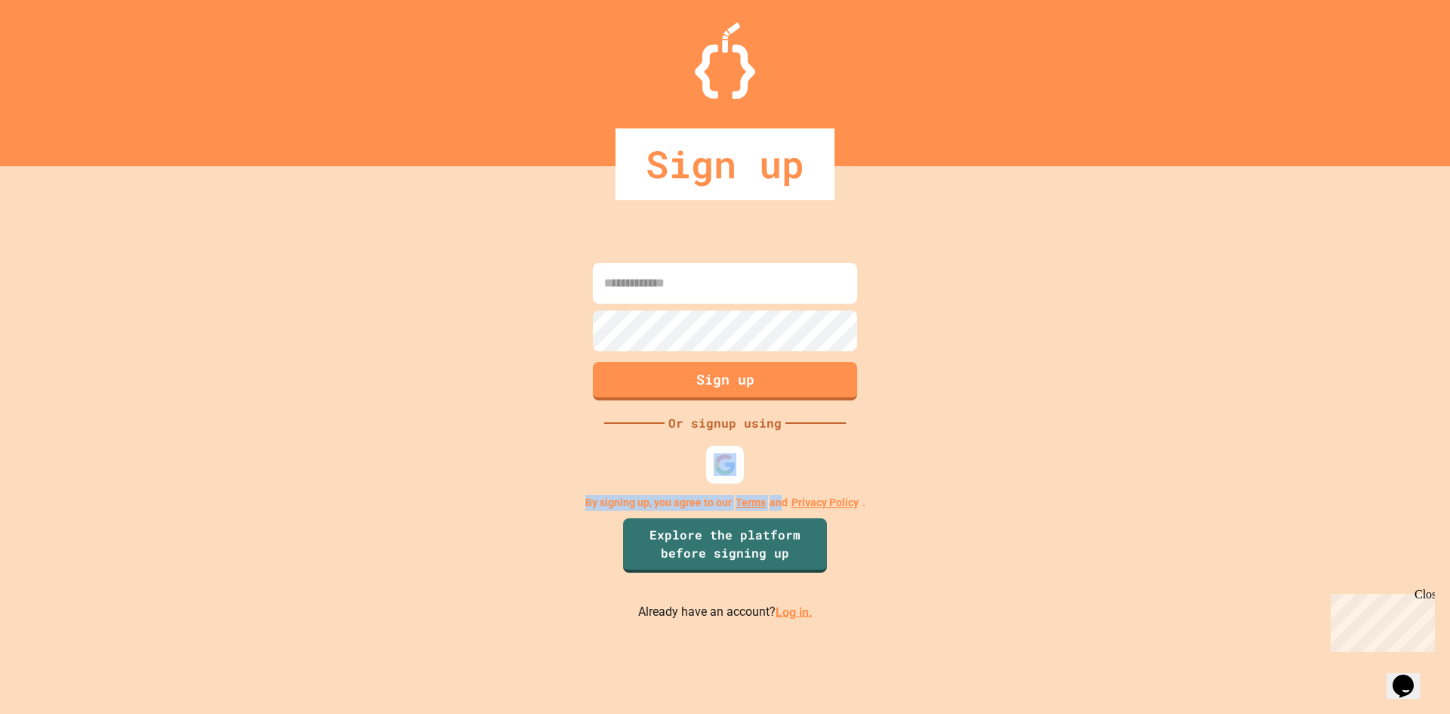
drag, startPoint x: 779, startPoint y: 462, endPoint x: 773, endPoint y: 446, distance: 17.7
click at [780, 459] on div "Sign up Or signup using By signing up, you agree to our Terms and Privacy Polic…" at bounding box center [725, 440] width 1450 height 548
click at [675, 290] on input at bounding box center [725, 283] width 264 height 41
click at [730, 462] on img at bounding box center [725, 464] width 25 height 25
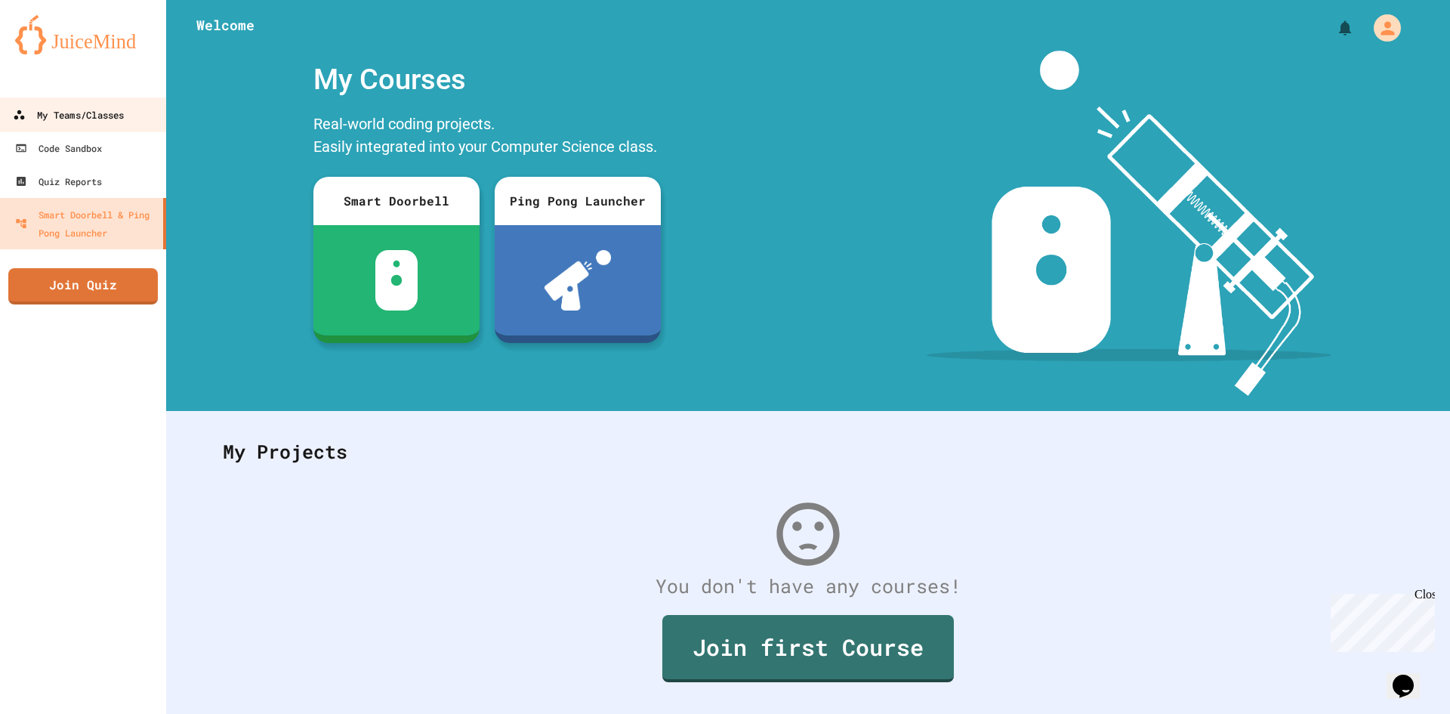
click at [61, 123] on link "My Teams/Classes" at bounding box center [83, 114] width 171 height 34
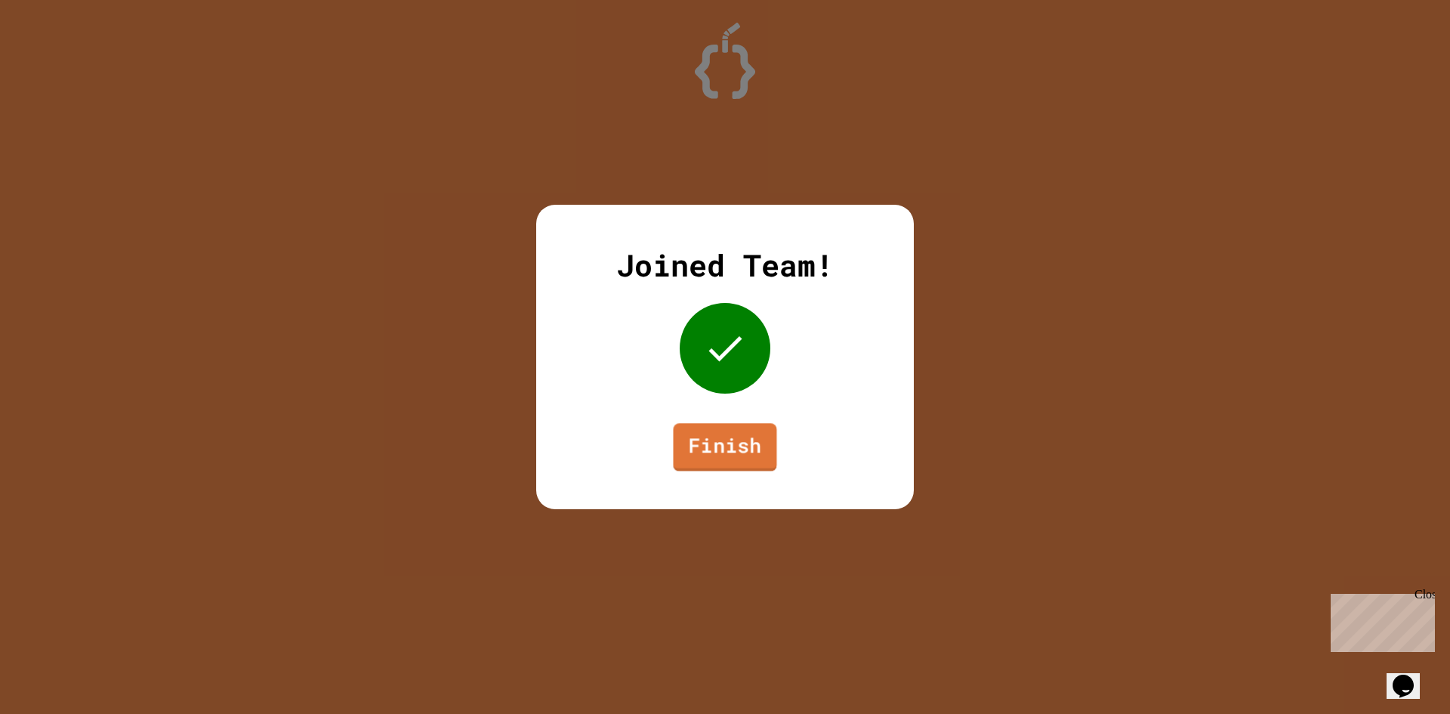
click at [733, 449] on link "Finish" at bounding box center [724, 447] width 103 height 48
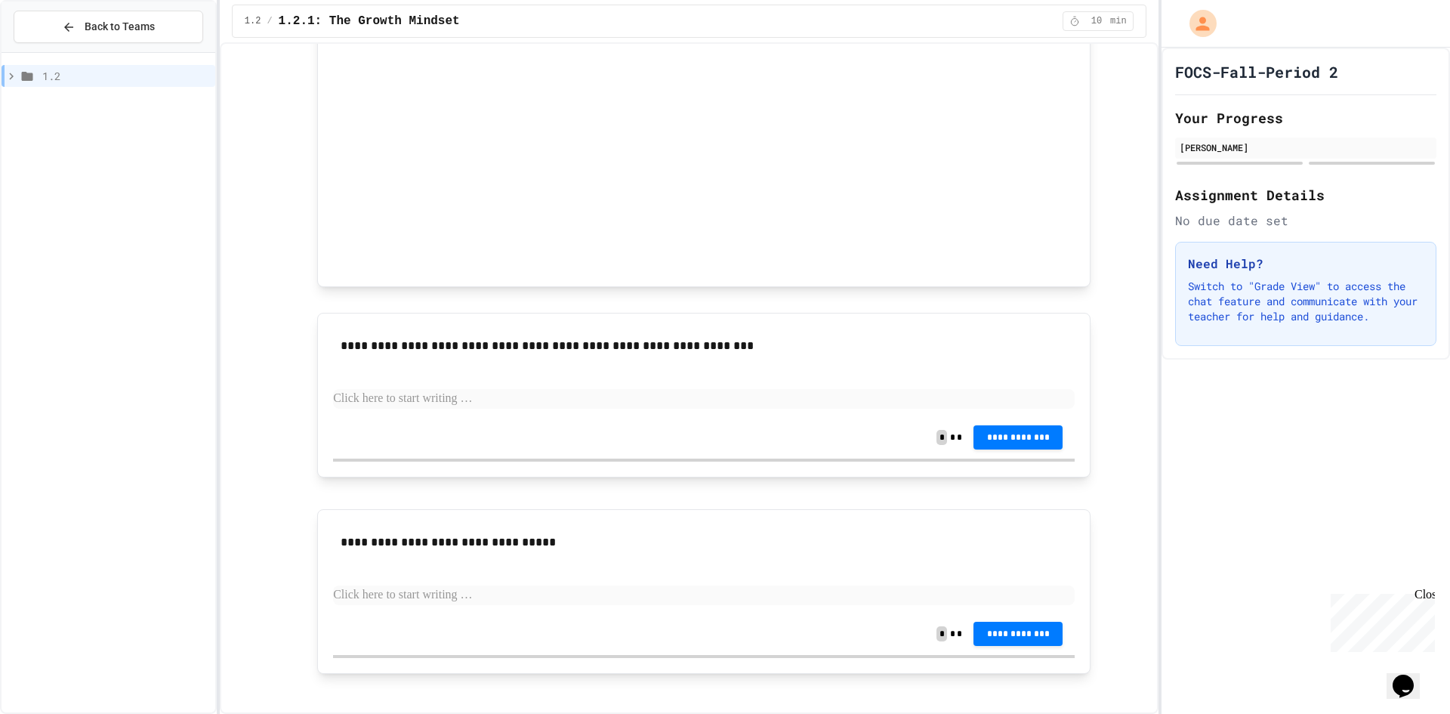
scroll to position [845, 0]
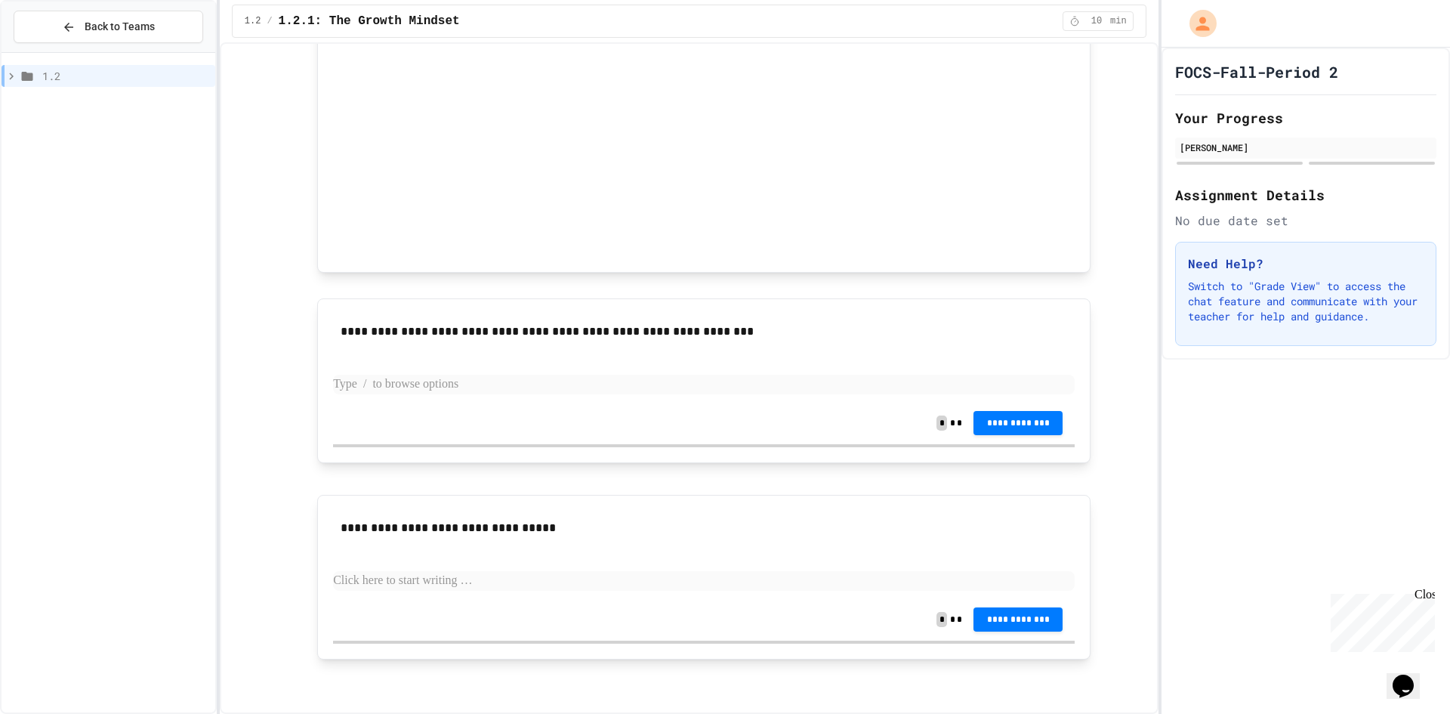
click at [585, 392] on p at bounding box center [704, 385] width 742 height 20
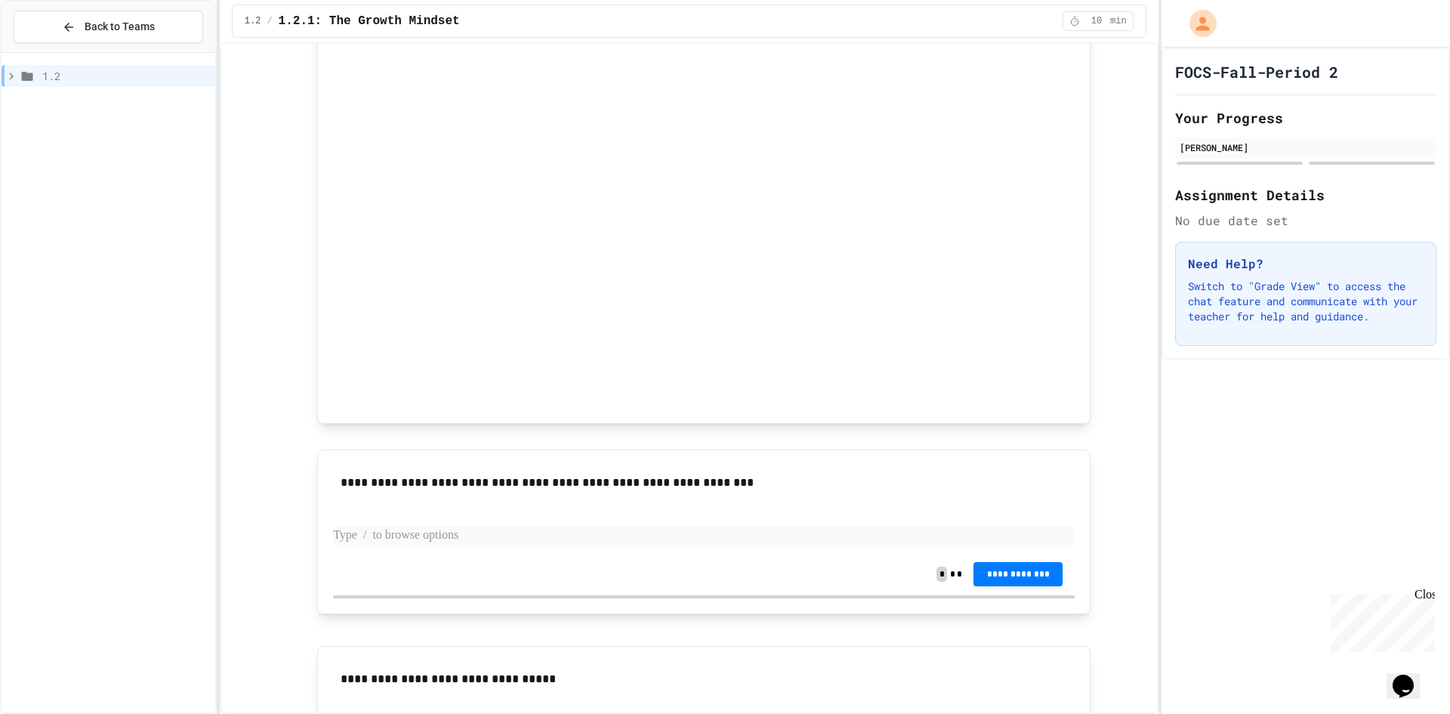
scroll to position [619, 0]
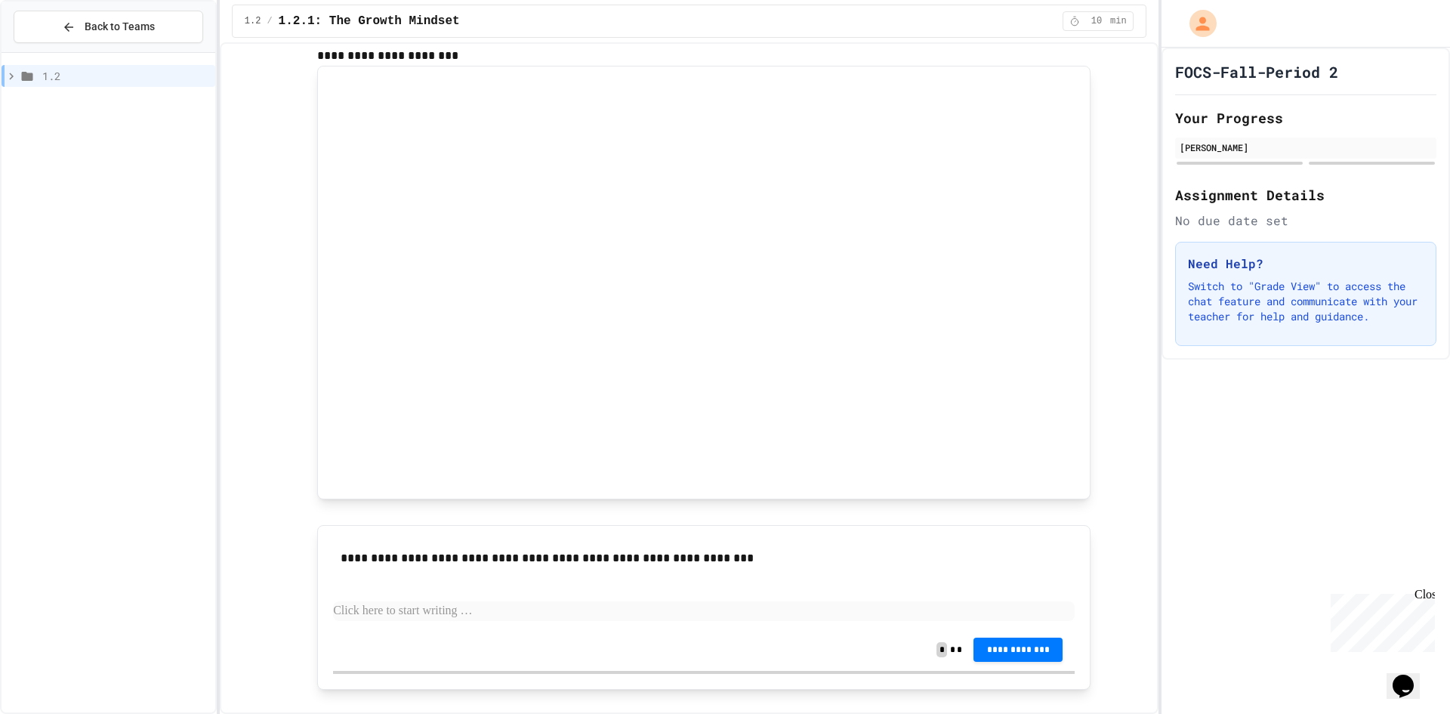
click at [434, 607] on p at bounding box center [704, 611] width 742 height 20
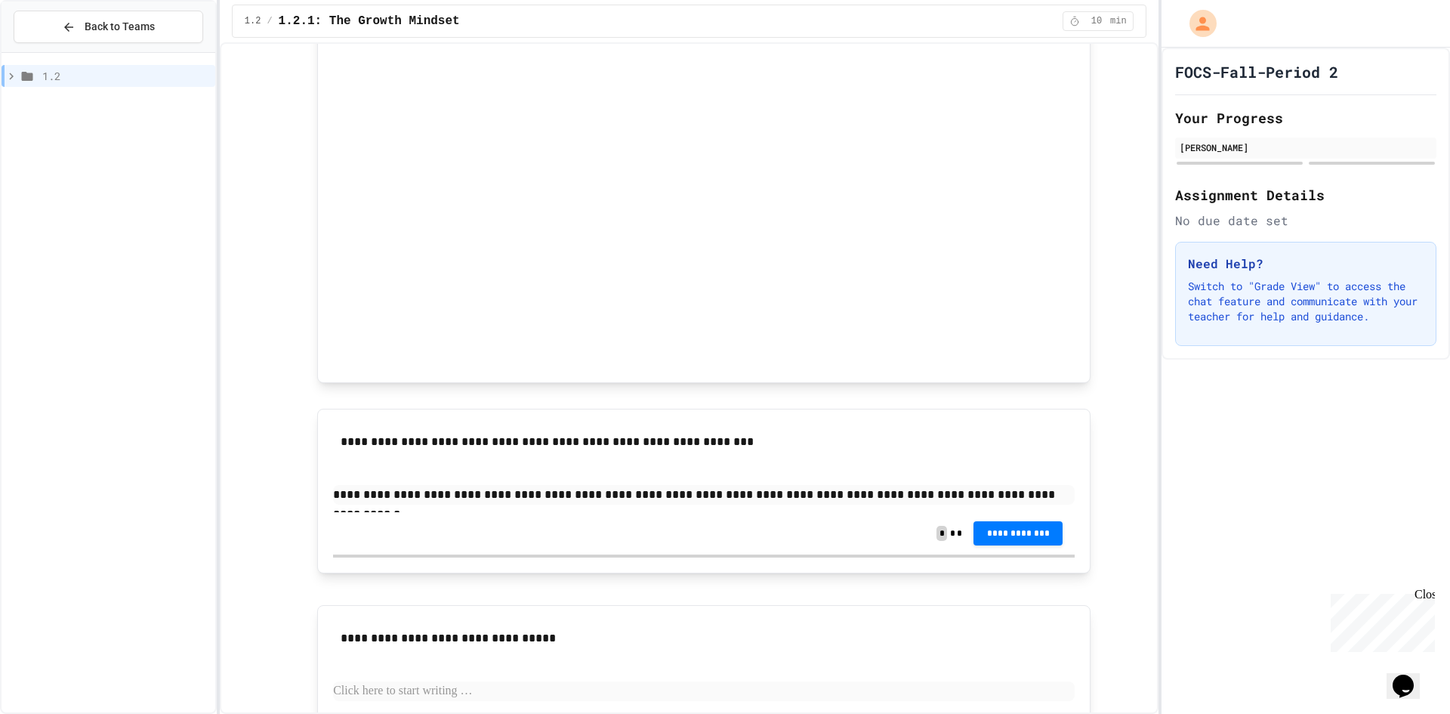
scroll to position [770, 0]
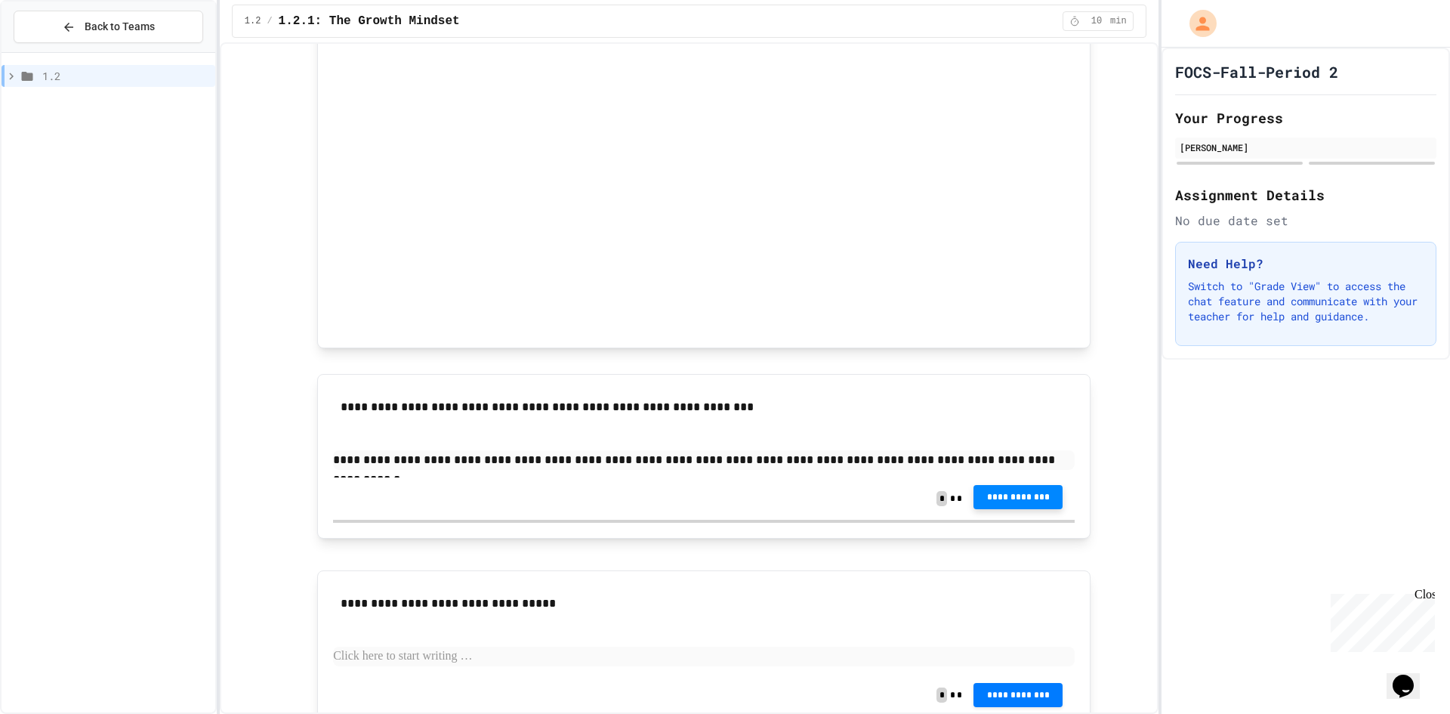
click at [990, 499] on span "**********" at bounding box center [1018, 497] width 65 height 12
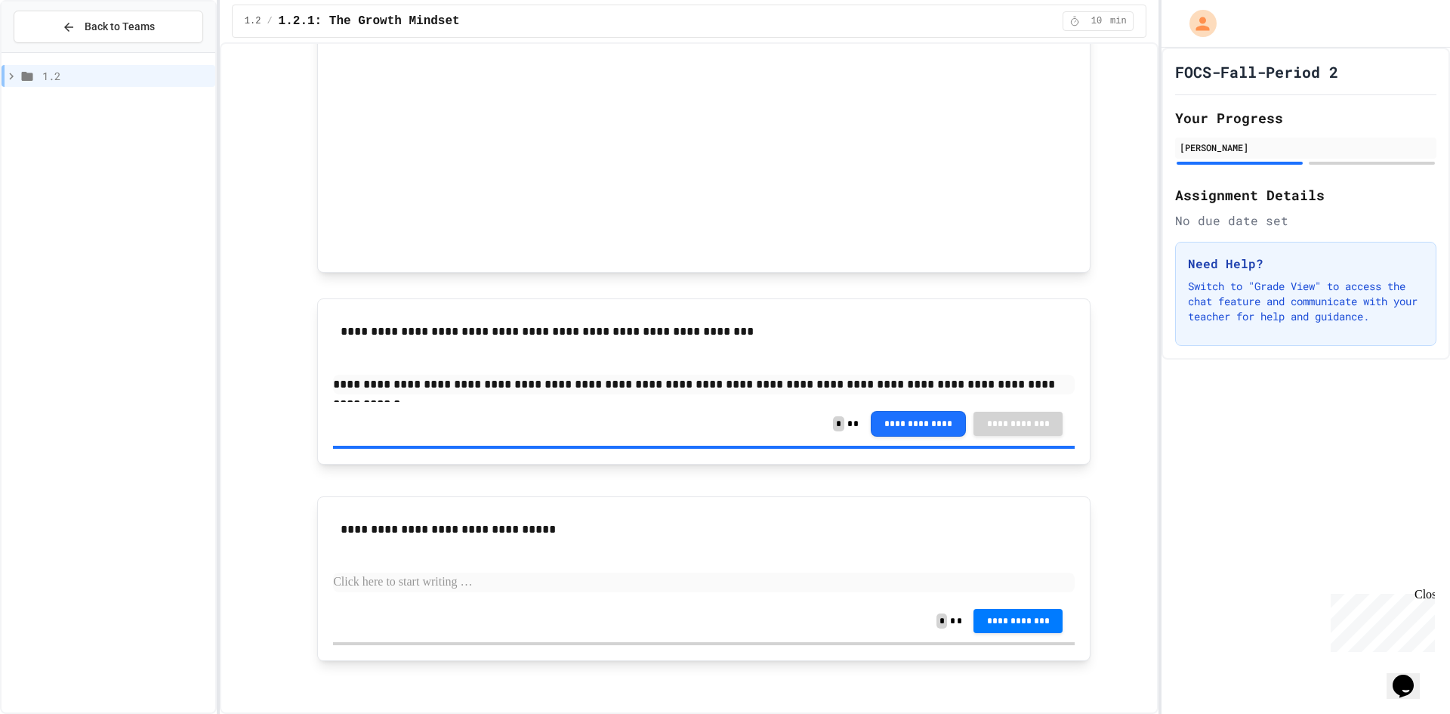
scroll to position [847, 0]
click at [539, 581] on p at bounding box center [704, 581] width 742 height 20
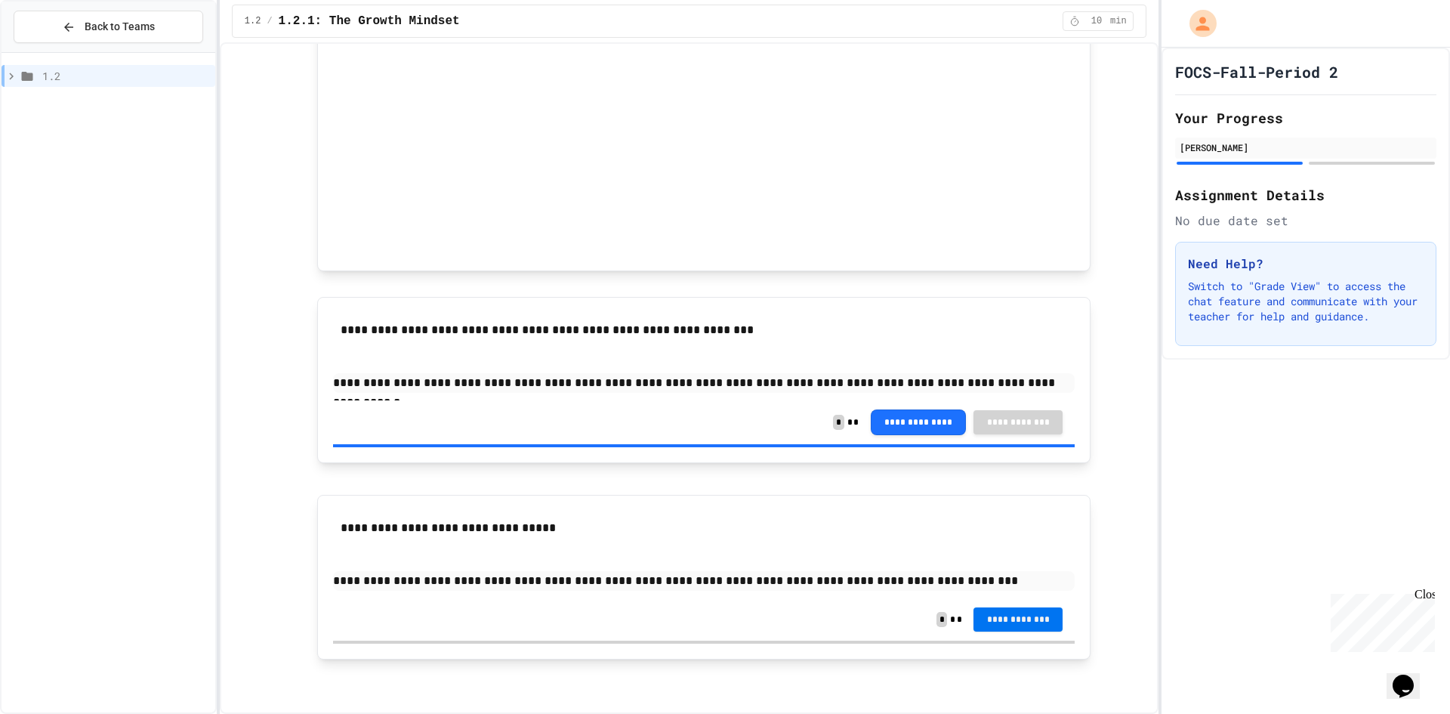
click at [1021, 625] on button "**********" at bounding box center [1018, 619] width 89 height 24
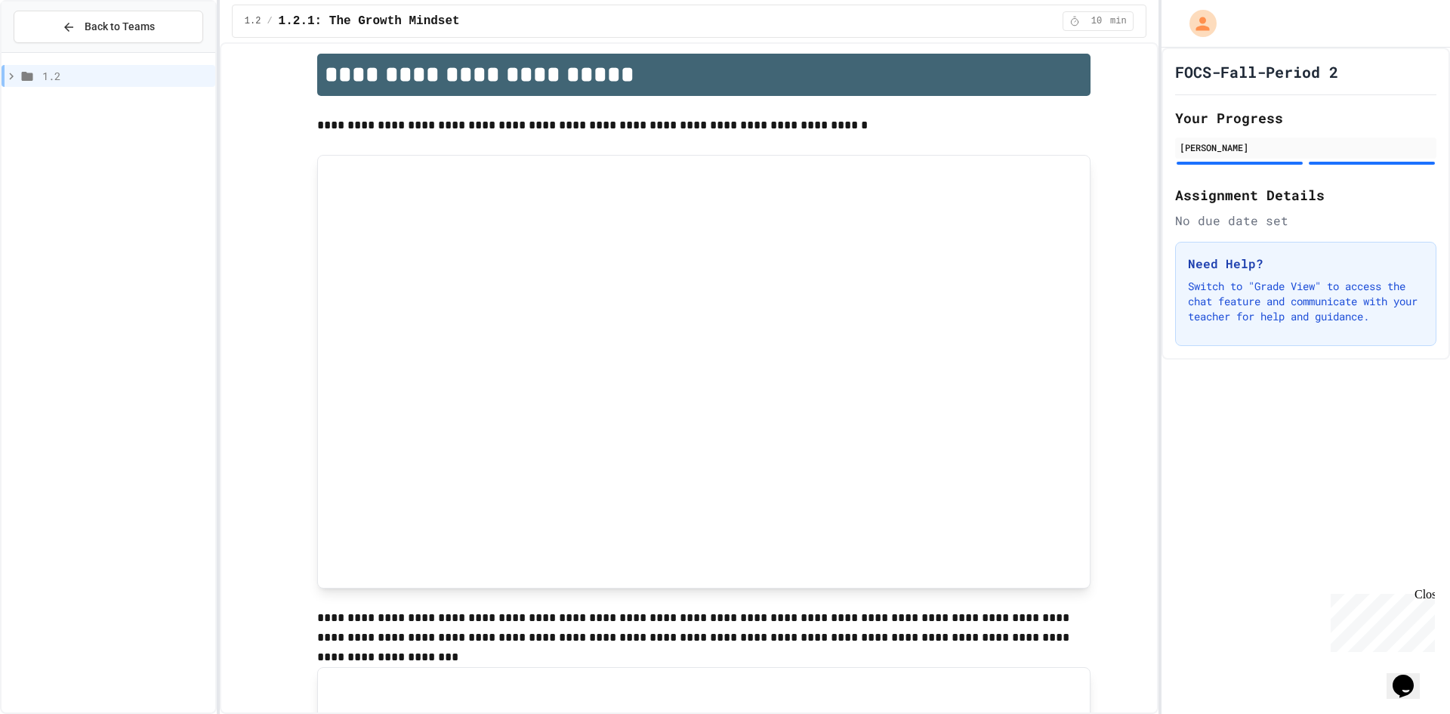
scroll to position [0, 0]
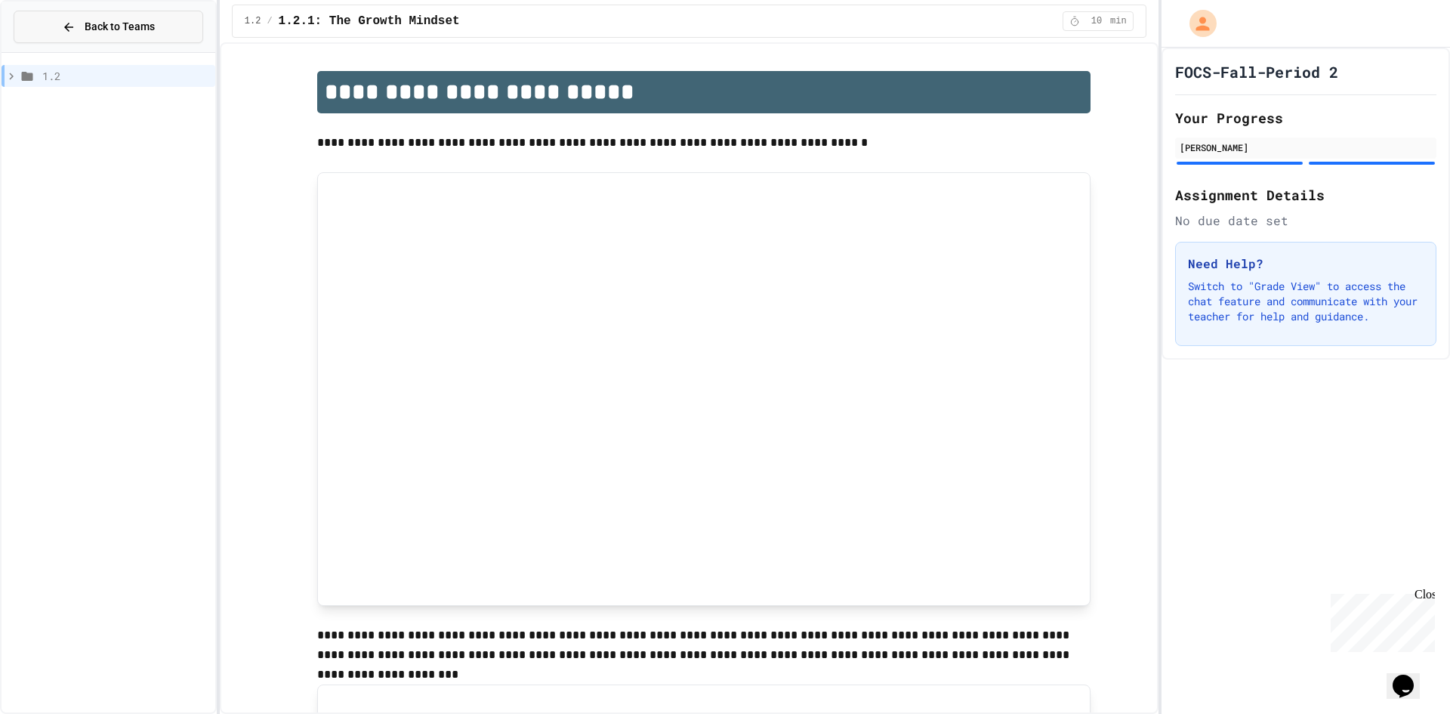
click at [78, 20] on div "Back to Teams" at bounding box center [108, 27] width 93 height 16
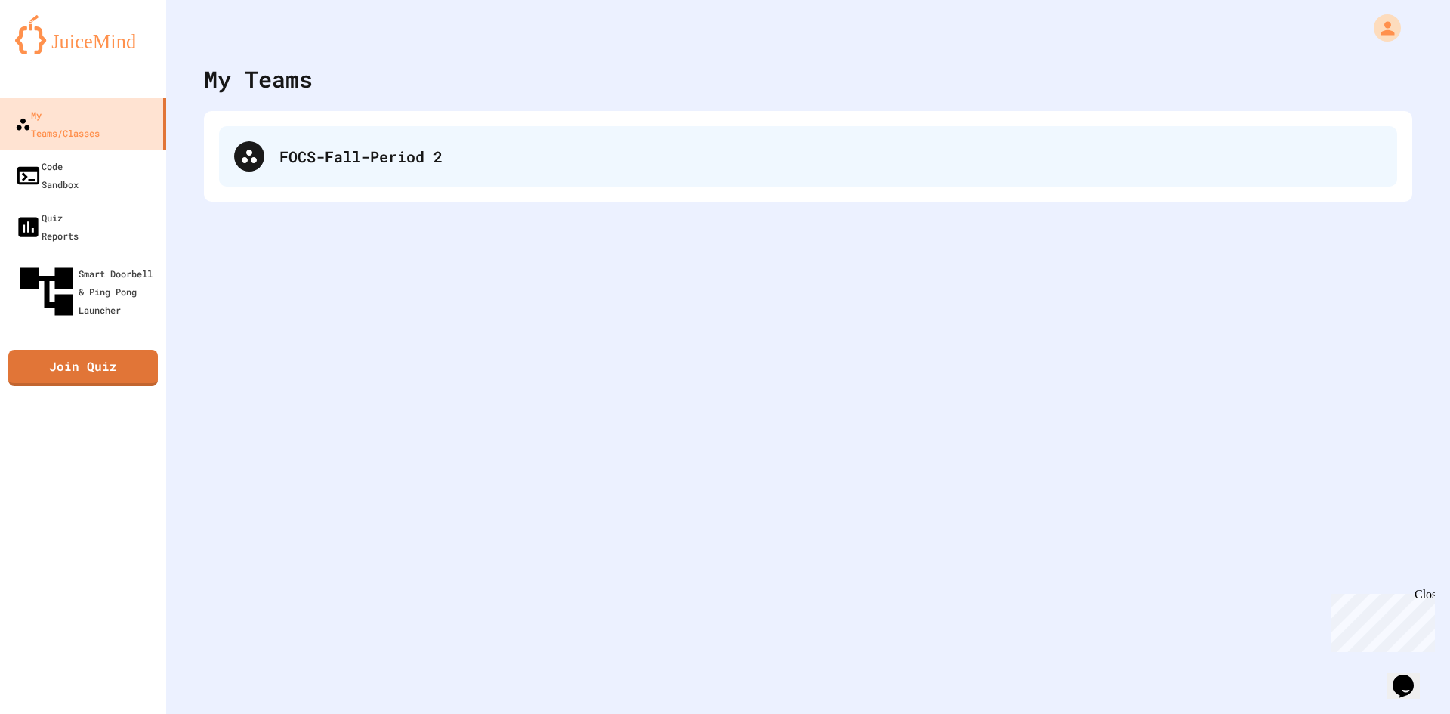
click at [270, 147] on div "FOCS-Fall-Period 2" at bounding box center [808, 156] width 1178 height 60
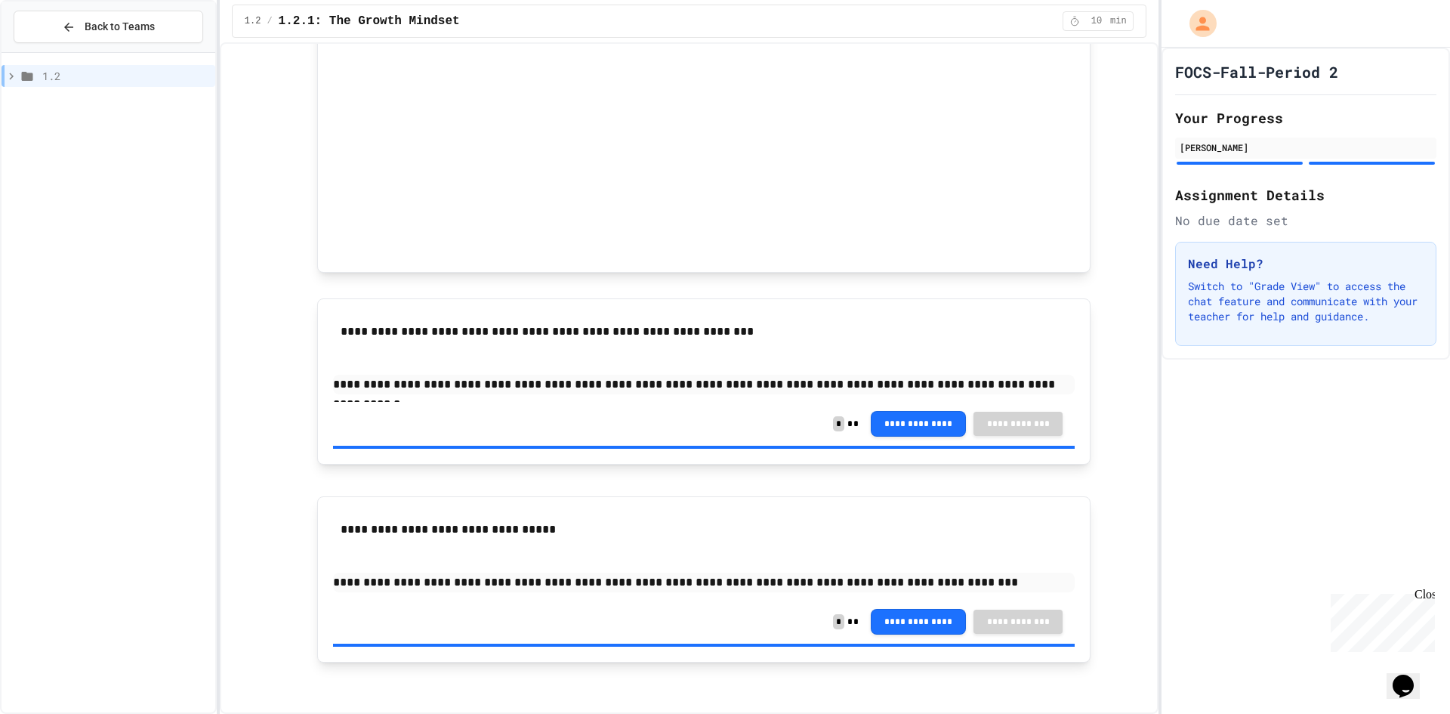
scroll to position [848, 0]
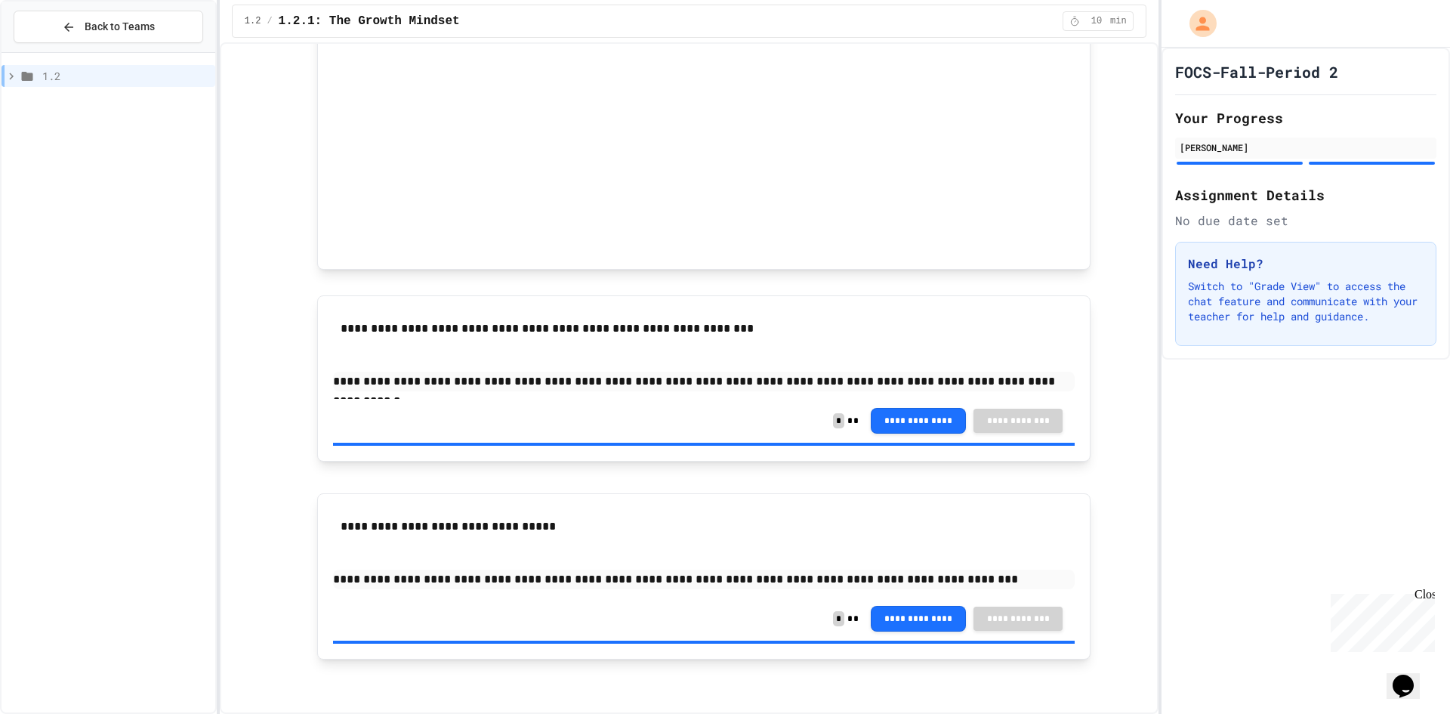
click at [19, 71] on icon at bounding box center [27, 76] width 18 height 14
click at [55, 125] on span "1.2.2: Learning to Solve Hard Problems" at bounding box center [128, 130] width 162 height 16
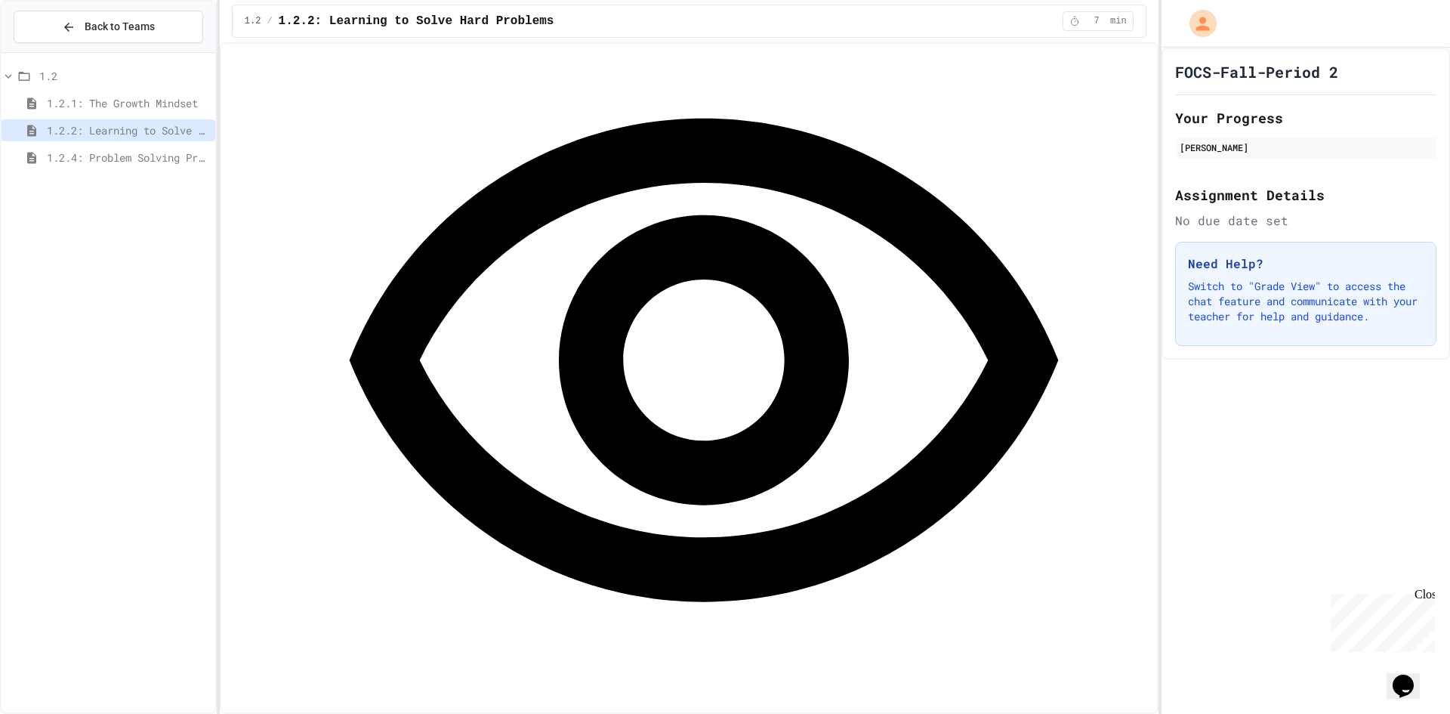
scroll to position [1166, 0]
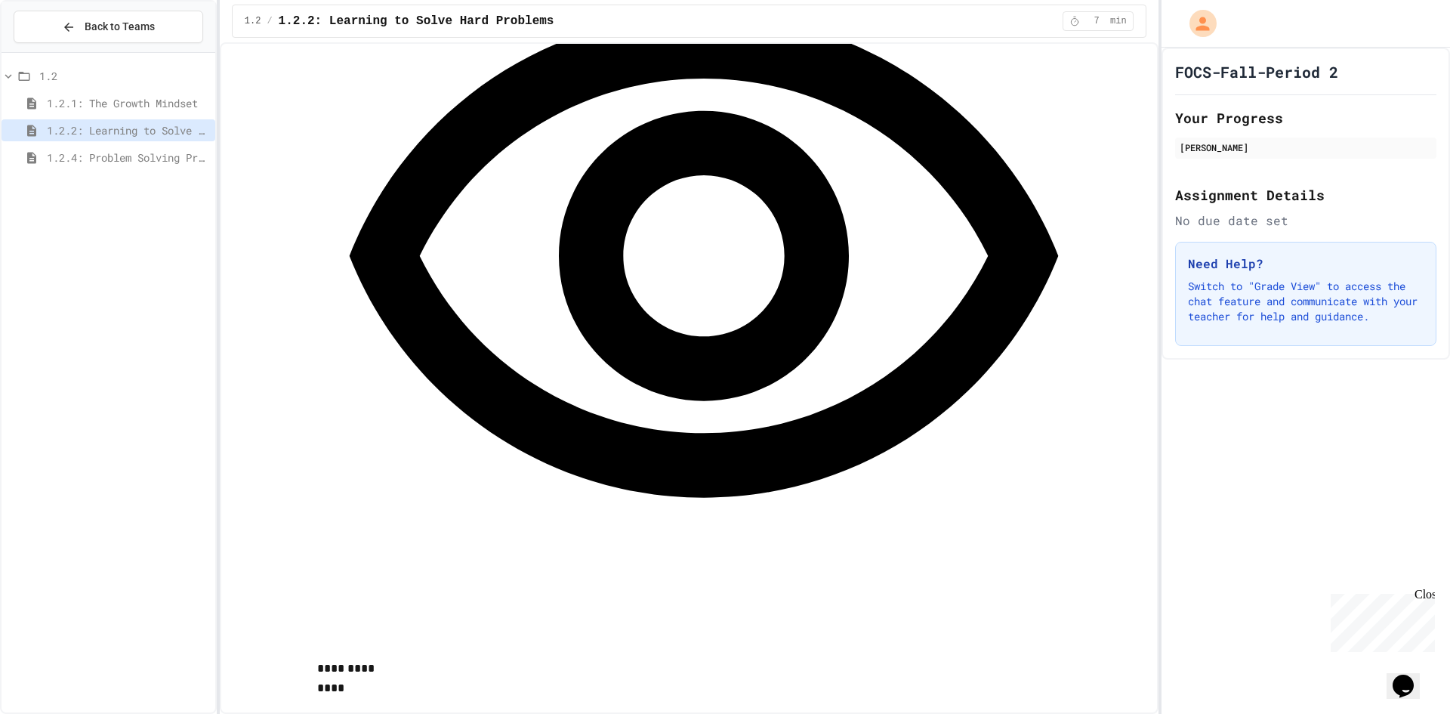
scroll to position [1133, 0]
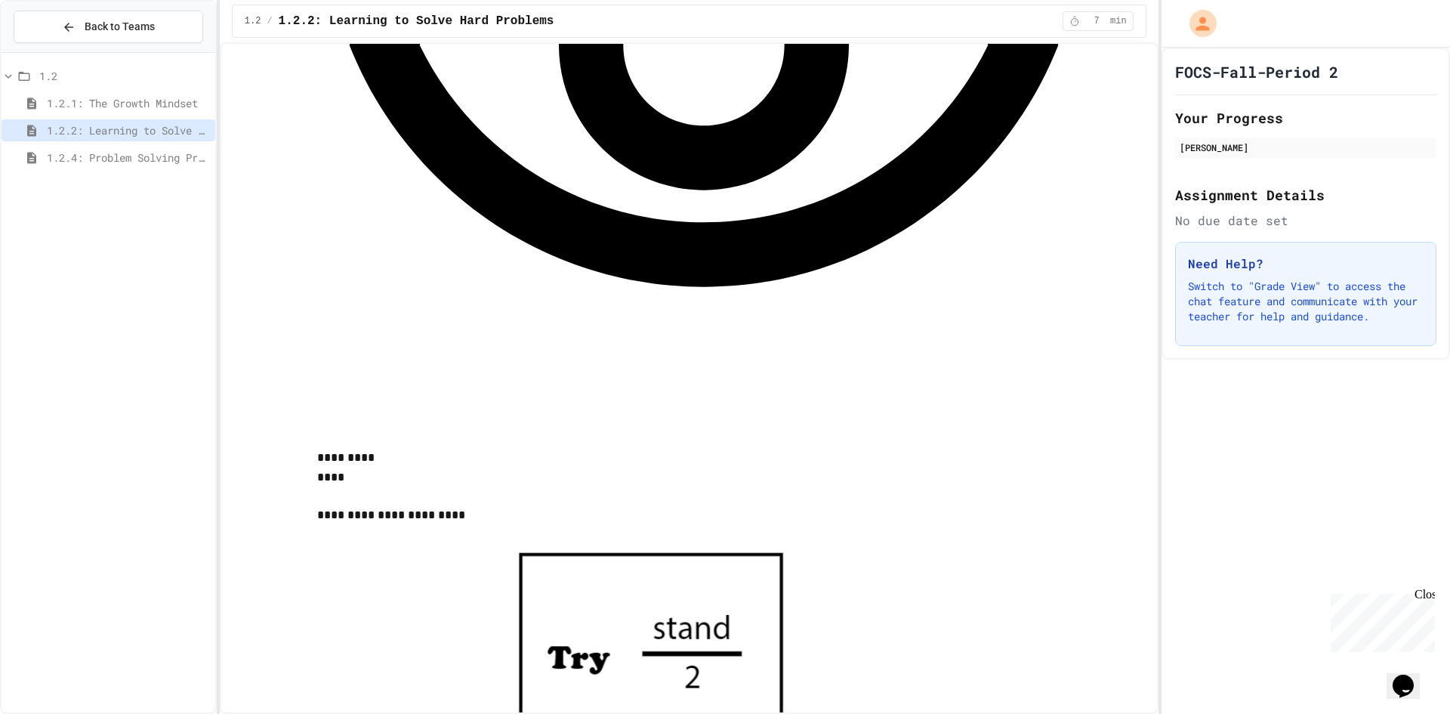
scroll to position [1360, 0]
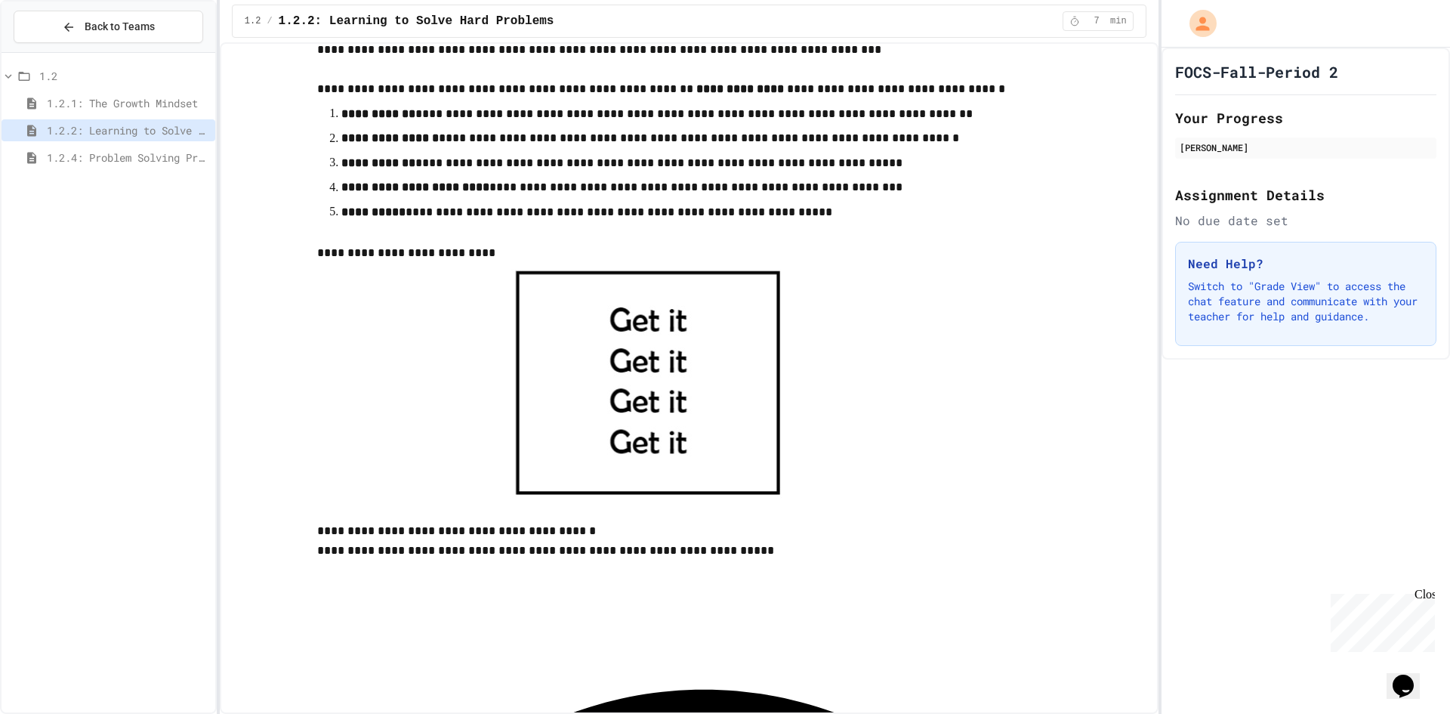
scroll to position [453, 0]
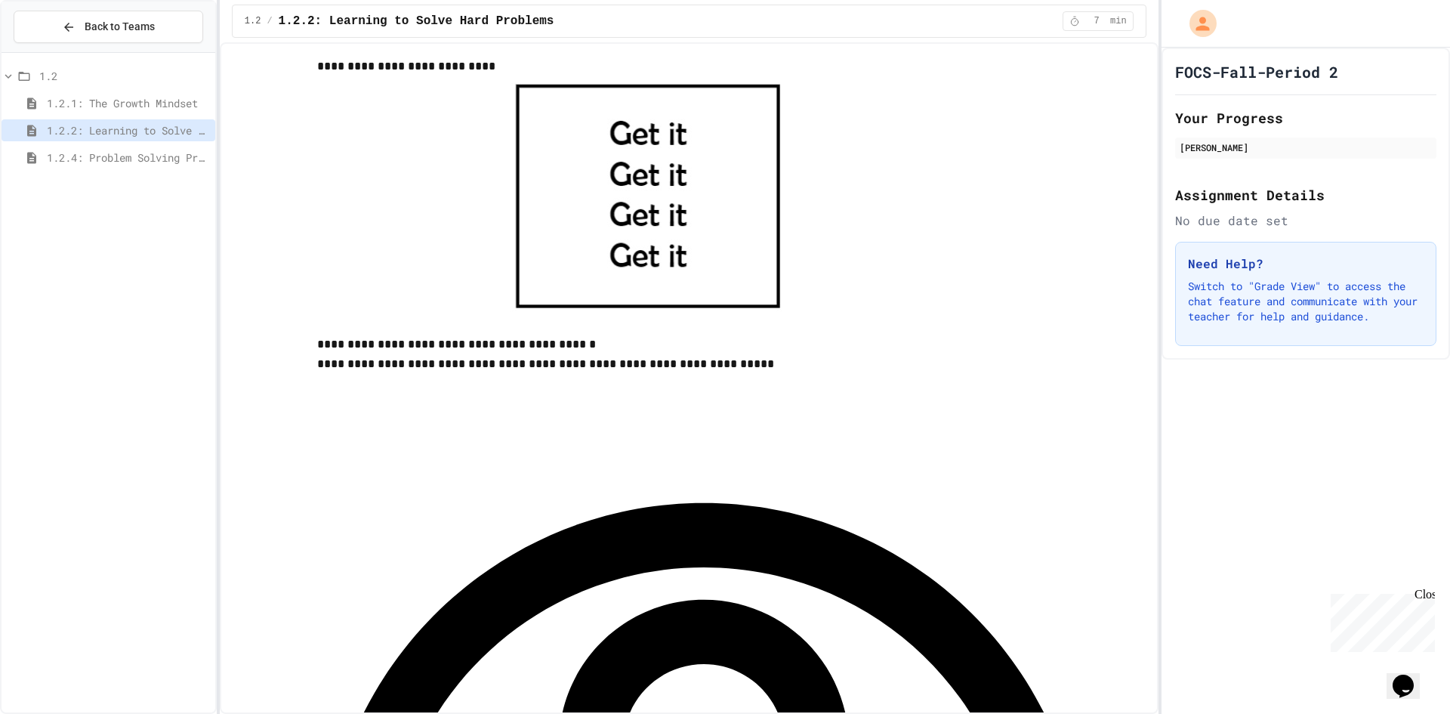
scroll to position [680, 0]
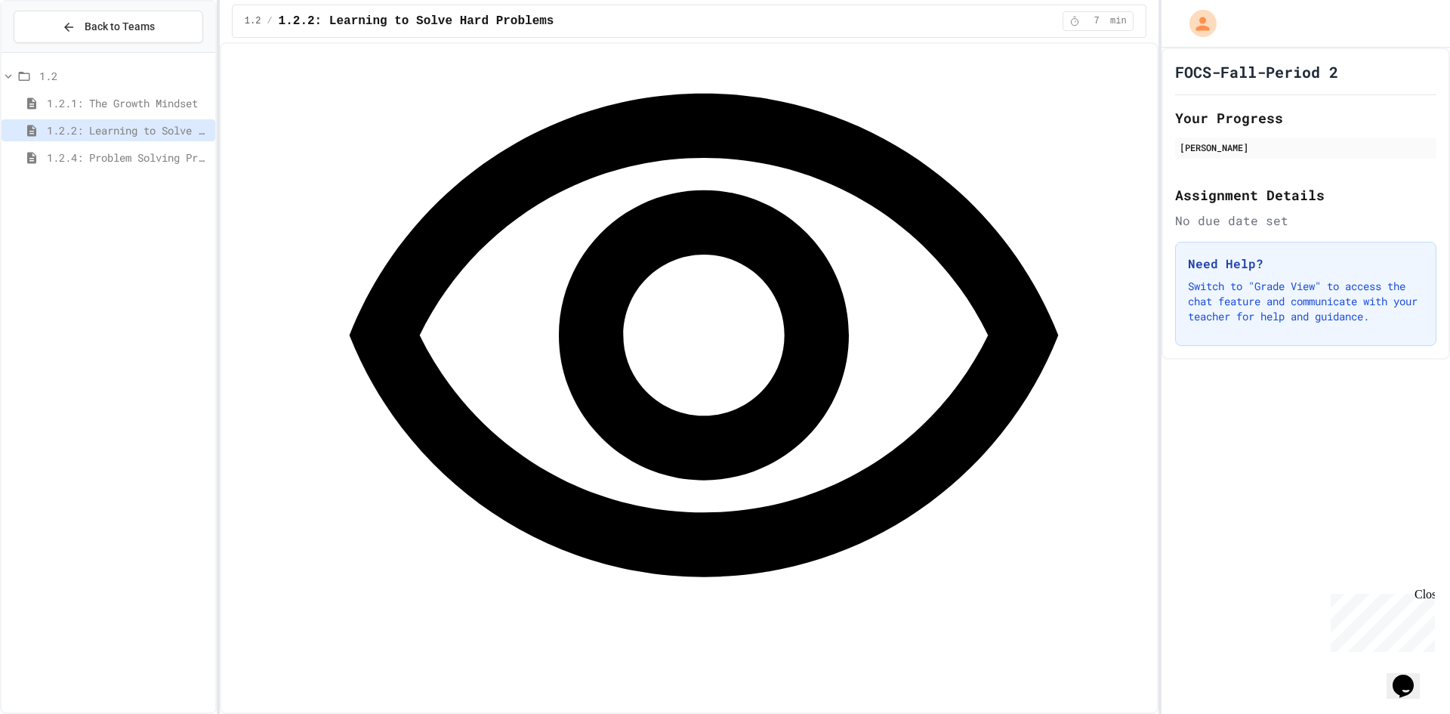
scroll to position [1058, 0]
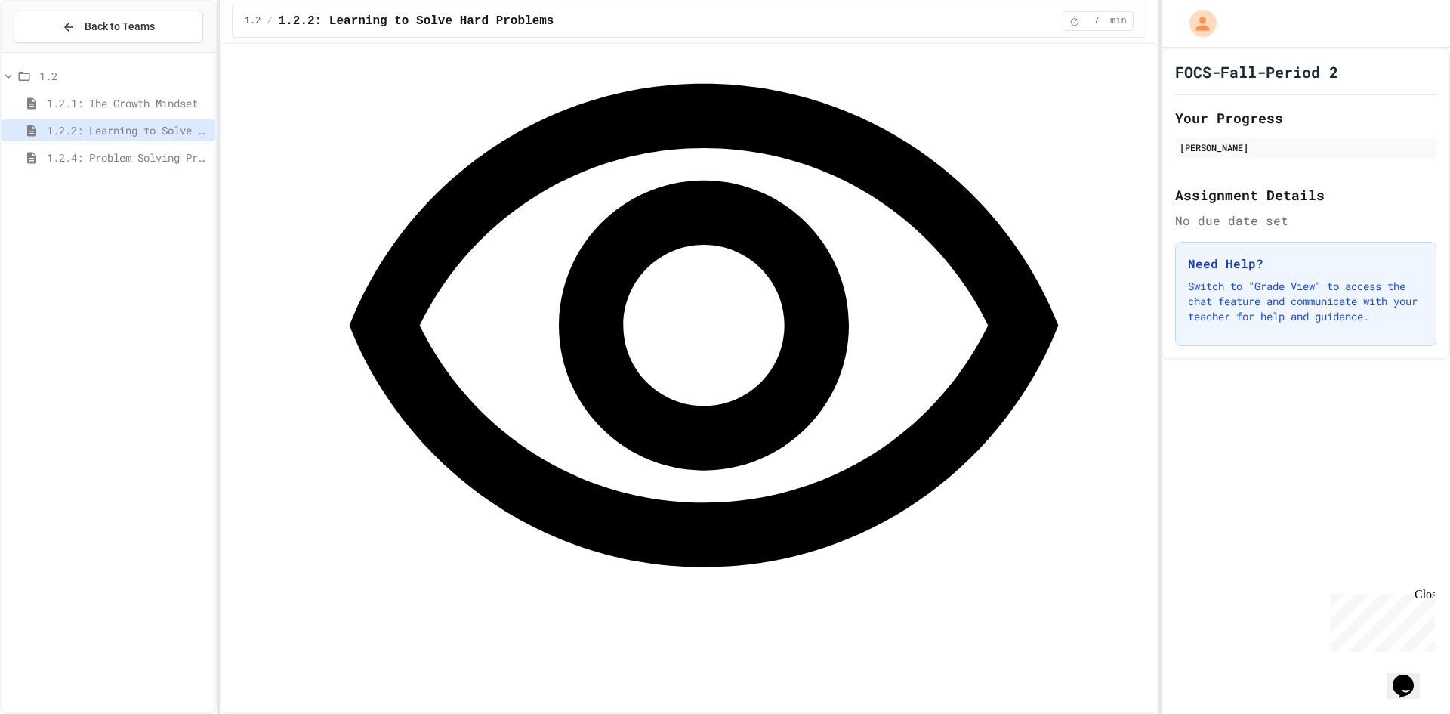
drag, startPoint x: 796, startPoint y: 496, endPoint x: 777, endPoint y: 497, distance: 18.9
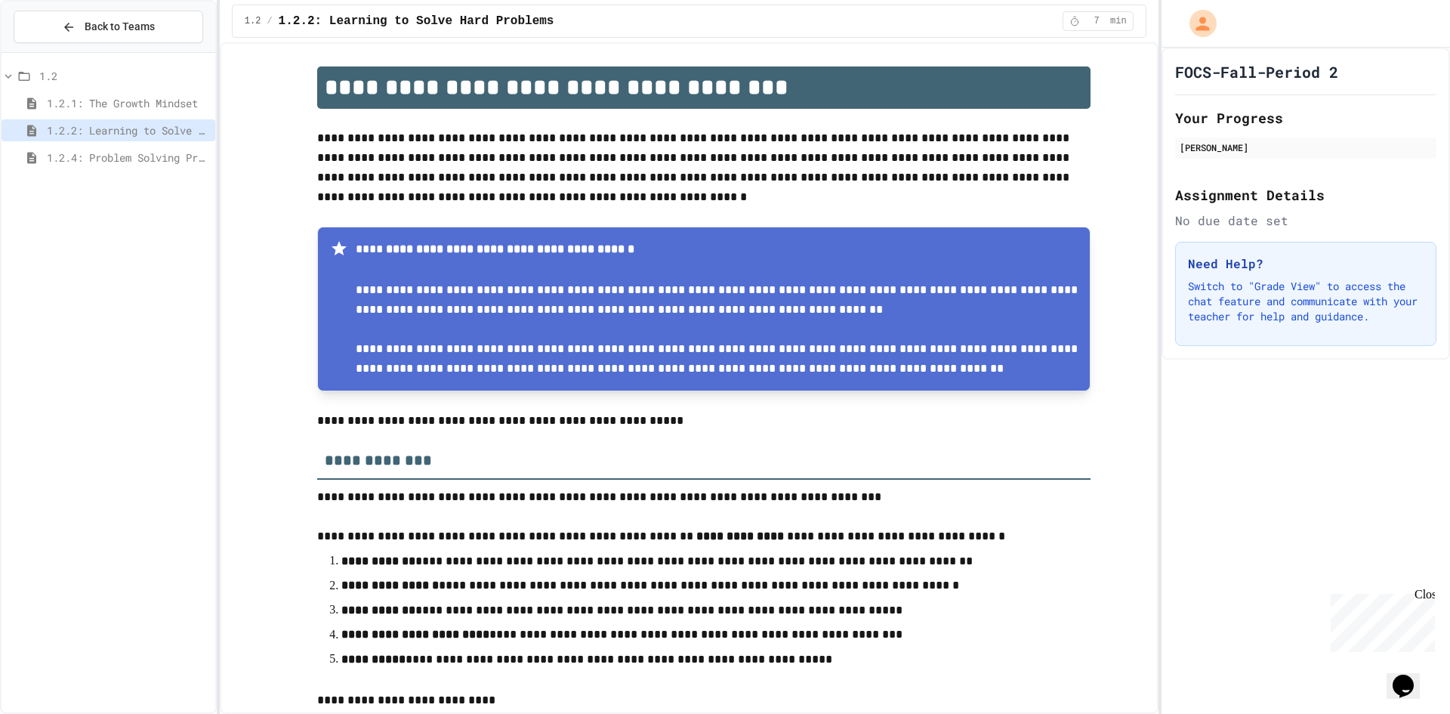
scroll to position [0, 0]
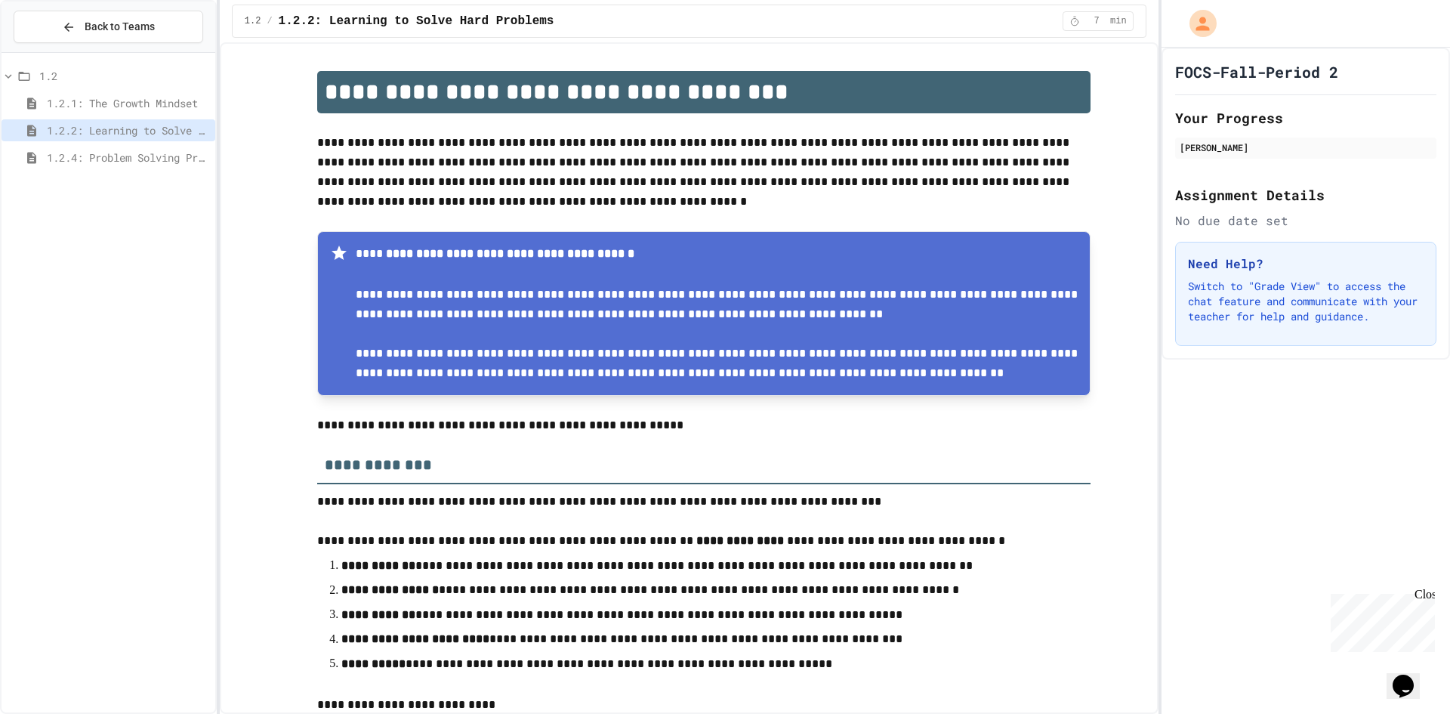
click at [156, 148] on div "1.2.4: Problem Solving Practice" at bounding box center [109, 158] width 214 height 22
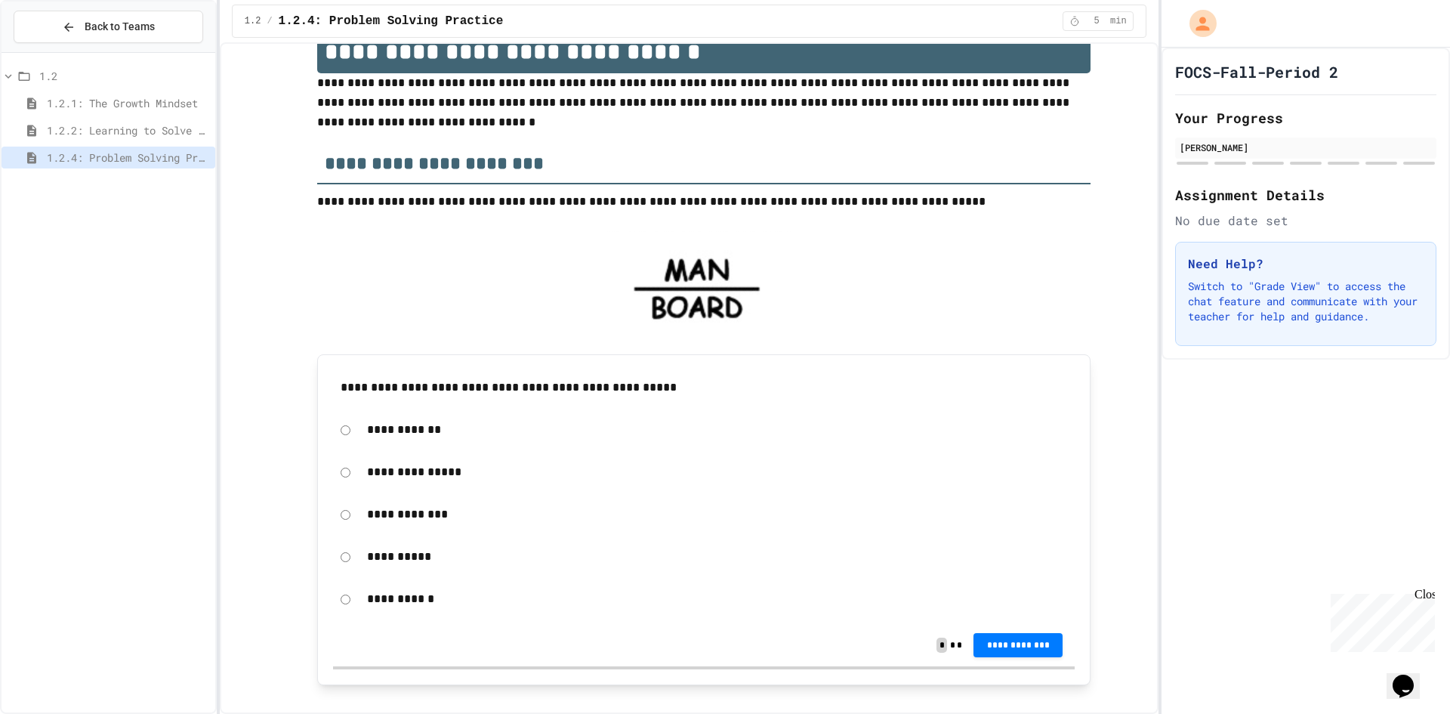
scroll to position [76, 0]
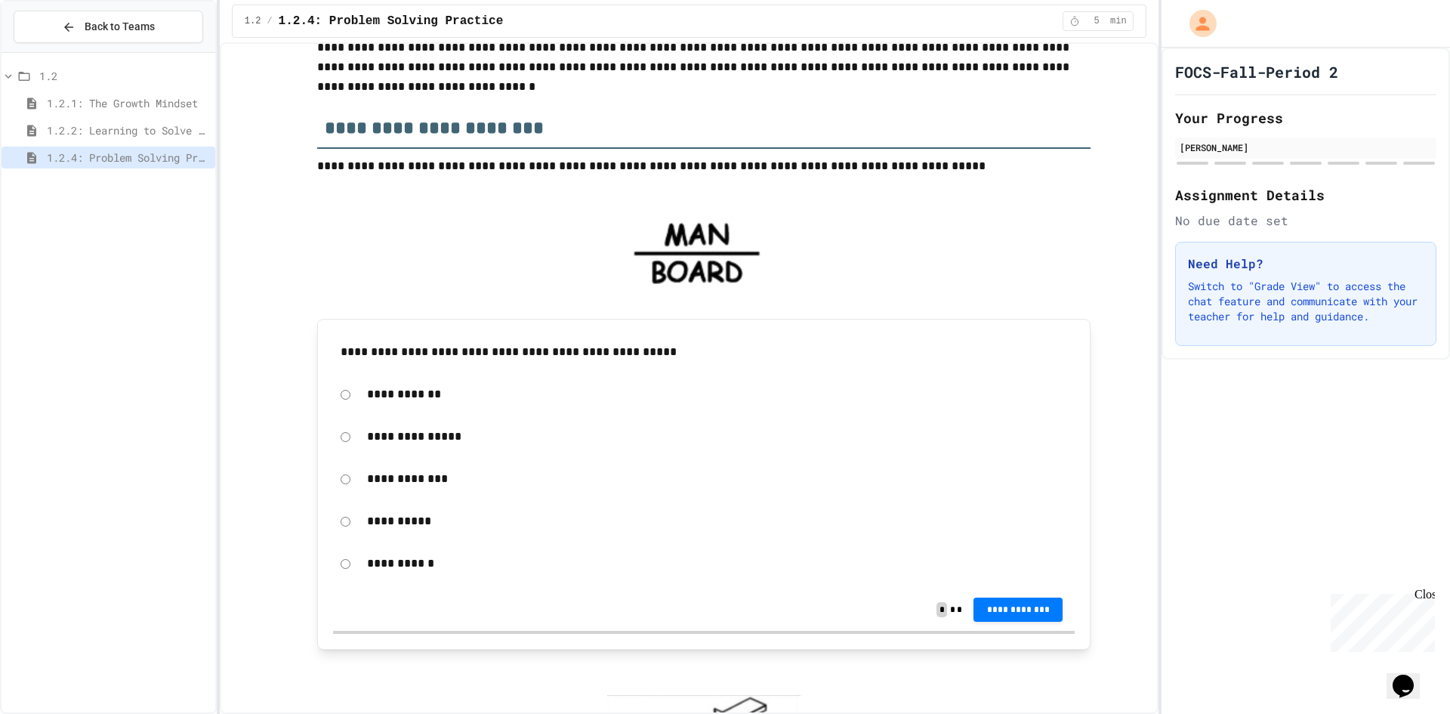
click at [351, 472] on div "**********" at bounding box center [704, 479] width 742 height 35
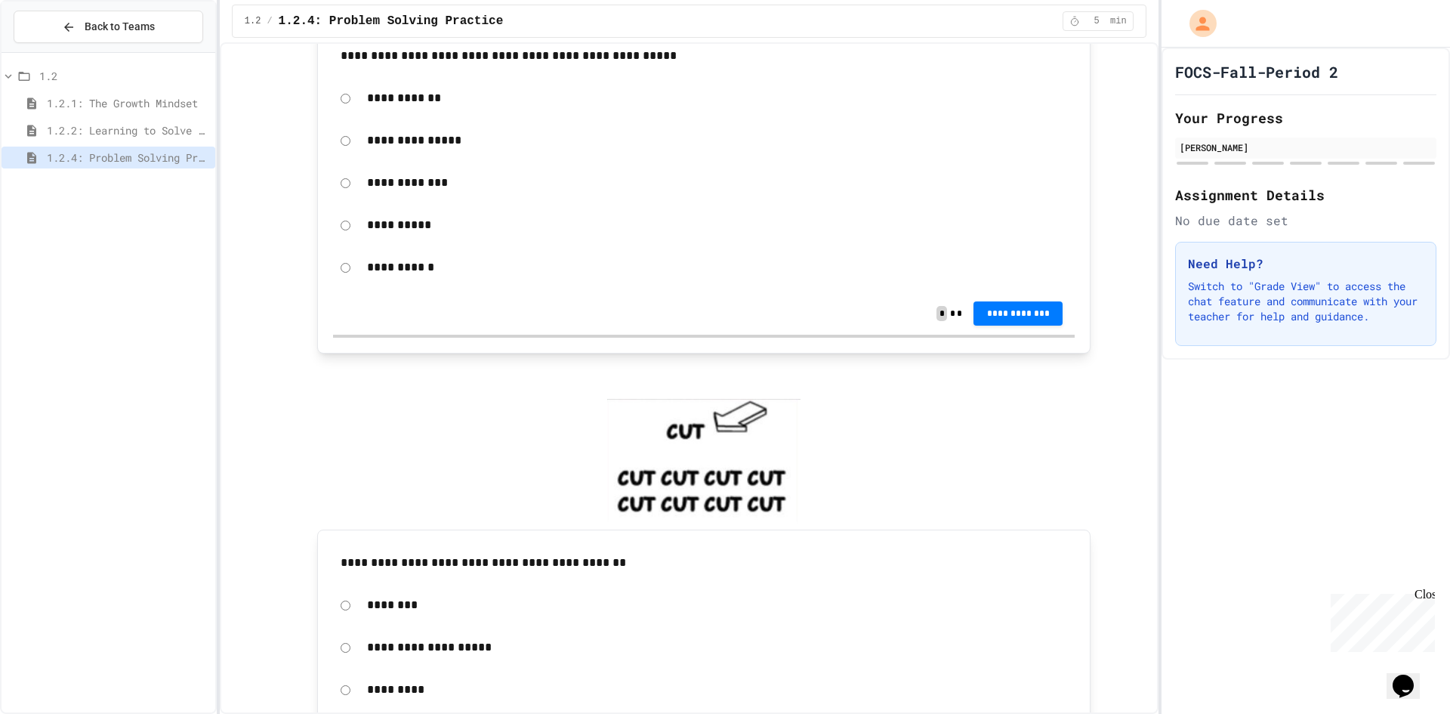
scroll to position [453, 0]
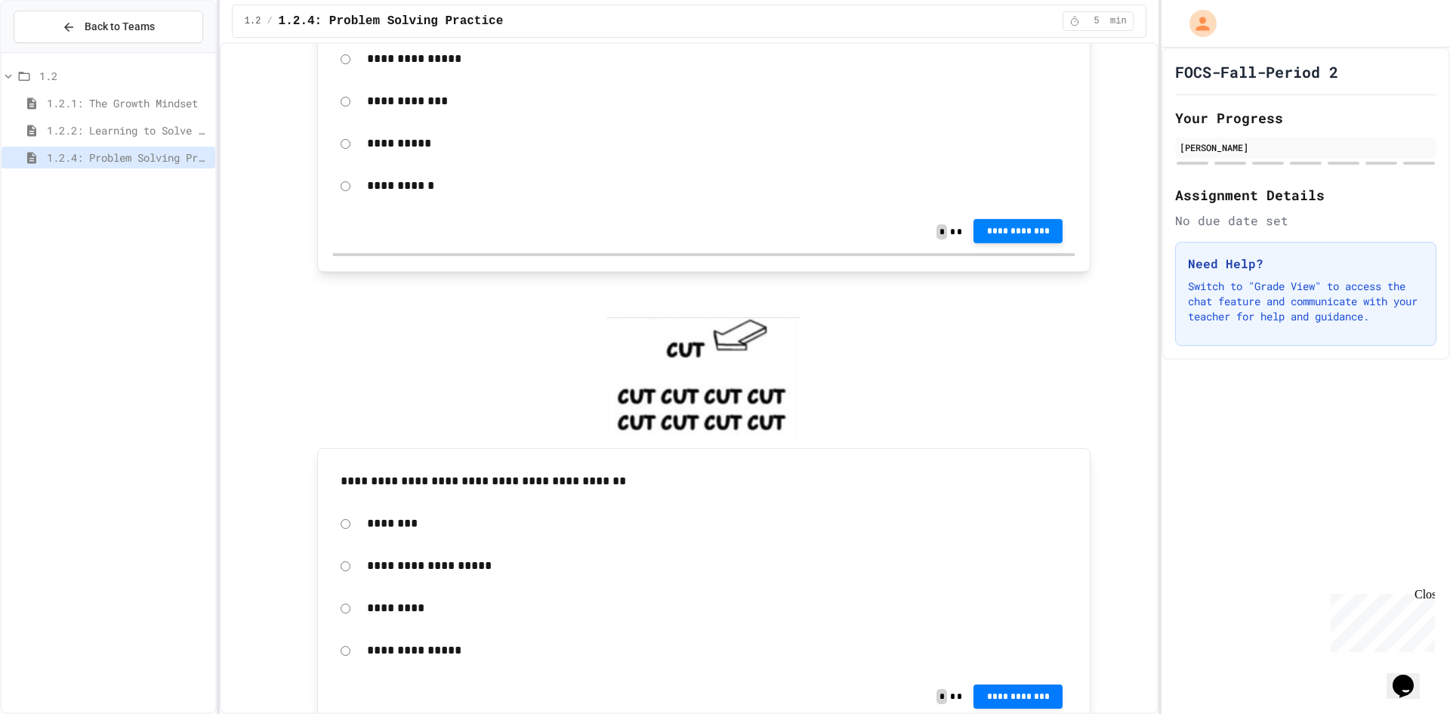
drag, startPoint x: 1039, startPoint y: 246, endPoint x: 1014, endPoint y: 222, distance: 34.2
click at [1027, 232] on div "**********" at bounding box center [704, 232] width 742 height 42
click at [1013, 221] on button "**********" at bounding box center [1018, 232] width 89 height 24
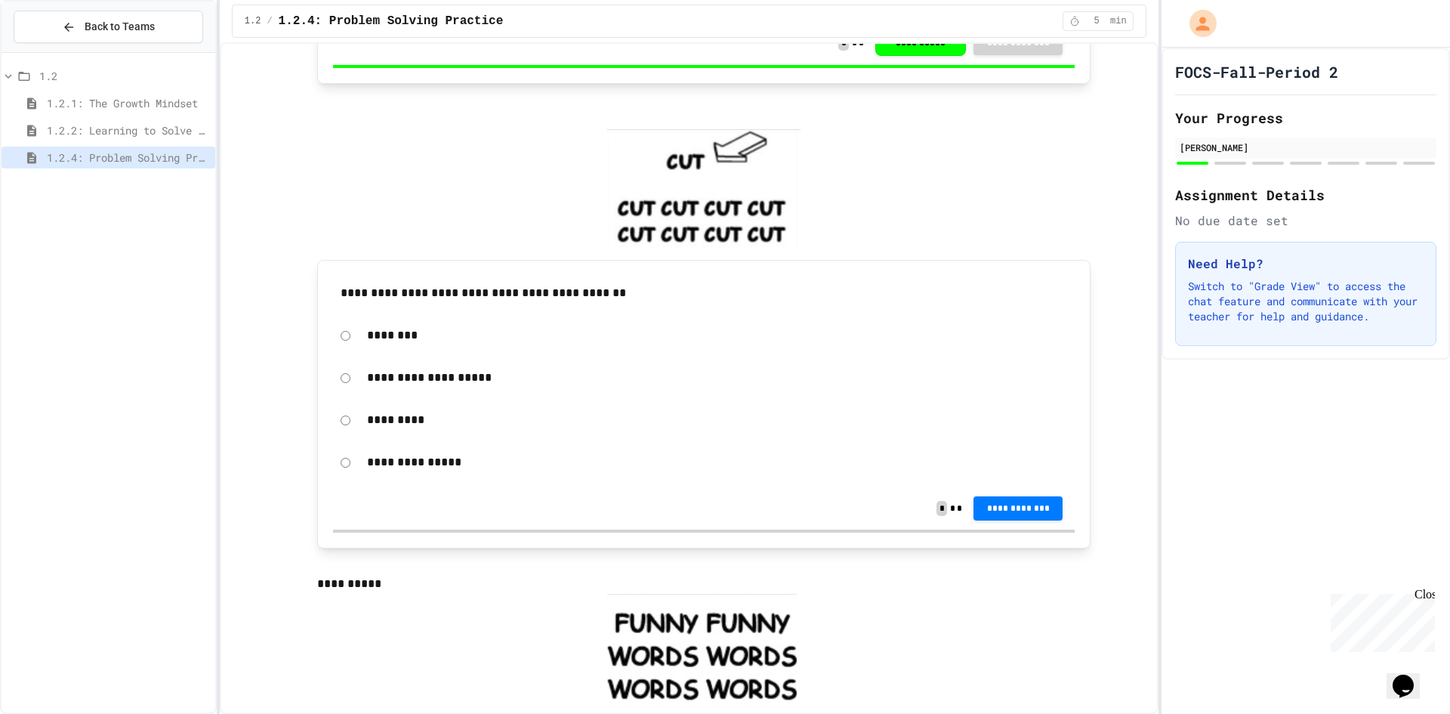
scroll to position [680, 0]
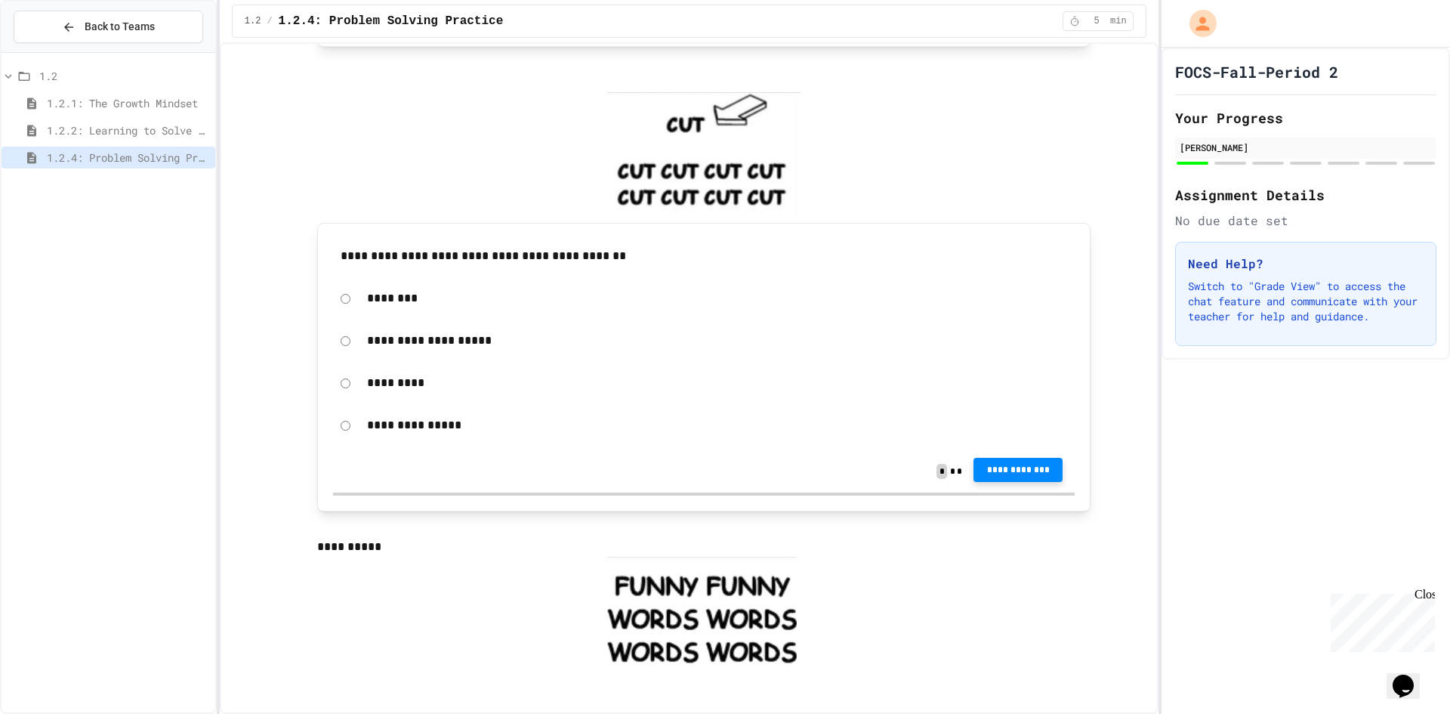
click at [1014, 473] on span "**********" at bounding box center [1018, 470] width 65 height 12
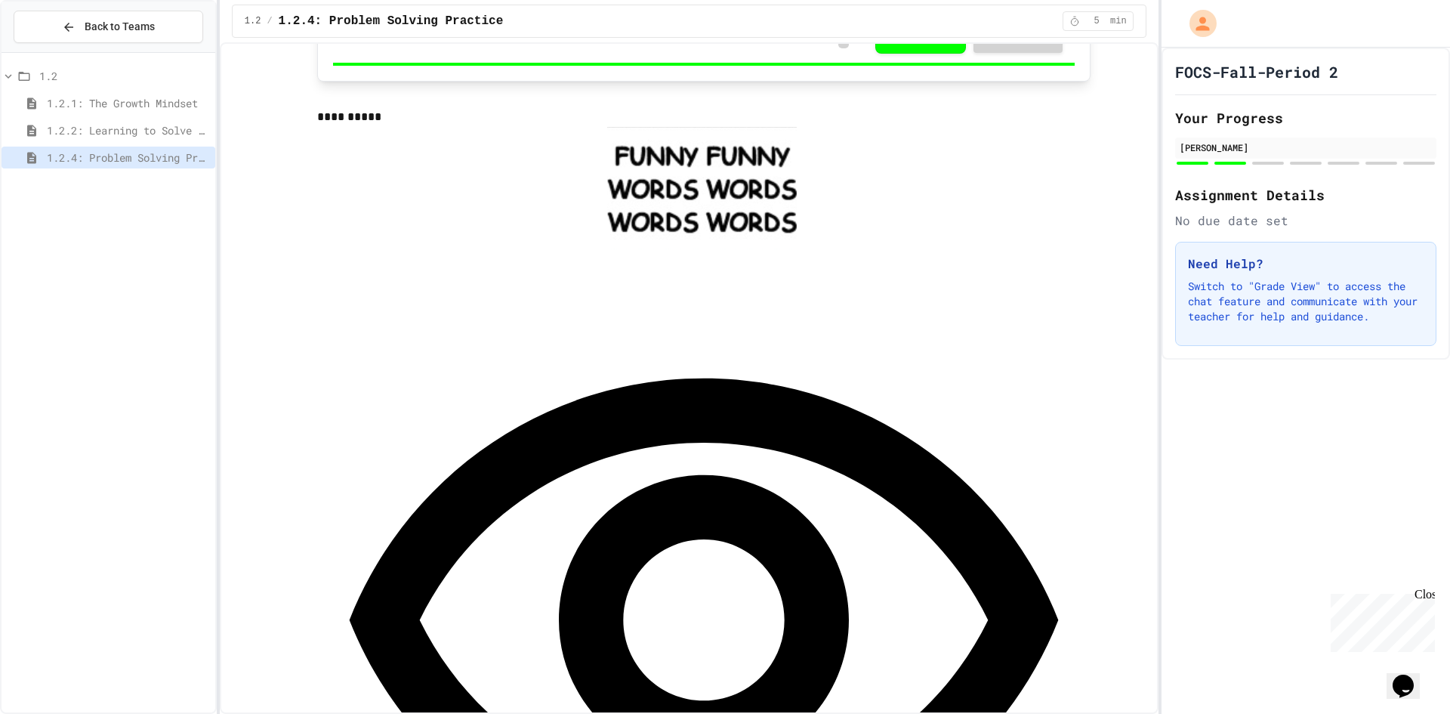
scroll to position [1133, 0]
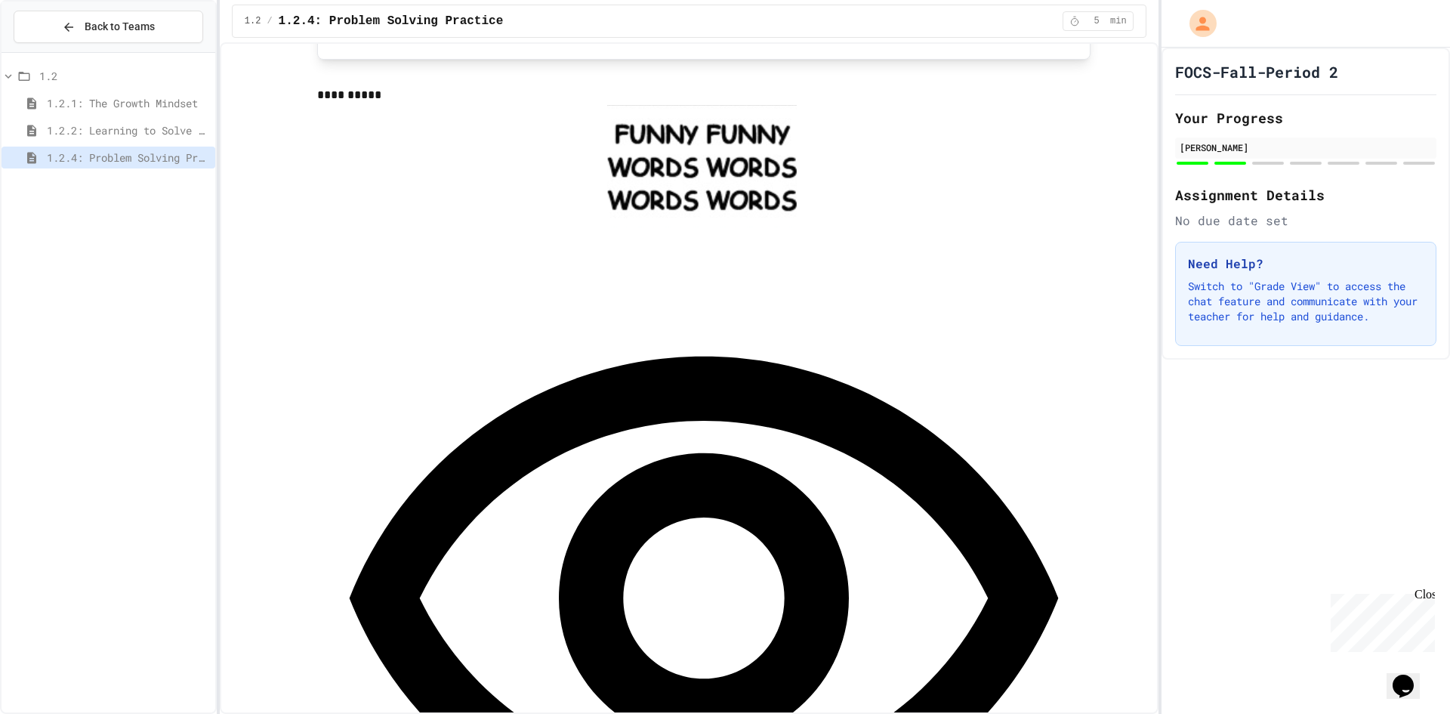
click at [533, 274] on div "**********" at bounding box center [704, 632] width 774 height 811
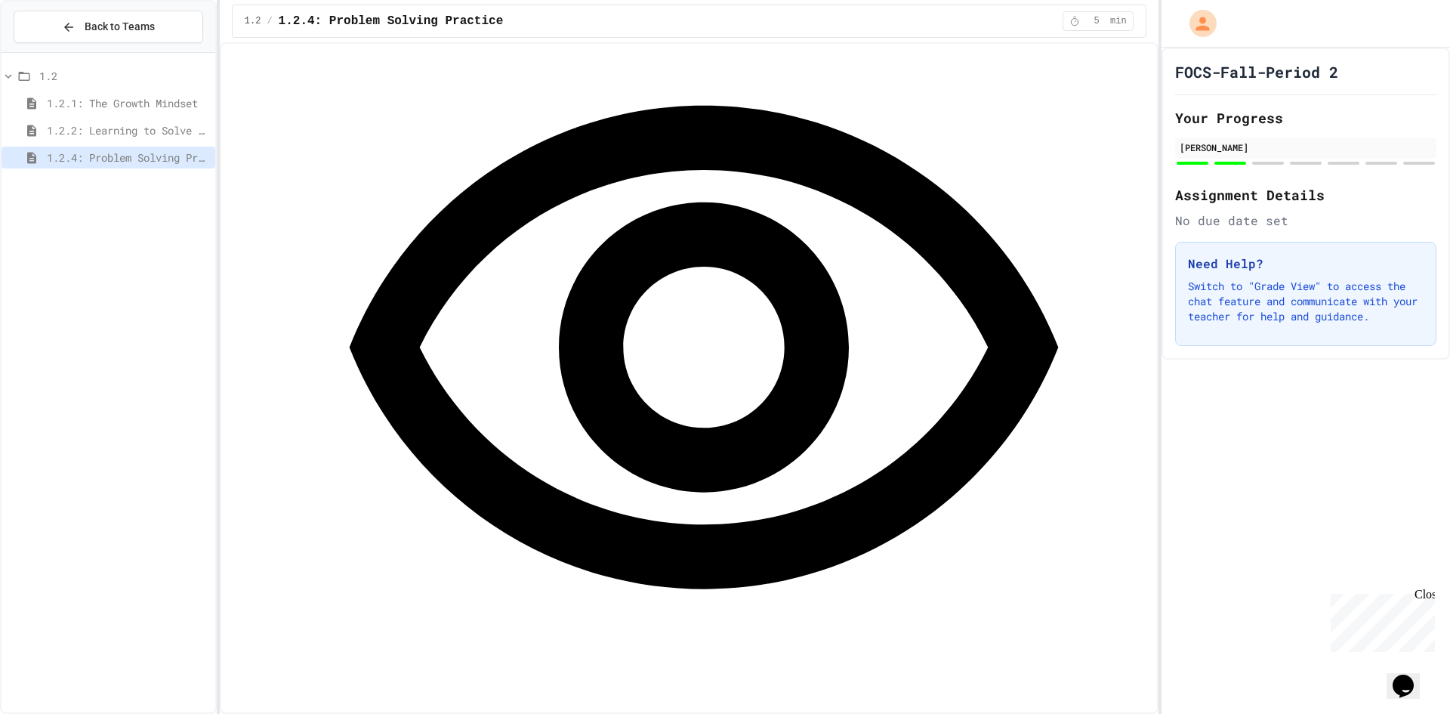
scroll to position [1435, 0]
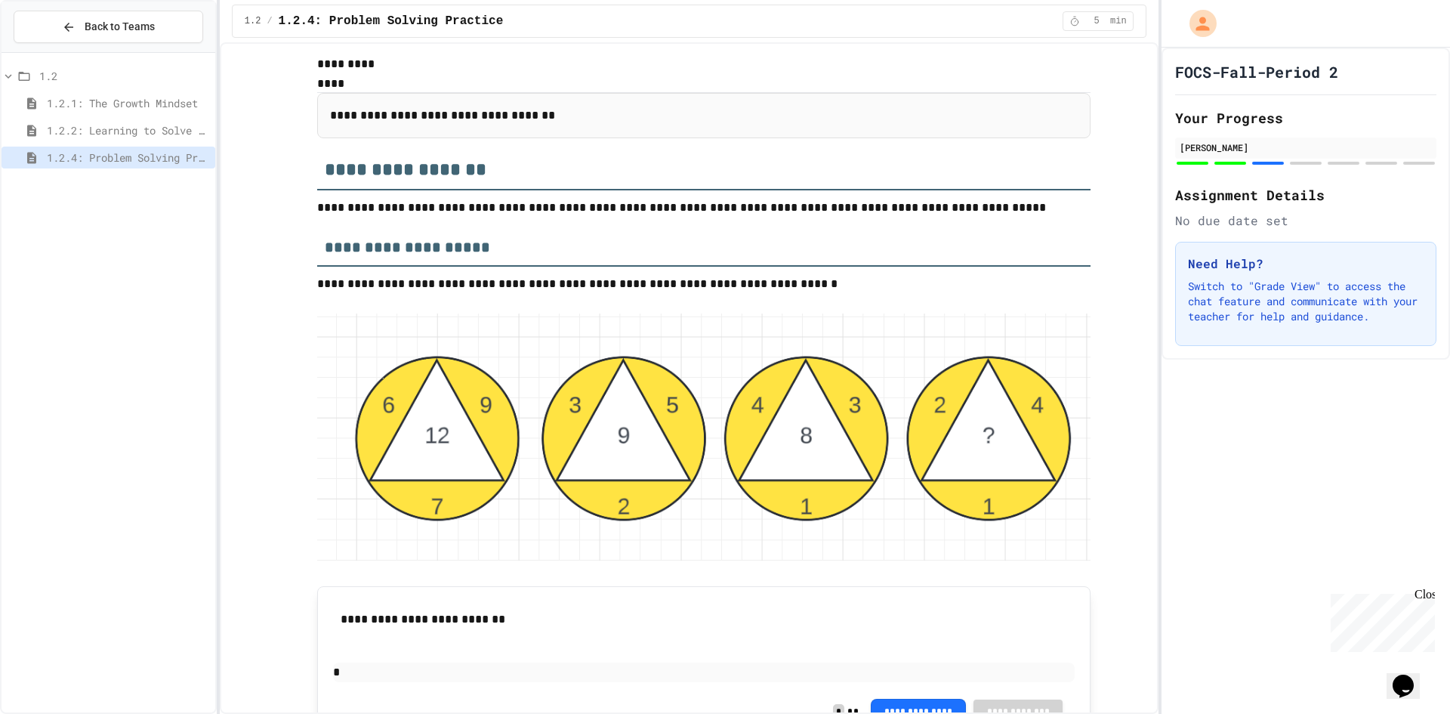
scroll to position [2115, 0]
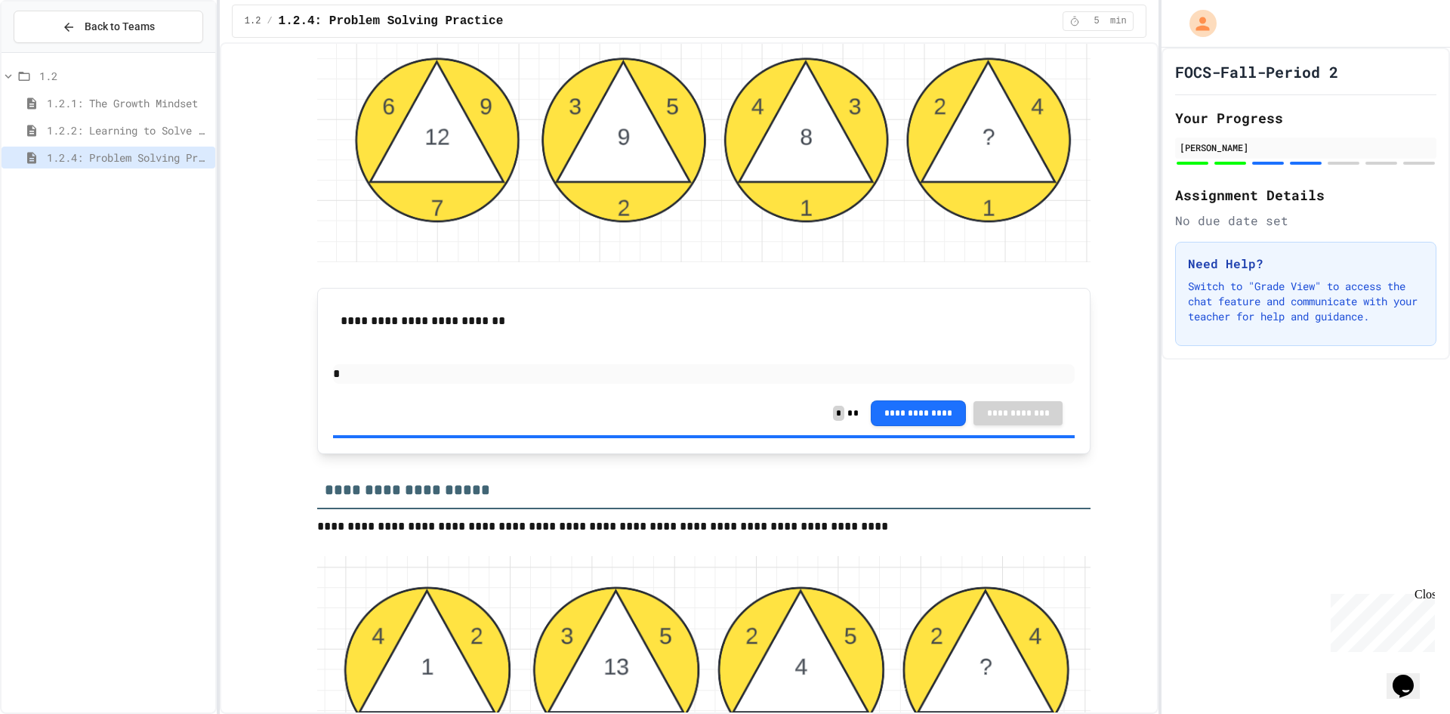
scroll to position [2373, 0]
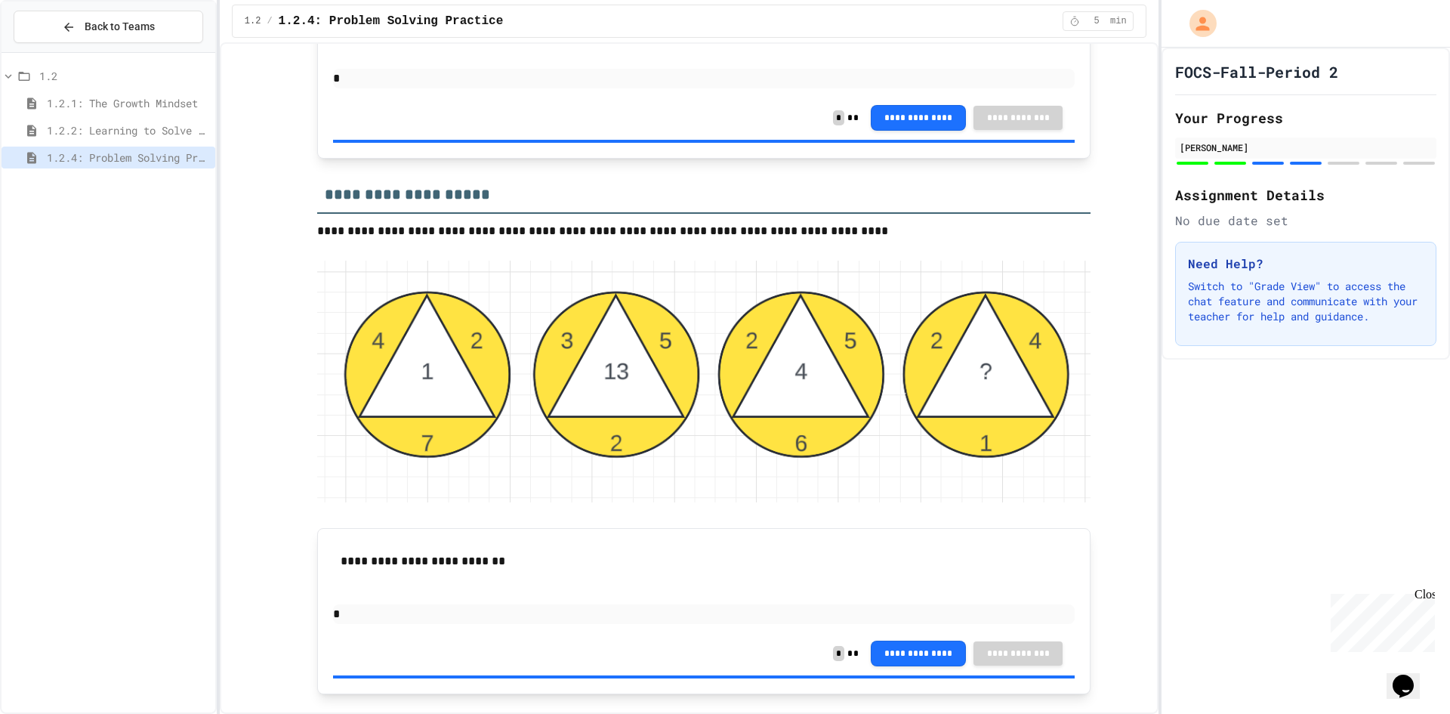
scroll to position [2675, 0]
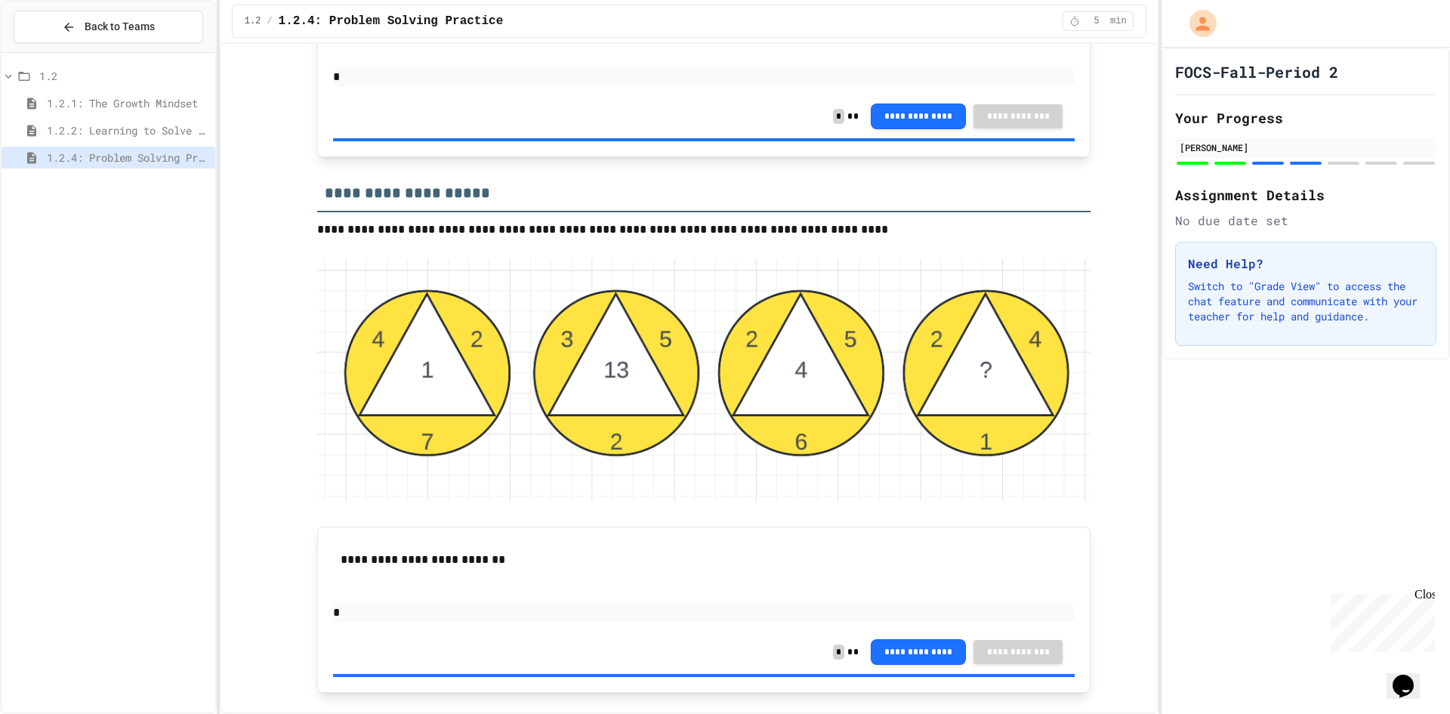
drag, startPoint x: 1345, startPoint y: 283, endPoint x: 1345, endPoint y: 295, distance: 12.8
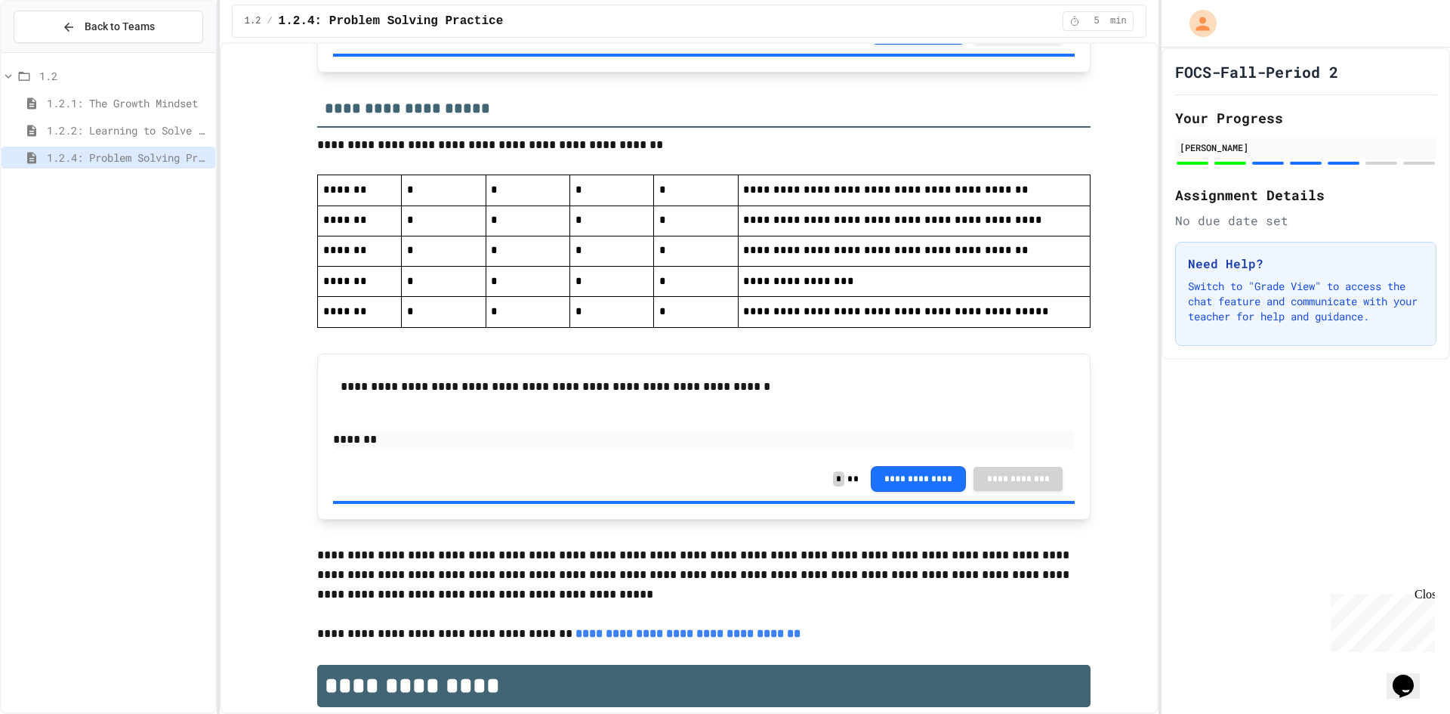
scroll to position [3281, 0]
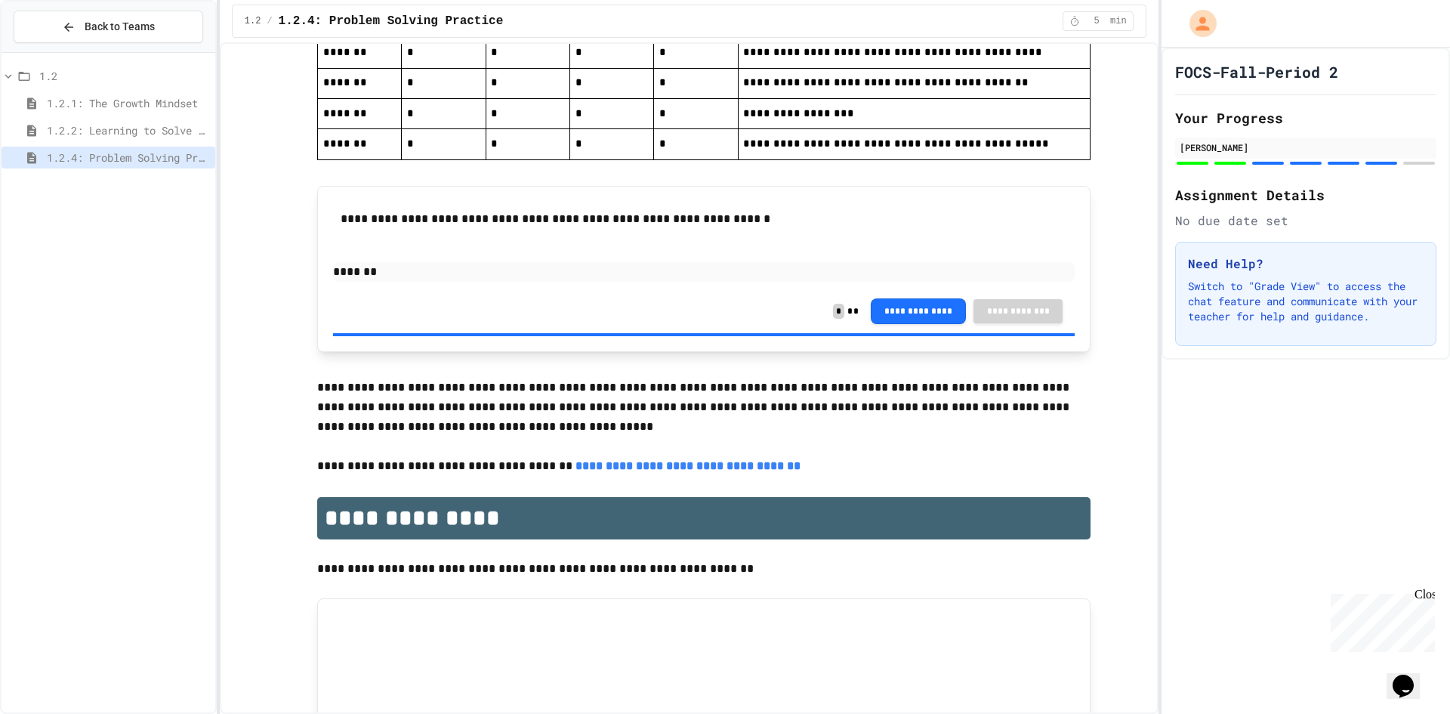
scroll to position [3509, 0]
